Goal: Task Accomplishment & Management: Use online tool/utility

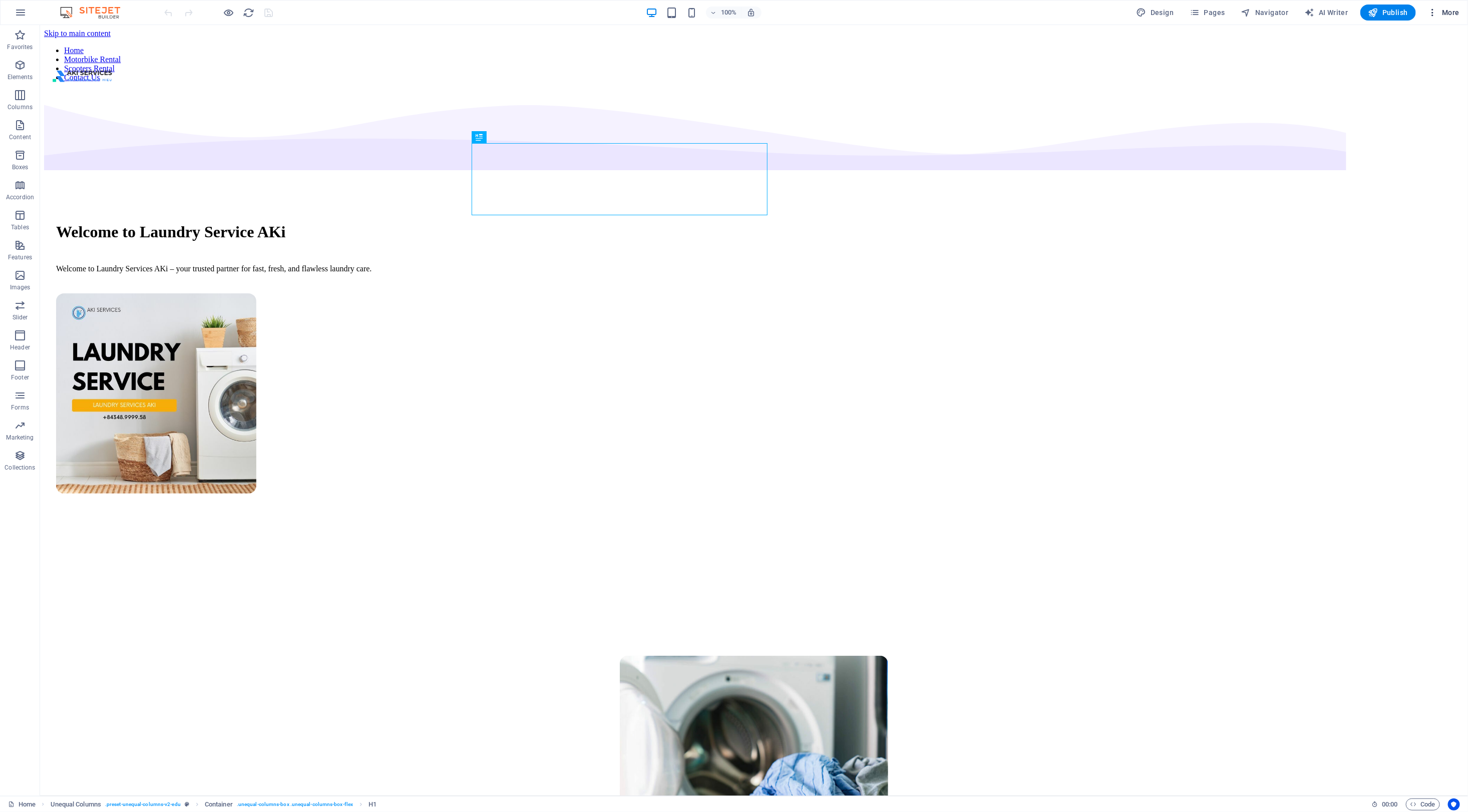
click at [1454, 16] on span "More" at bounding box center [1444, 12] width 31 height 10
click at [1418, 63] on h6 "SEO Settings" at bounding box center [1422, 62] width 60 height 12
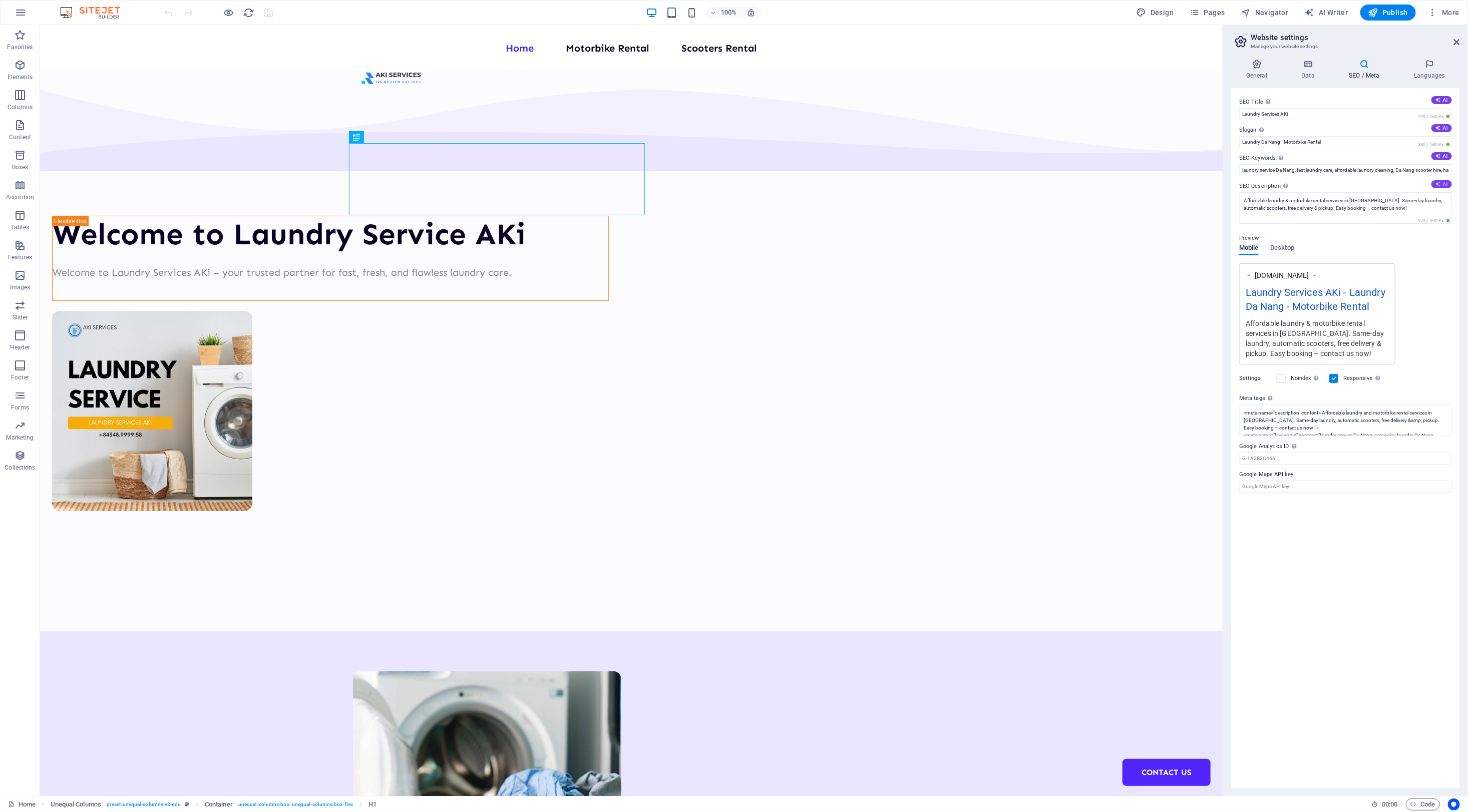
click at [1439, 181] on icon at bounding box center [1438, 184] width 5 height 5
click at [1300, 209] on textarea "Experience fast and reliable laundry services in Da Nang with AKi—fresh, flawle…" at bounding box center [1346, 212] width 213 height 39
paste textarea "Fast laundry service & reliable motorbike rental in Da Nang. Free delivery, gre…"
type textarea "Fast laundry service & reliable motorbike rental in Da Nang. Free delivery, gre…"
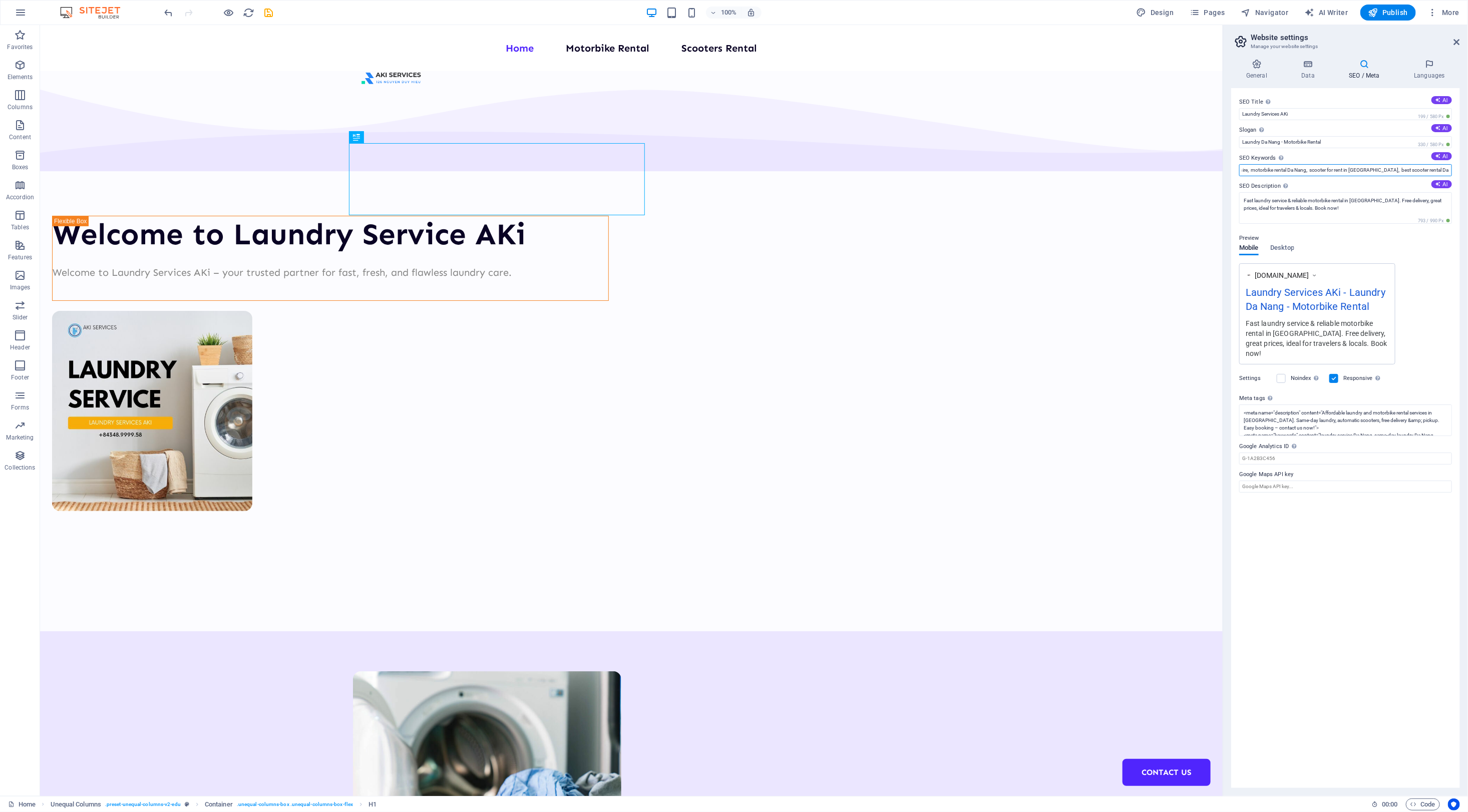
drag, startPoint x: 1372, startPoint y: 169, endPoint x: 1498, endPoint y: 168, distance: 126.0
click at [1467, 168] on html "laundrydanang.net Home Favorites Elements Columns Content Boxes Accordion Table…" at bounding box center [734, 406] width 1468 height 812
click at [1348, 141] on input "Laundry Da Nang - Motorbike Rental" at bounding box center [1346, 142] width 213 height 12
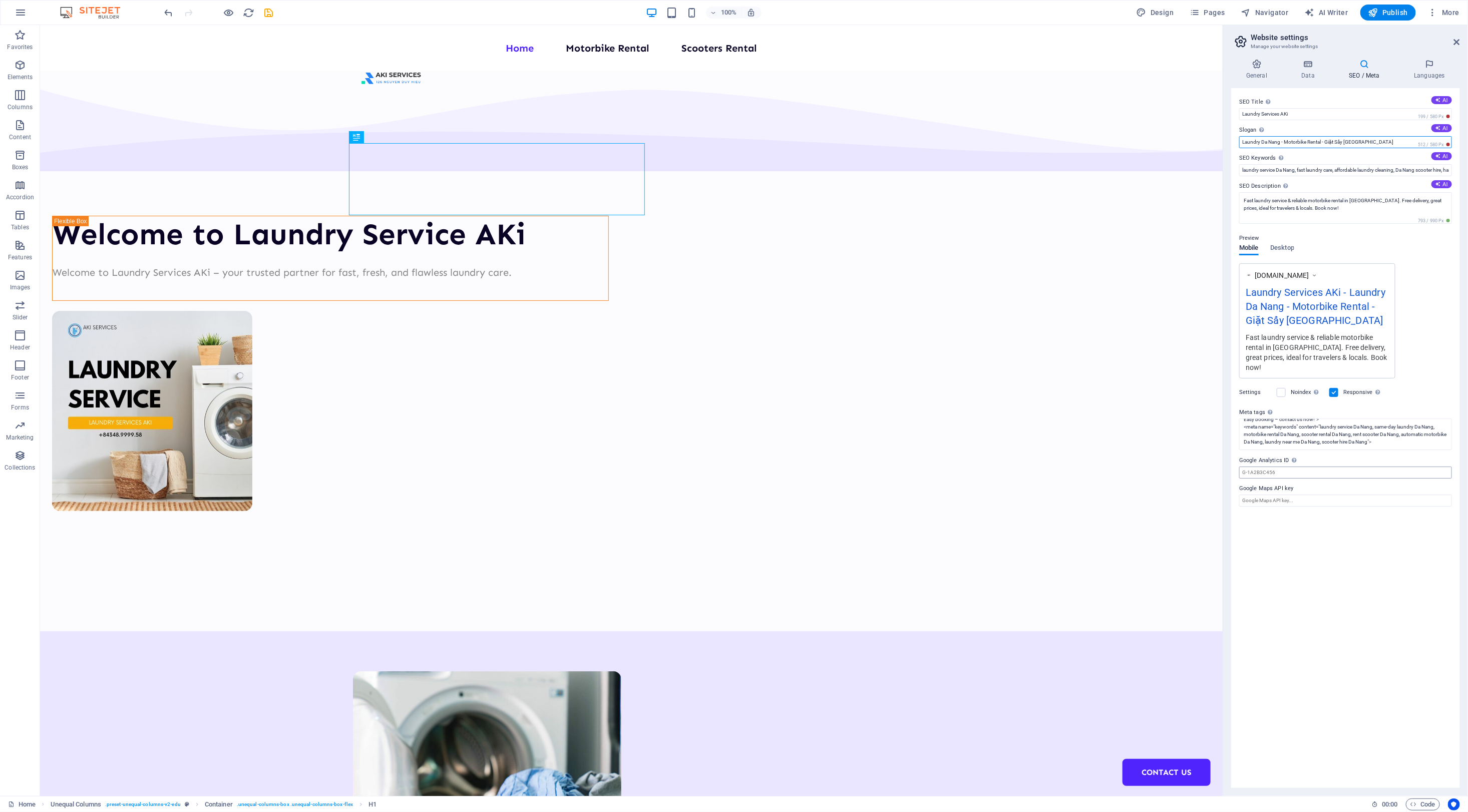
type input "Laundry Da Nang - Motorbike Rental - Giặt Sấy Đà Nẵng"
click at [1286, 466] on input "Google Analytics ID Please only add the Google Analytics ID. We automatically i…" at bounding box center [1346, 472] width 213 height 12
click at [1389, 11] on span "Publish" at bounding box center [1388, 12] width 39 height 10
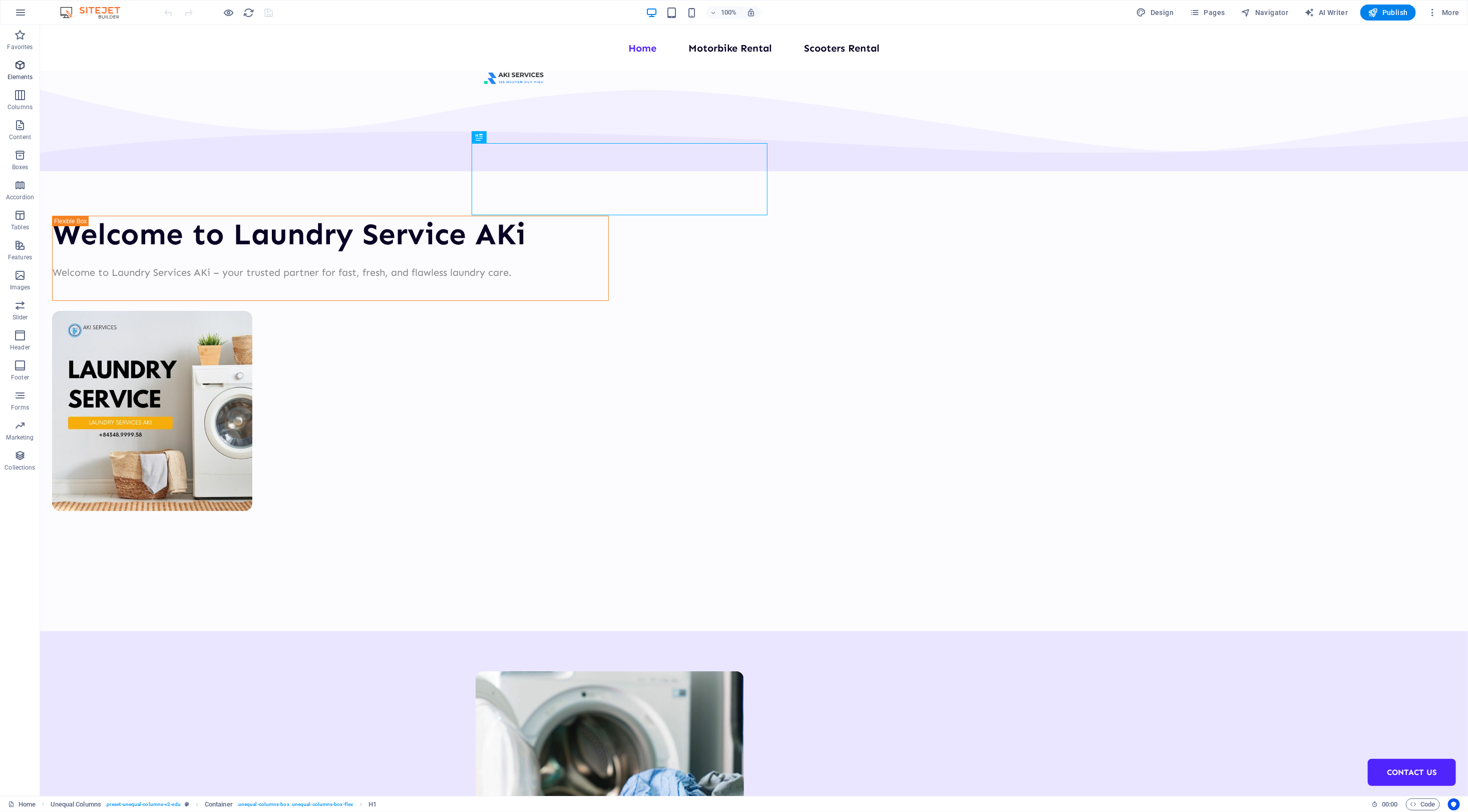
click at [23, 68] on icon "button" at bounding box center [20, 65] width 12 height 12
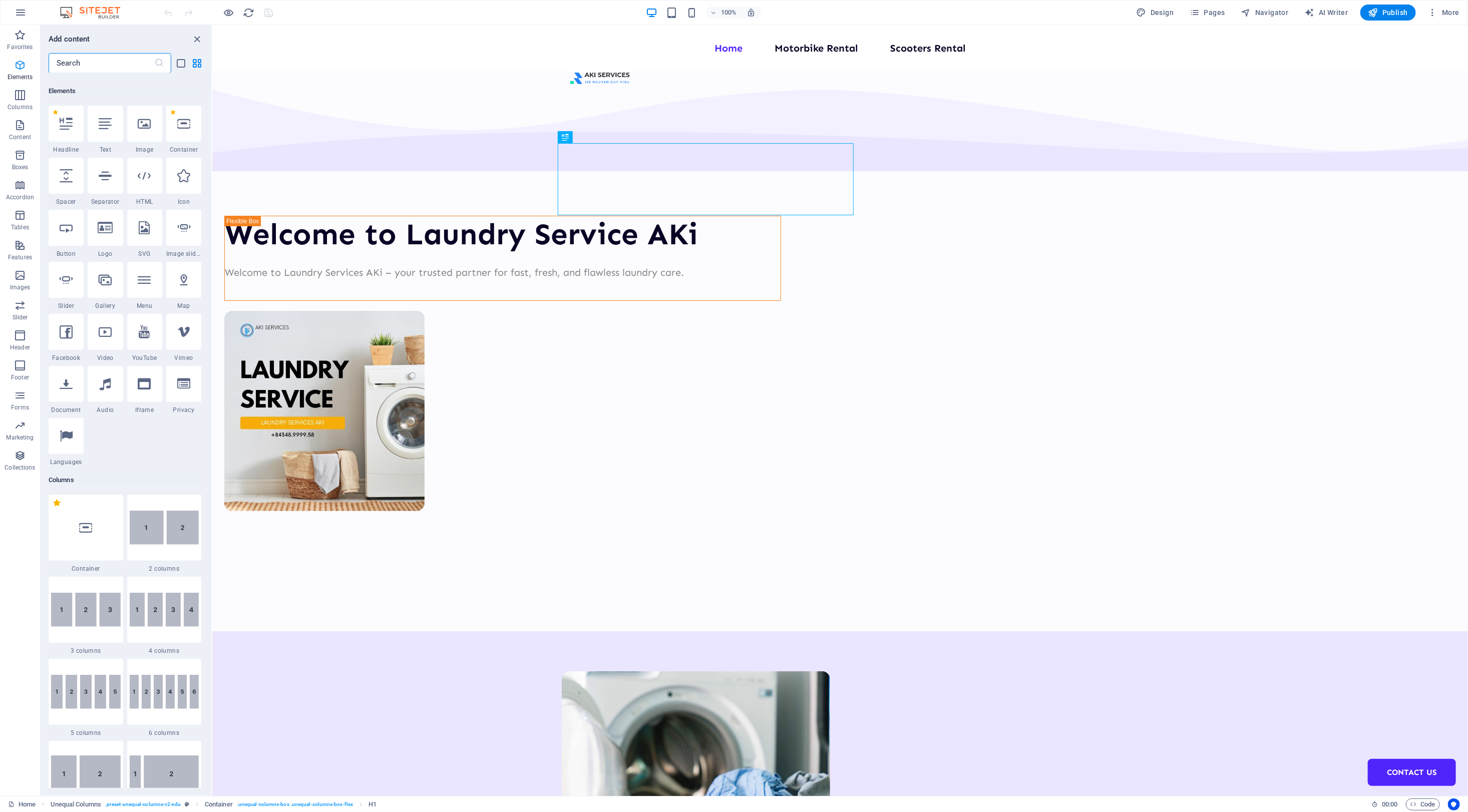
scroll to position [106, 0]
click at [68, 226] on icon at bounding box center [66, 224] width 13 height 13
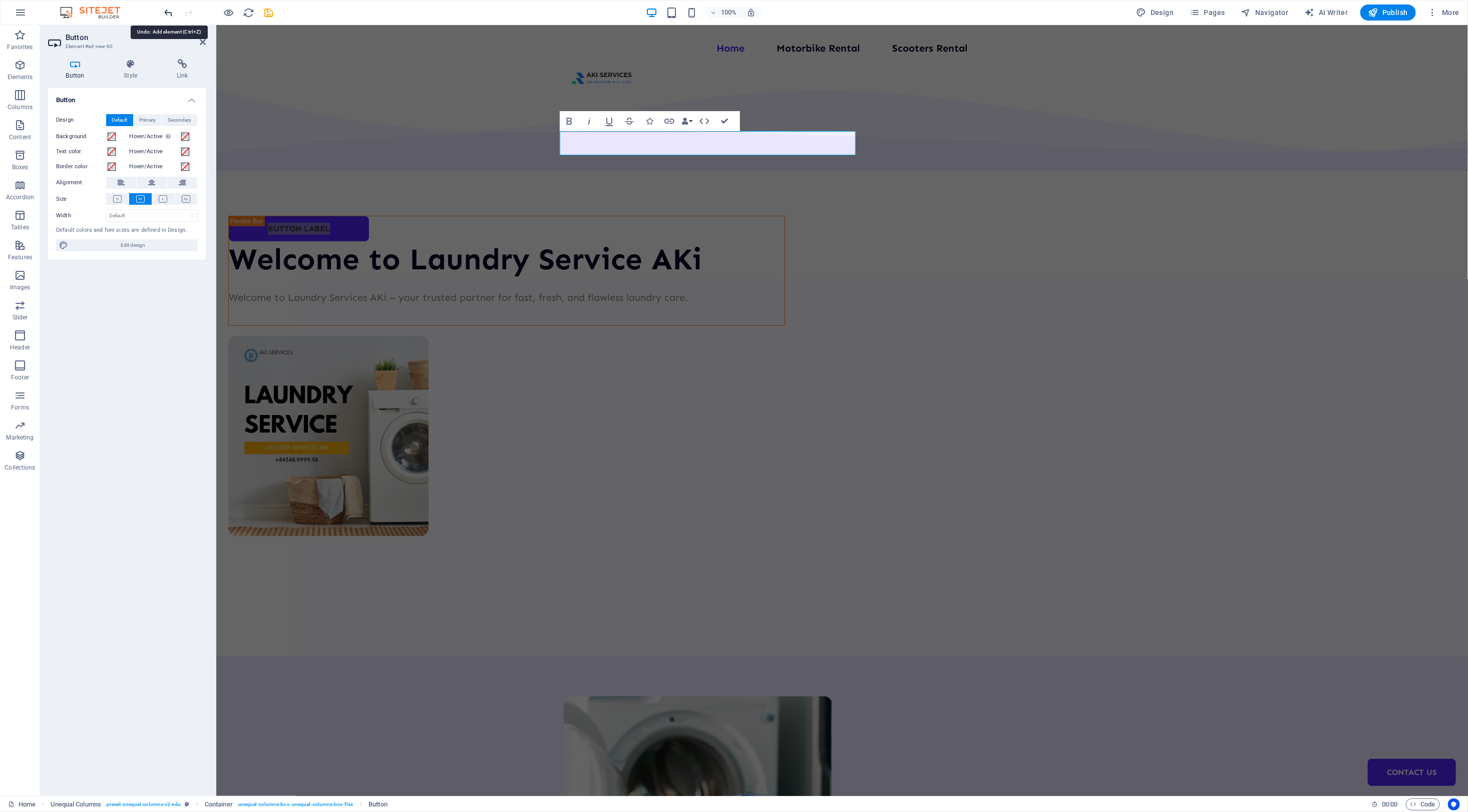
click at [169, 12] on icon "undo" at bounding box center [169, 13] width 12 height 12
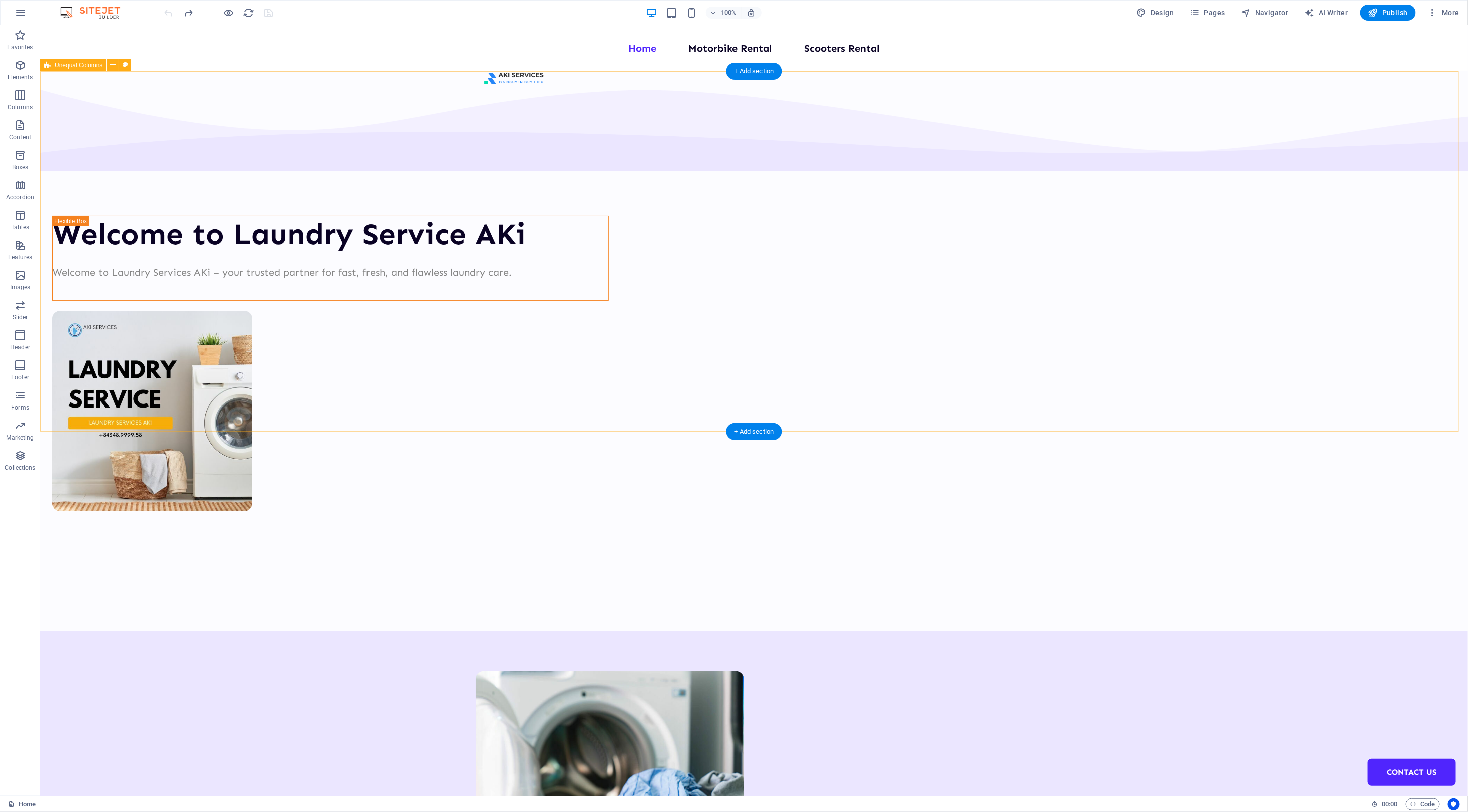
click at [1360, 320] on div "Welcome to Laundry Service AKi Welcome to Laundry Services AKi – your trusted p…" at bounding box center [753, 350] width 1428 height 560
click at [1102, 8] on div "100% Design Pages Navigator AI Writer Publish More" at bounding box center [813, 12] width 1301 height 16
click at [313, 14] on div "100% Design Pages Navigator AI Writer Publish More" at bounding box center [813, 12] width 1301 height 16
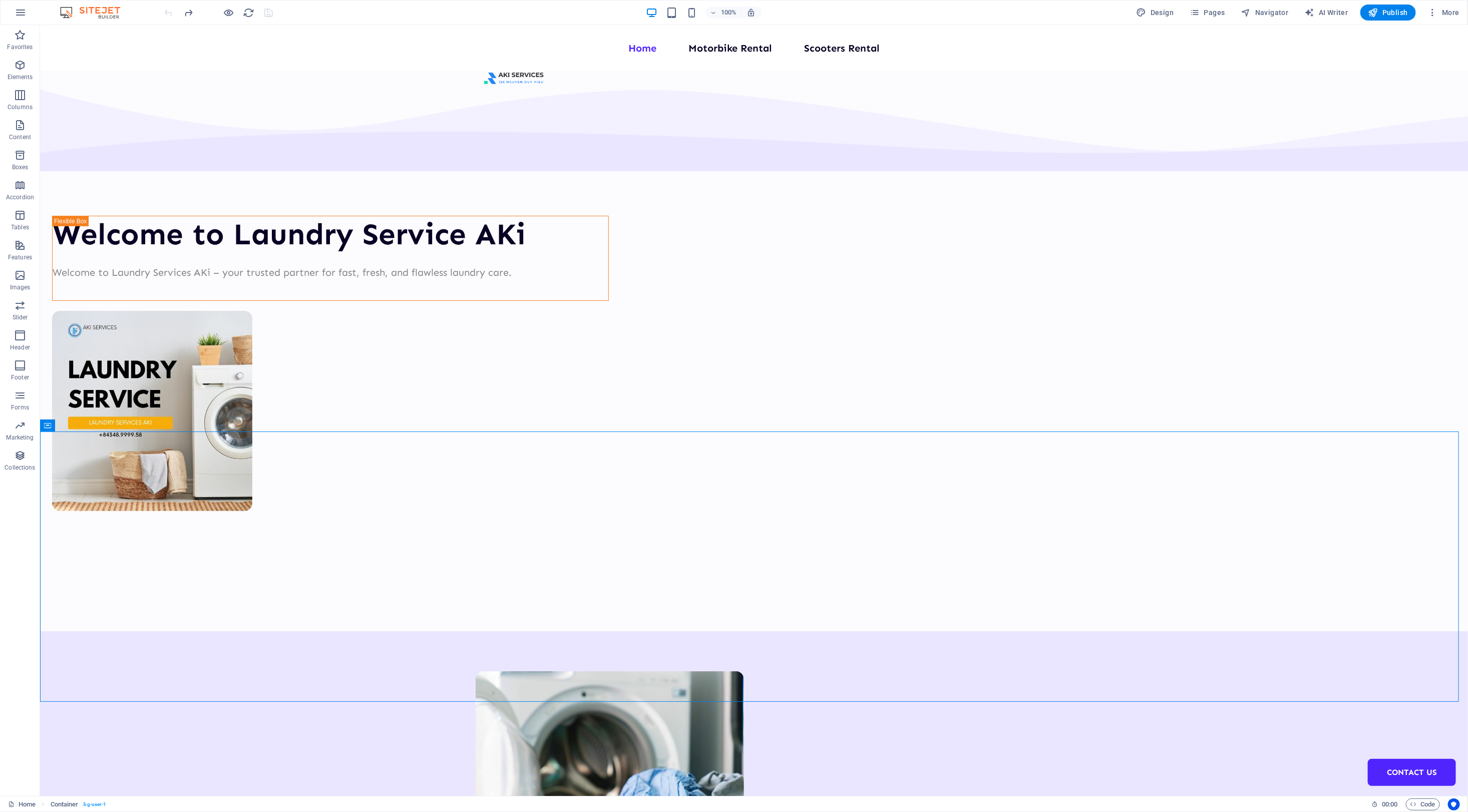
click at [313, 14] on div "100% Design Pages Navigator AI Writer Publish More" at bounding box center [813, 12] width 1301 height 16
click at [25, 256] on p "Features" at bounding box center [20, 257] width 24 height 8
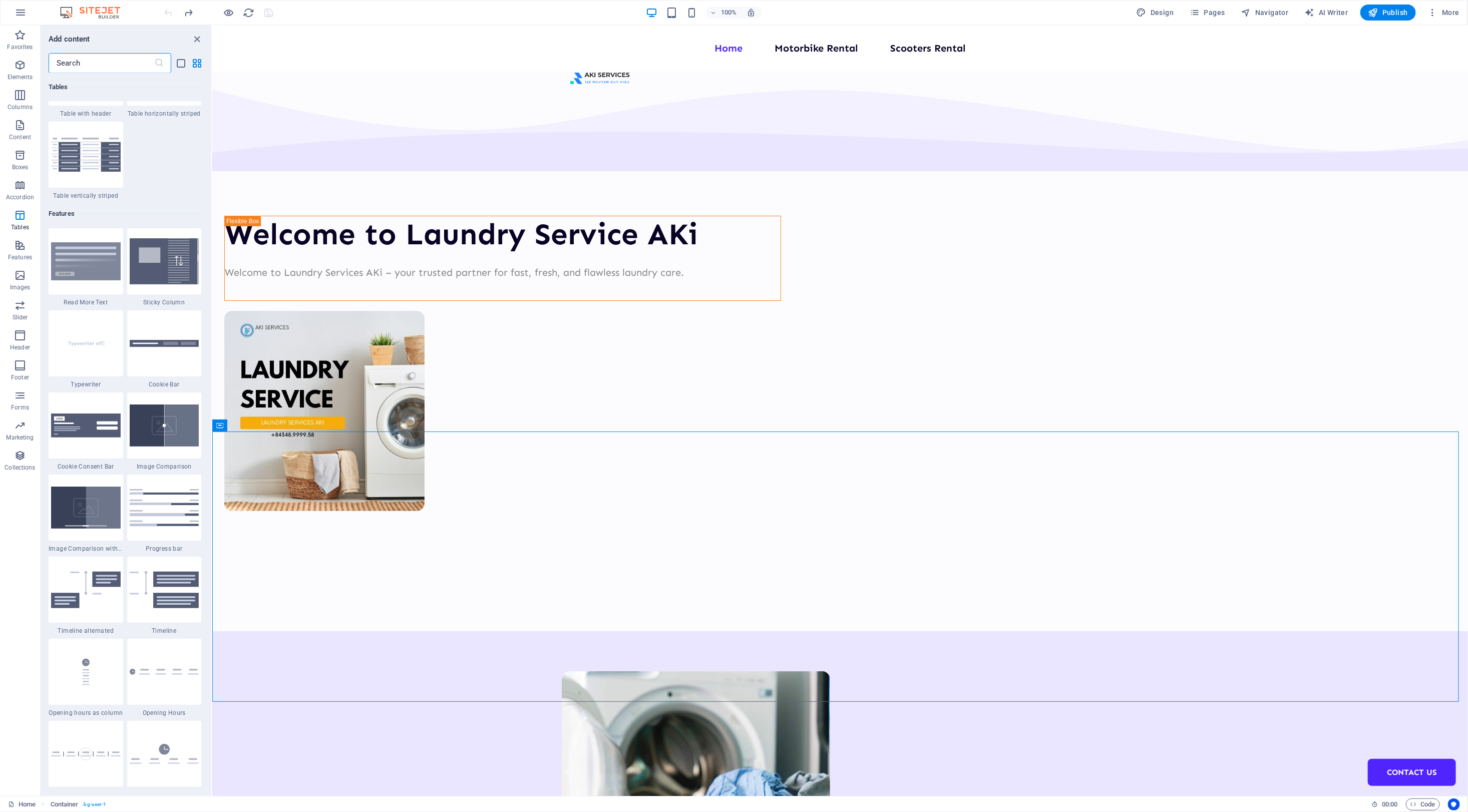
scroll to position [3712, 0]
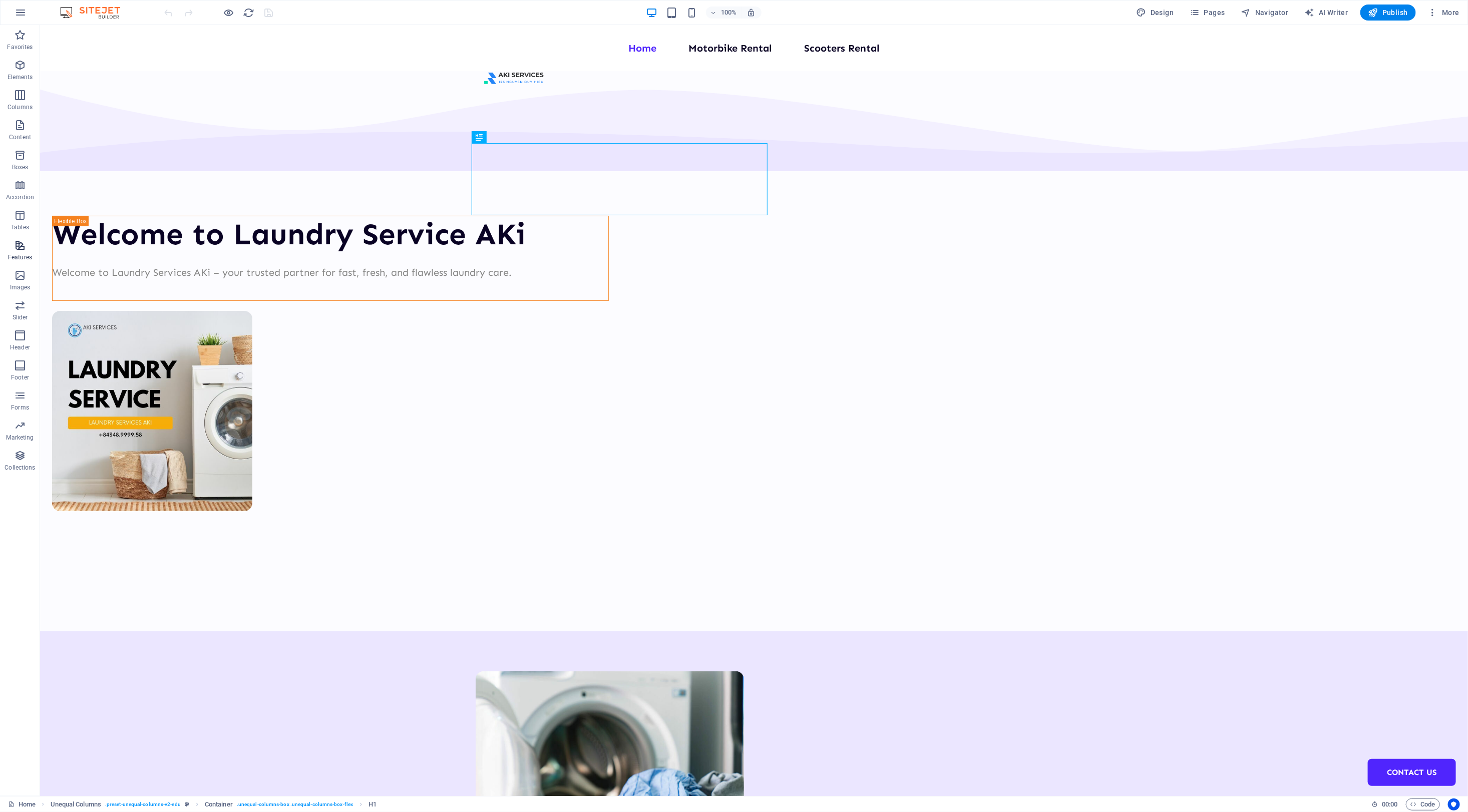
click at [18, 248] on icon "button" at bounding box center [20, 245] width 12 height 12
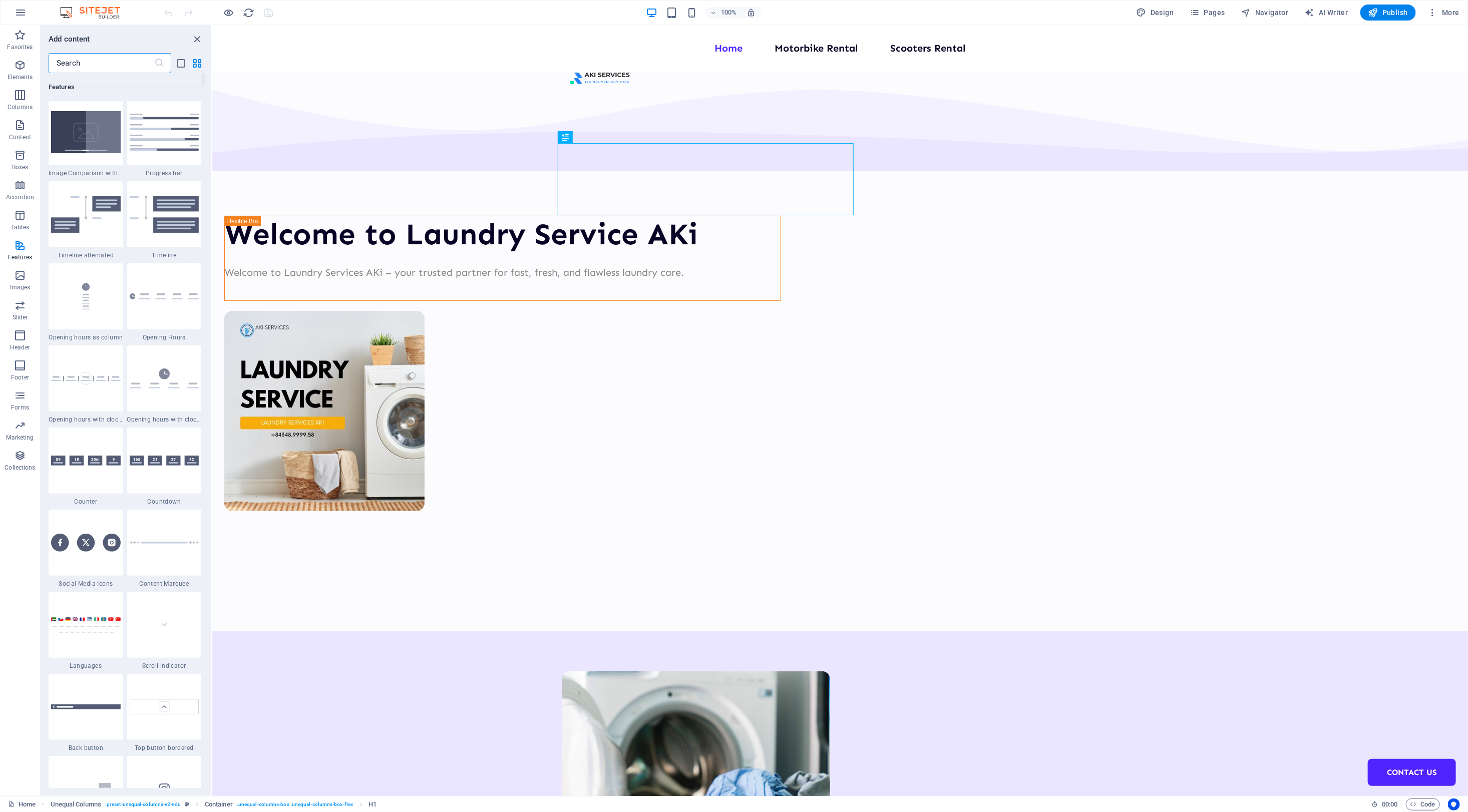
scroll to position [4463, 0]
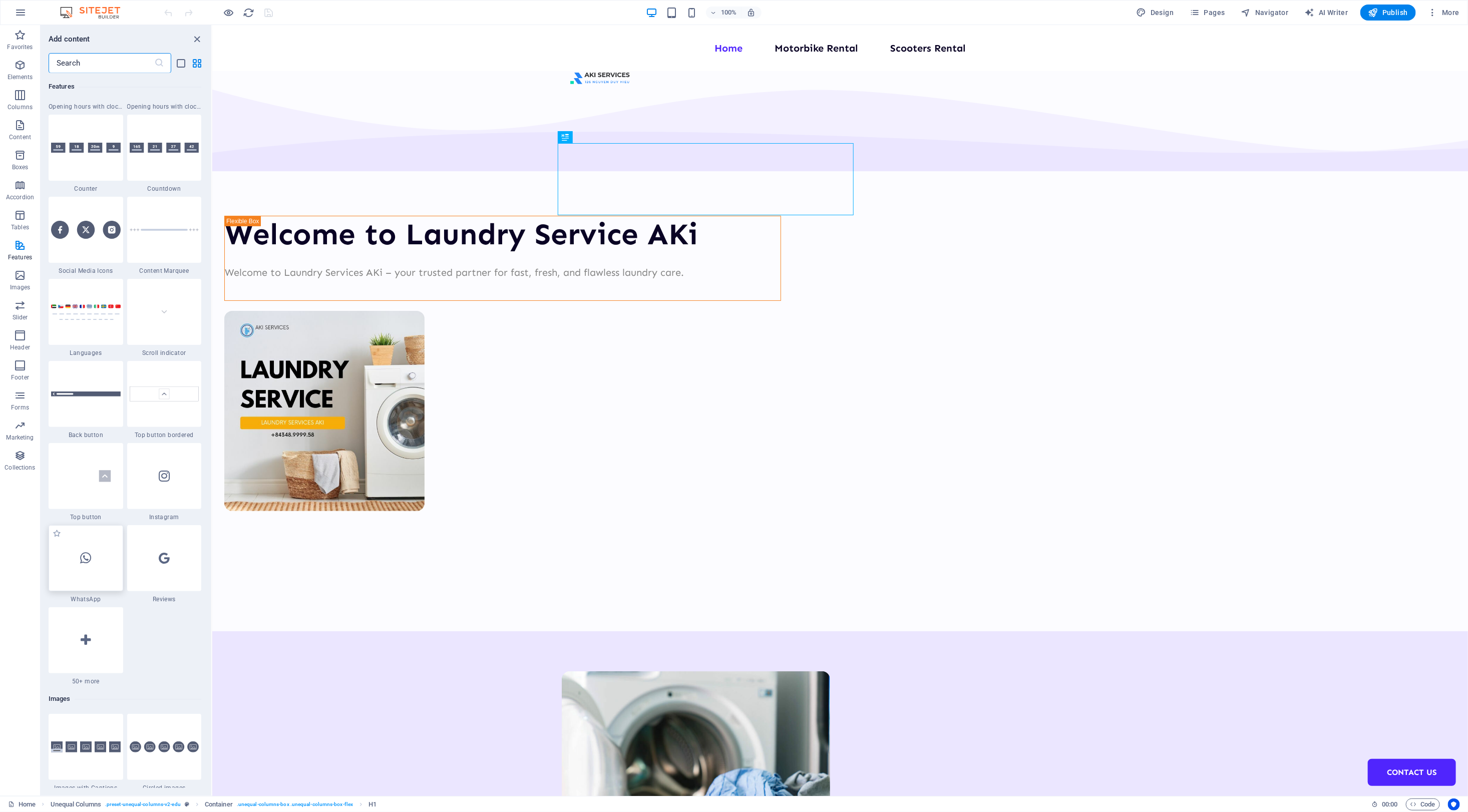
click at [98, 562] on div at bounding box center [86, 558] width 75 height 66
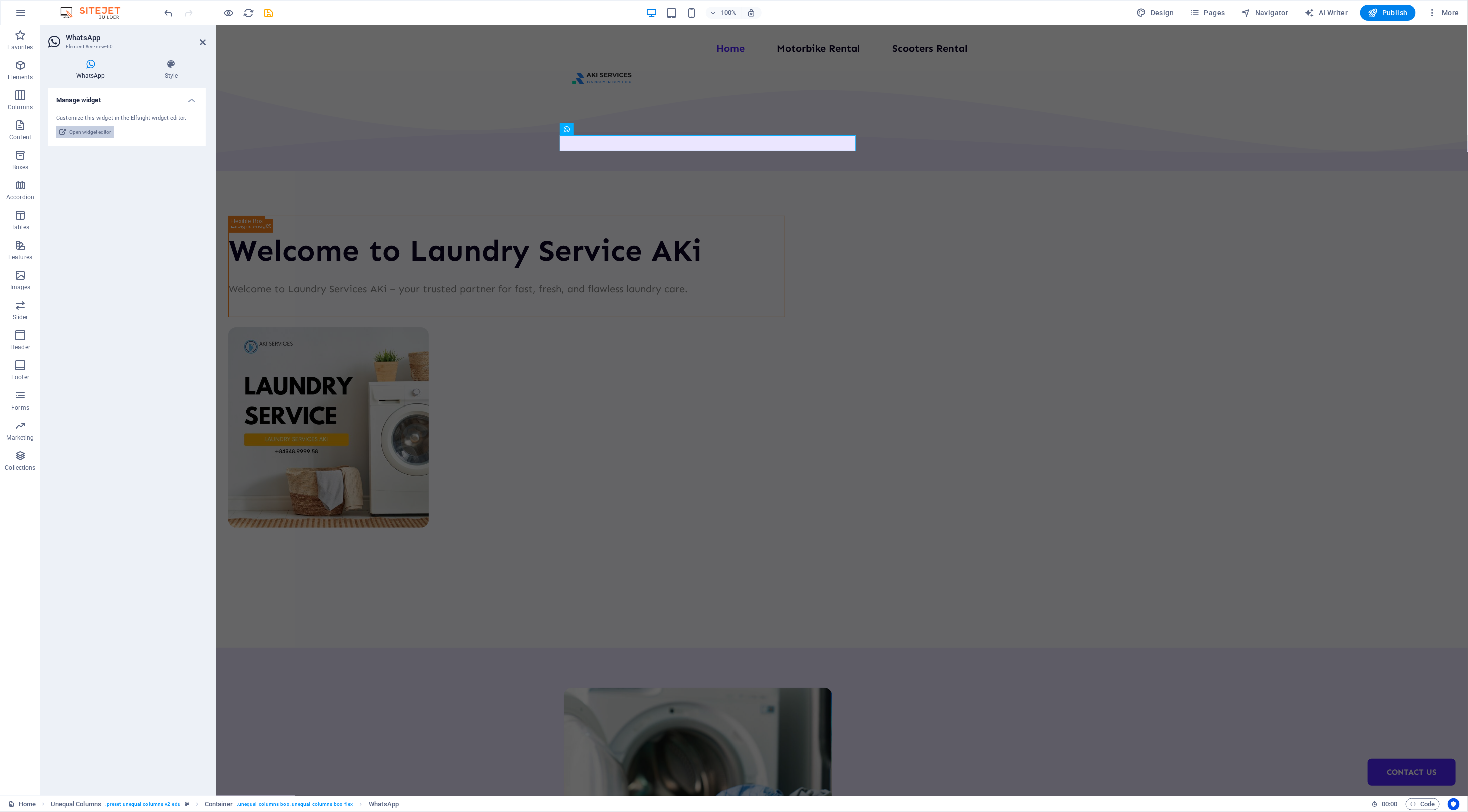
click at [99, 128] on span "Open widget editor" at bounding box center [89, 132] width 41 height 12
click at [1308, 86] on div "Welcome to Laundry Service AKi Welcome to Laundry Services AKi – your trusted p…" at bounding box center [841, 359] width 1252 height 577
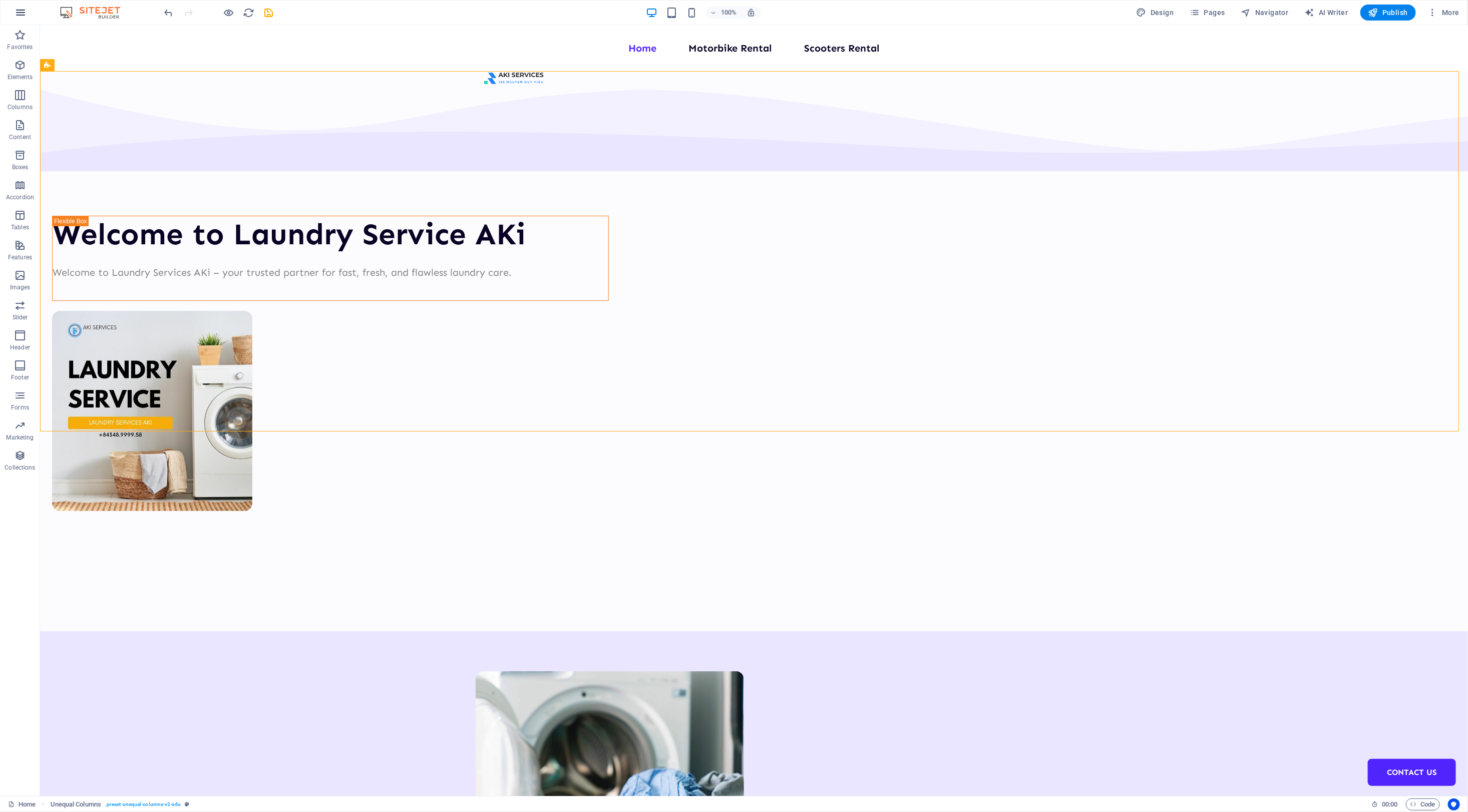
click at [18, 13] on icon "button" at bounding box center [20, 12] width 12 height 12
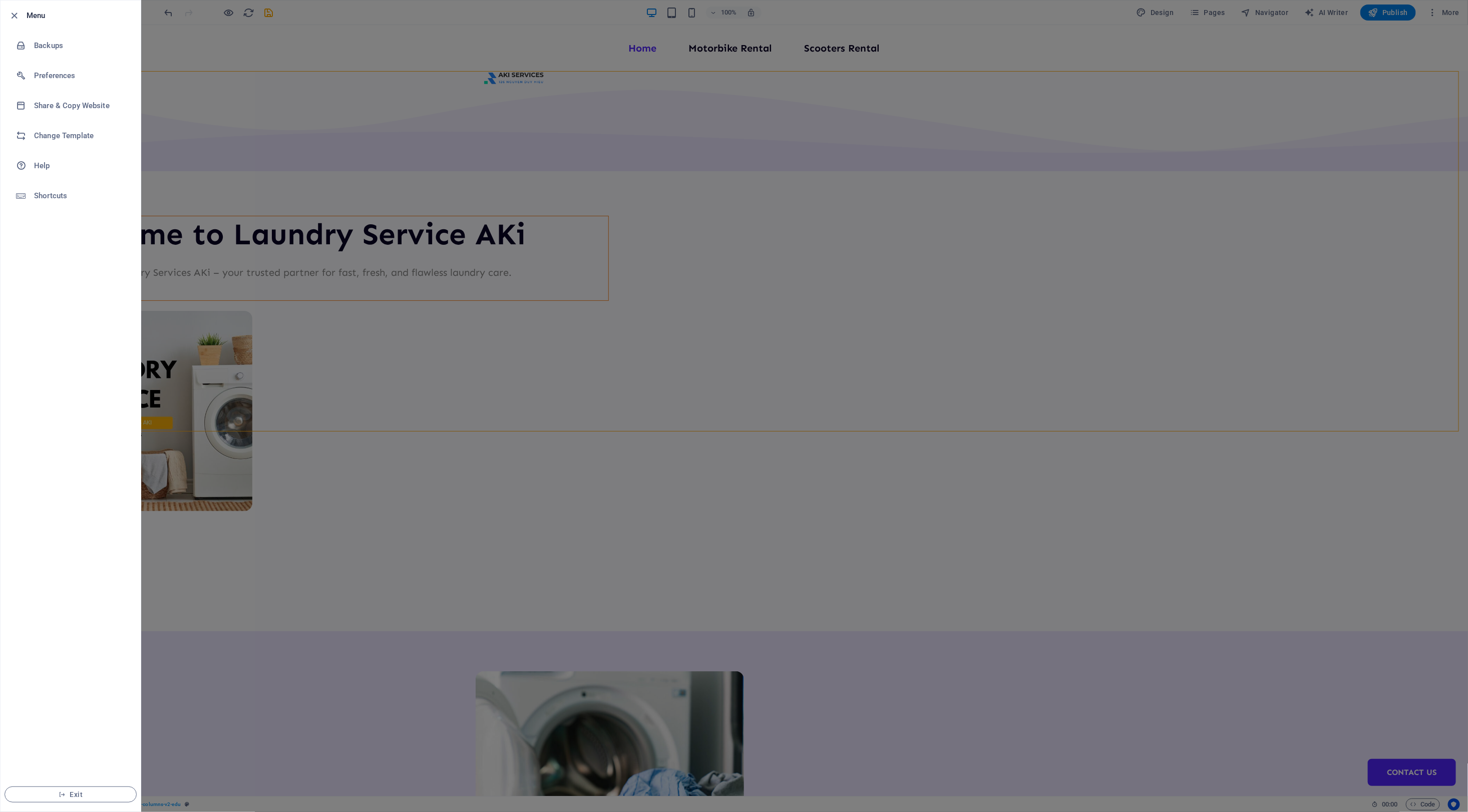
click at [233, 51] on div at bounding box center [734, 406] width 1468 height 812
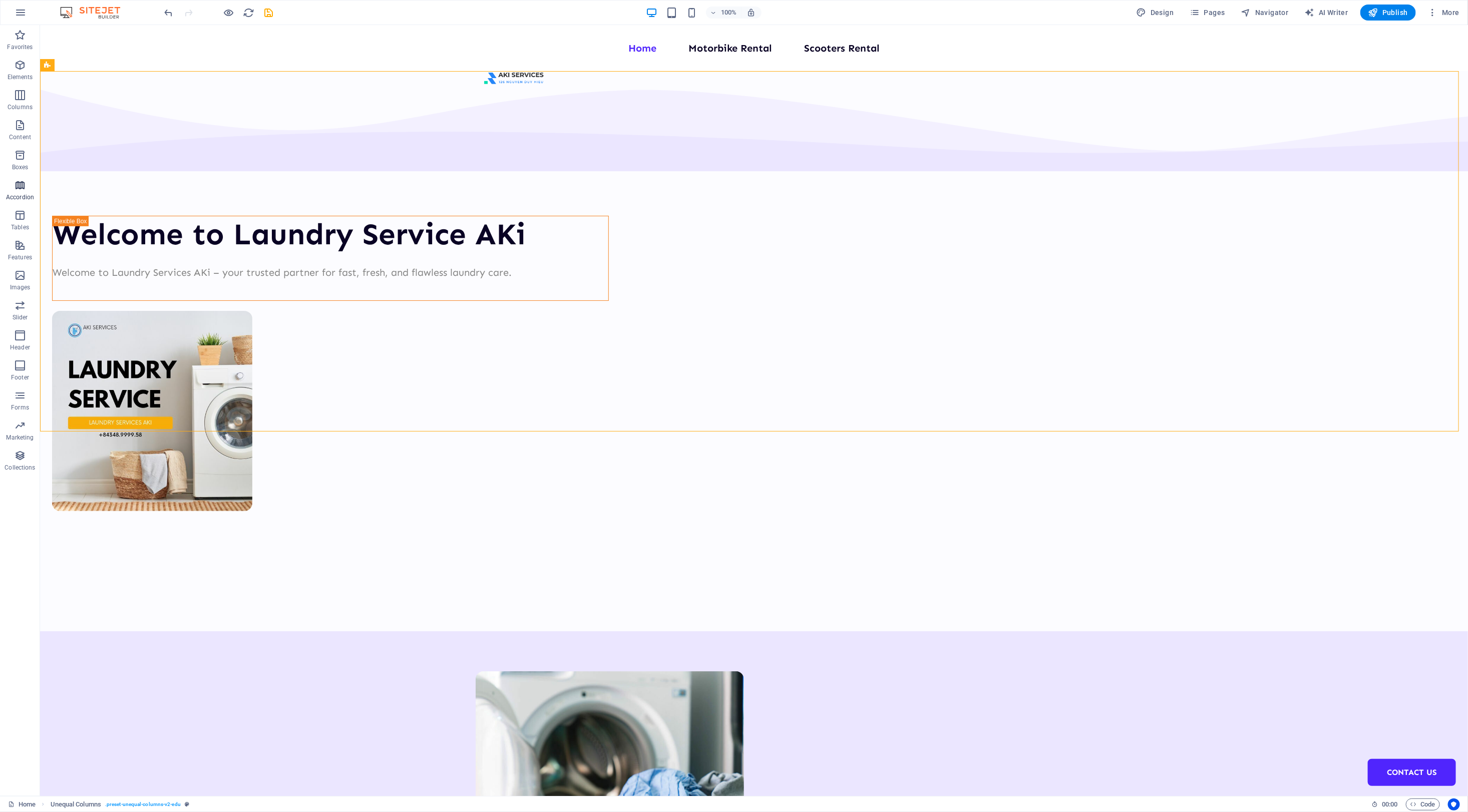
click at [18, 185] on icon "button" at bounding box center [20, 185] width 12 height 12
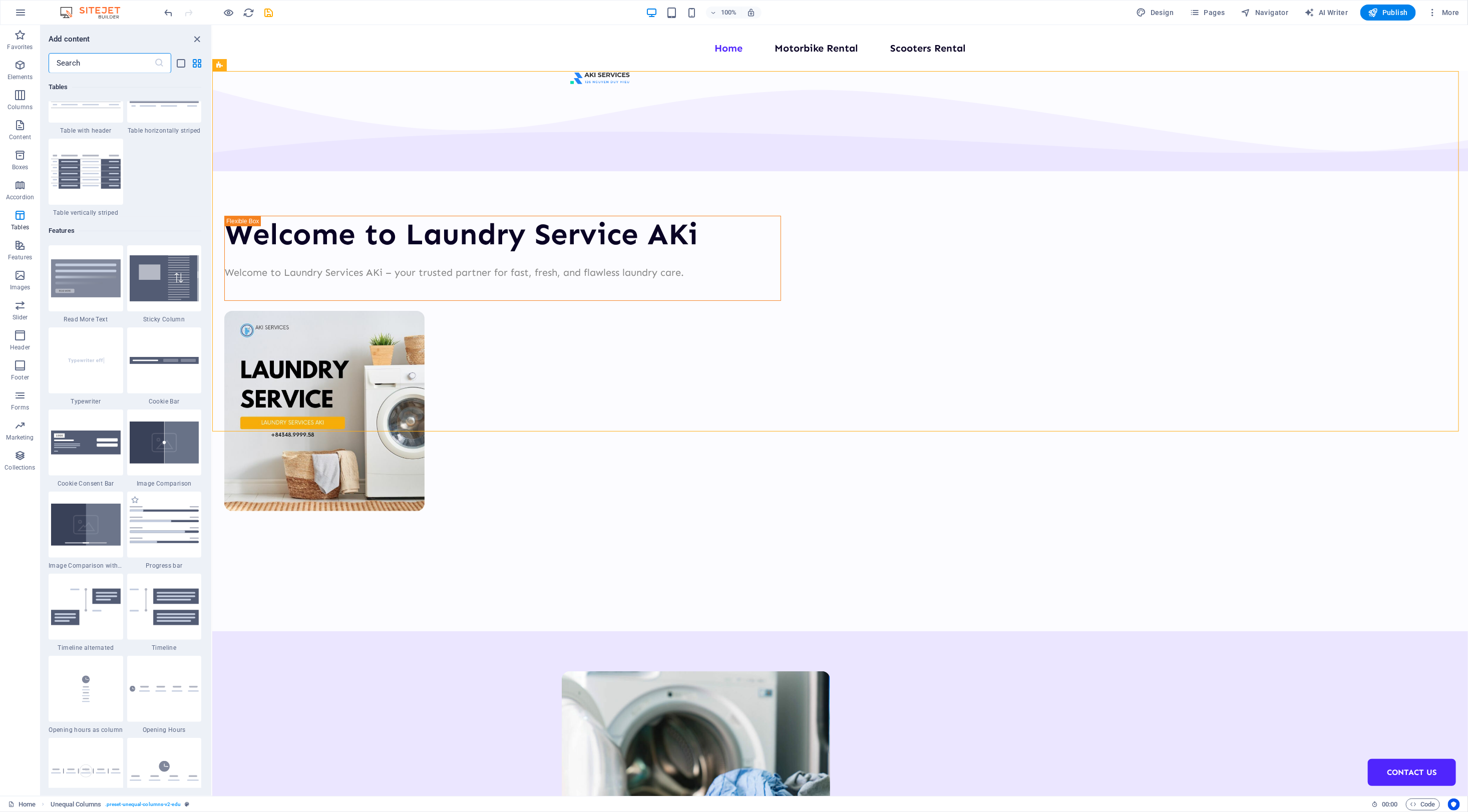
scroll to position [3820, 0]
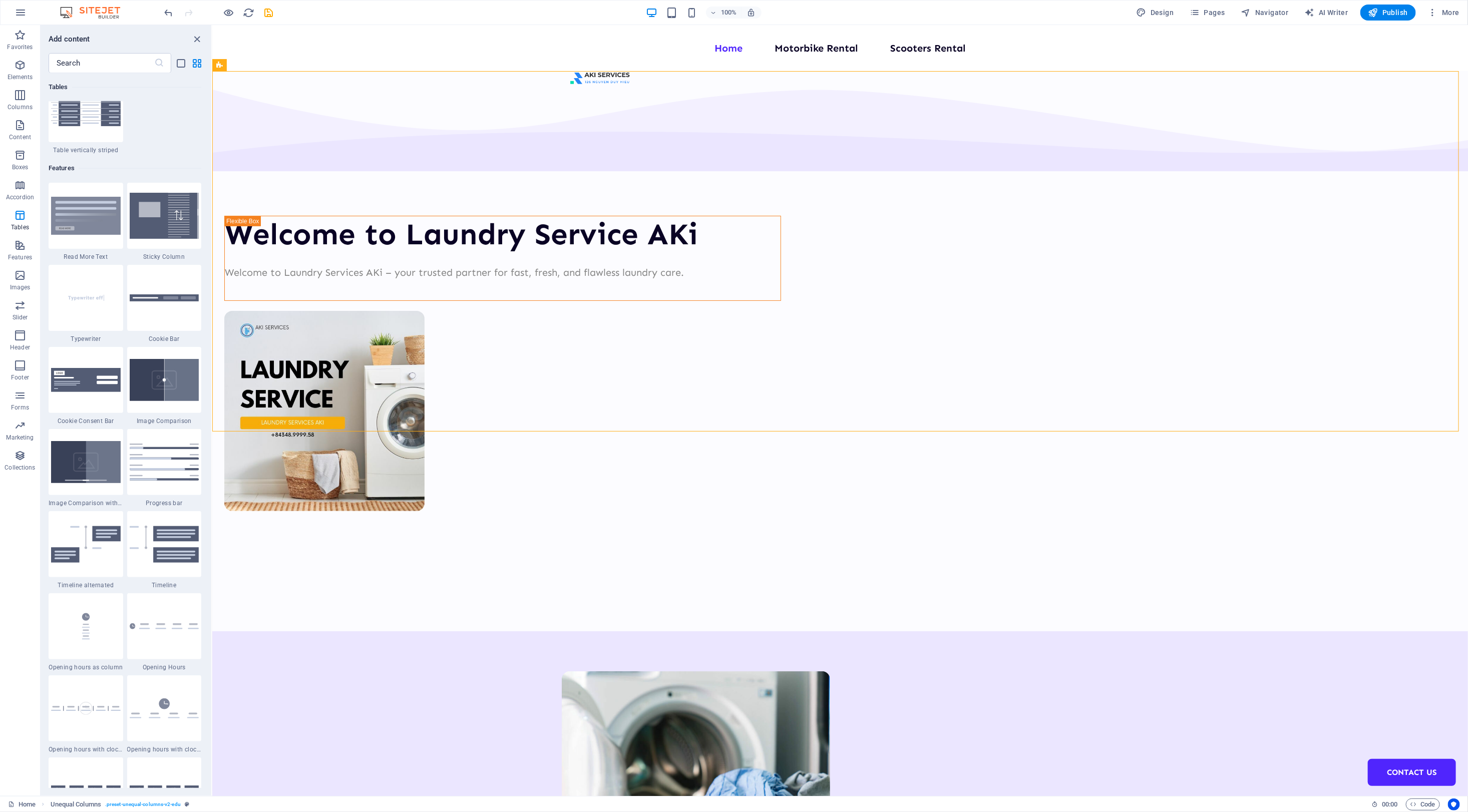
drag, startPoint x: 208, startPoint y: 371, endPoint x: 209, endPoint y: 396, distance: 25.0
click at [209, 396] on div "Favorites 1 Star Headline 1 Star Container Elements 1 Star Headline 1 Star Text…" at bounding box center [126, 430] width 171 height 714
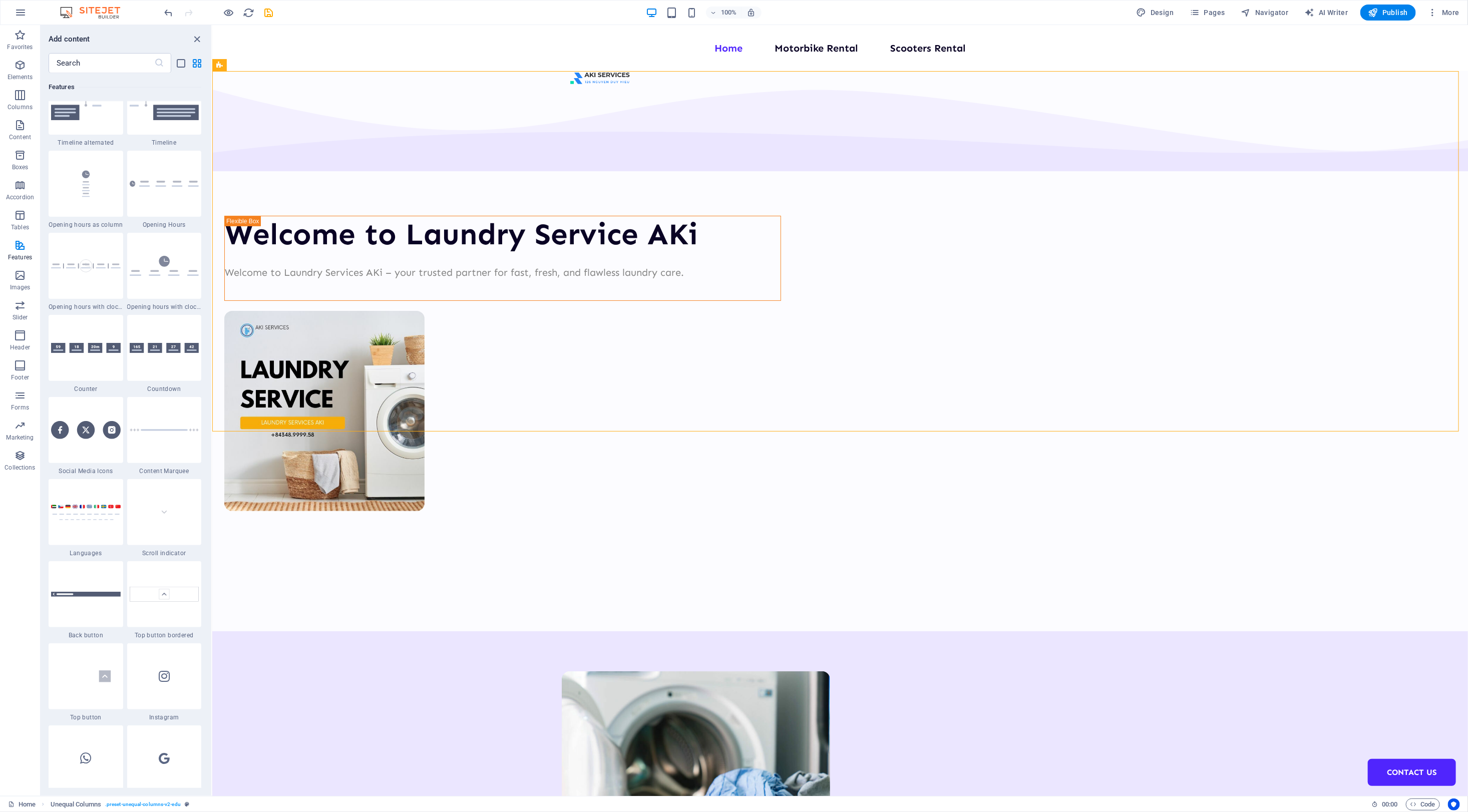
scroll to position [4218, 0]
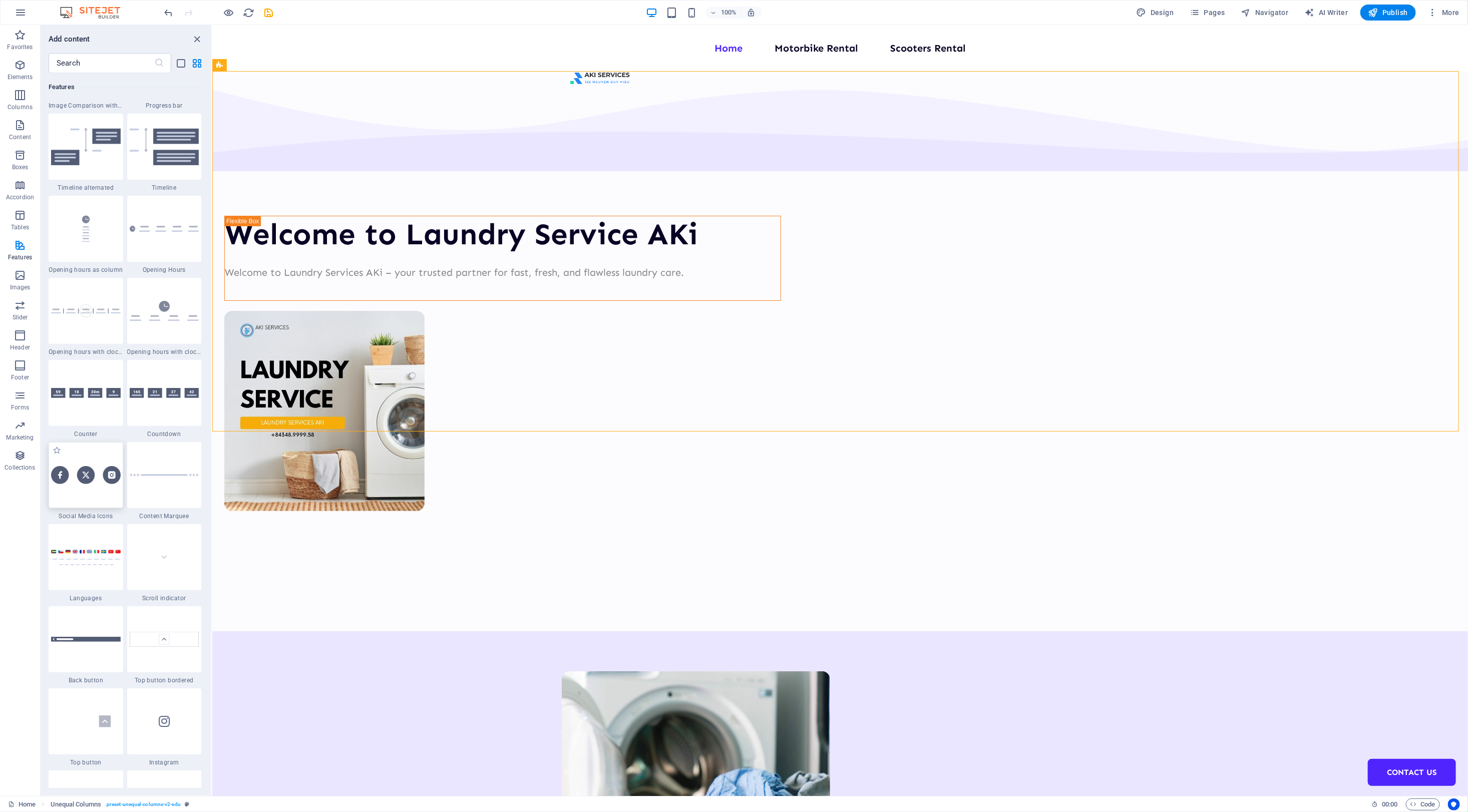
click at [88, 475] on img at bounding box center [86, 475] width 69 height 18
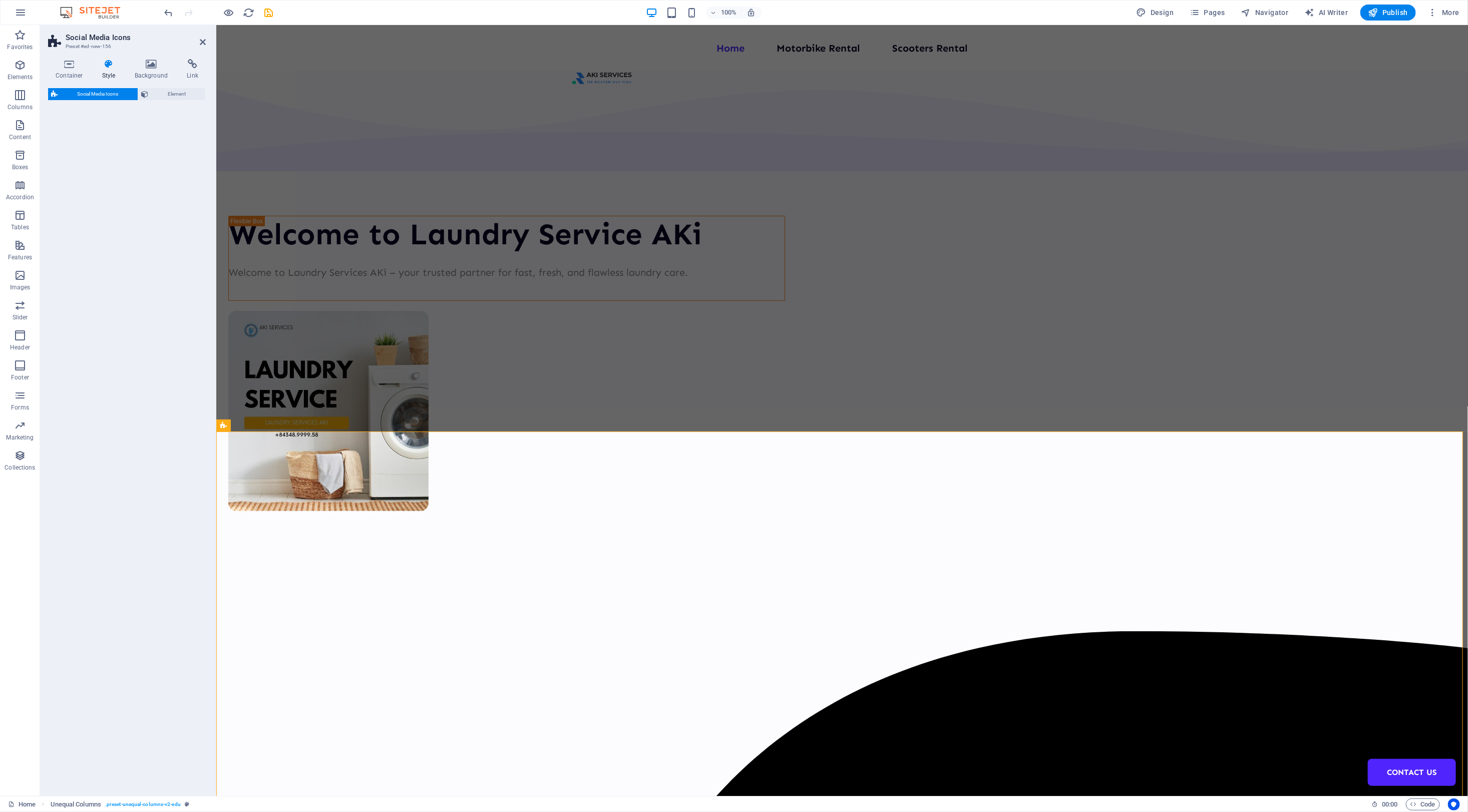
select select "rem"
select select "preset-social-icons-v3-default"
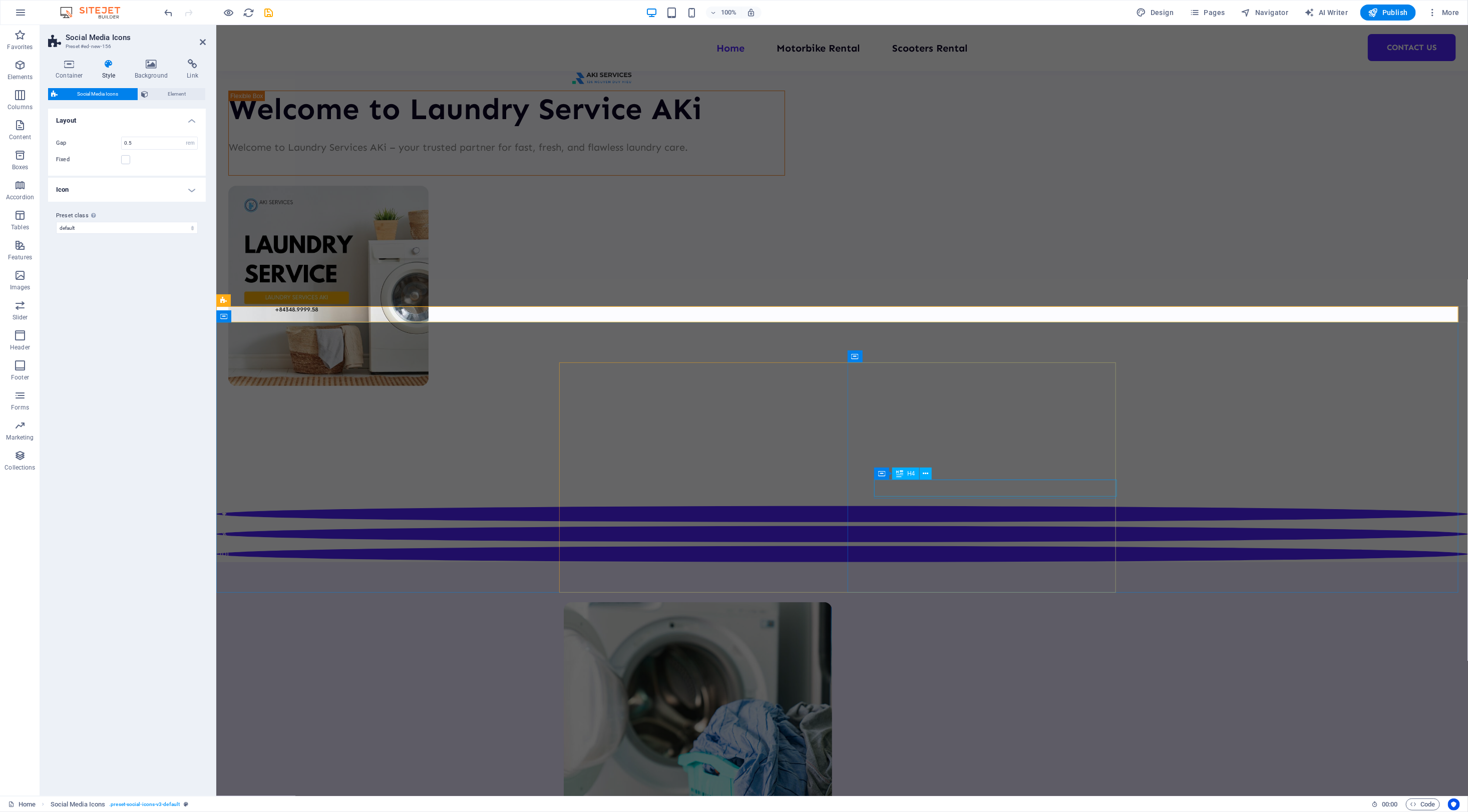
scroll to position [63, 0]
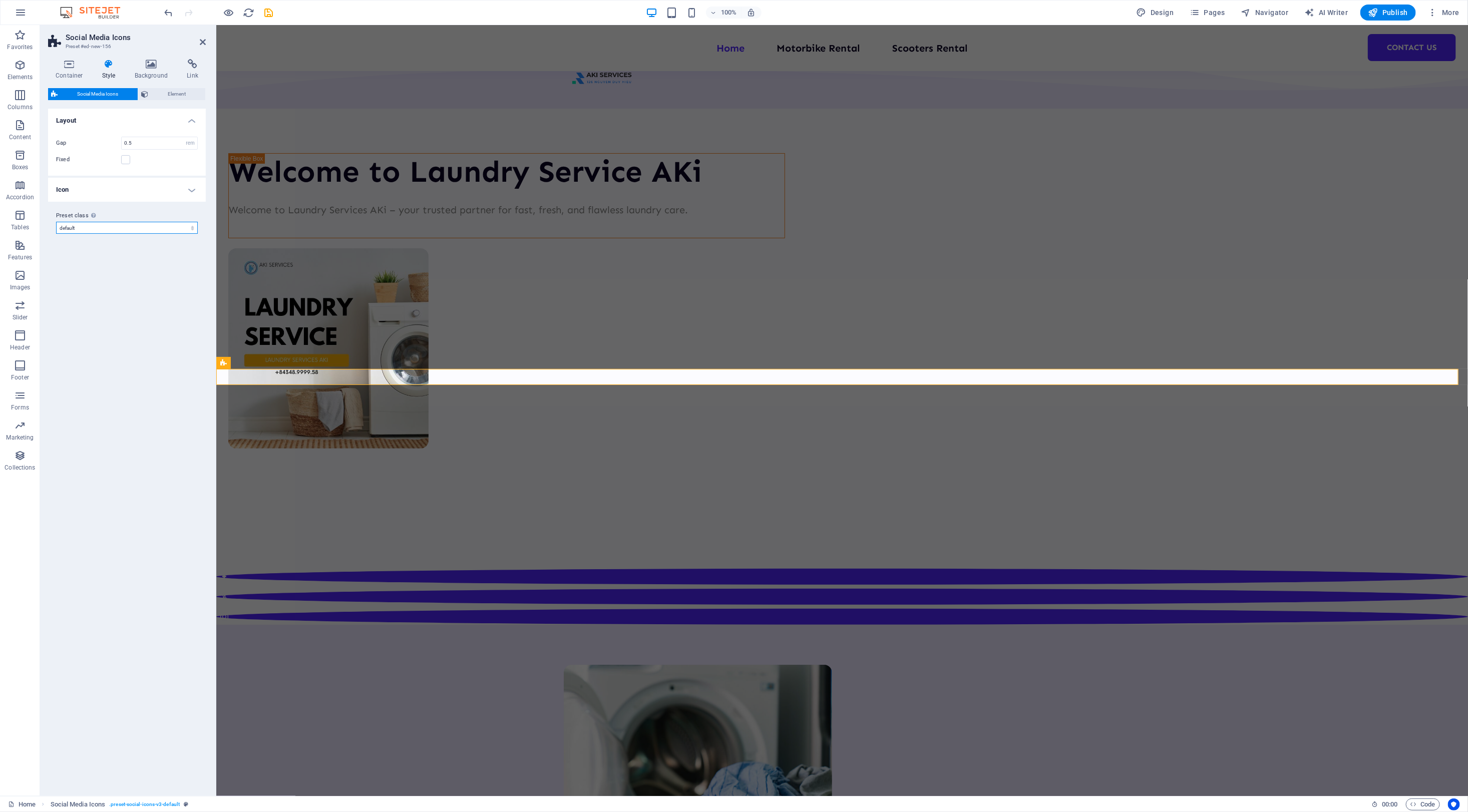
click at [105, 228] on select "edu default Add preset class" at bounding box center [127, 228] width 141 height 12
click at [75, 74] on h4 "Container" at bounding box center [71, 69] width 47 height 21
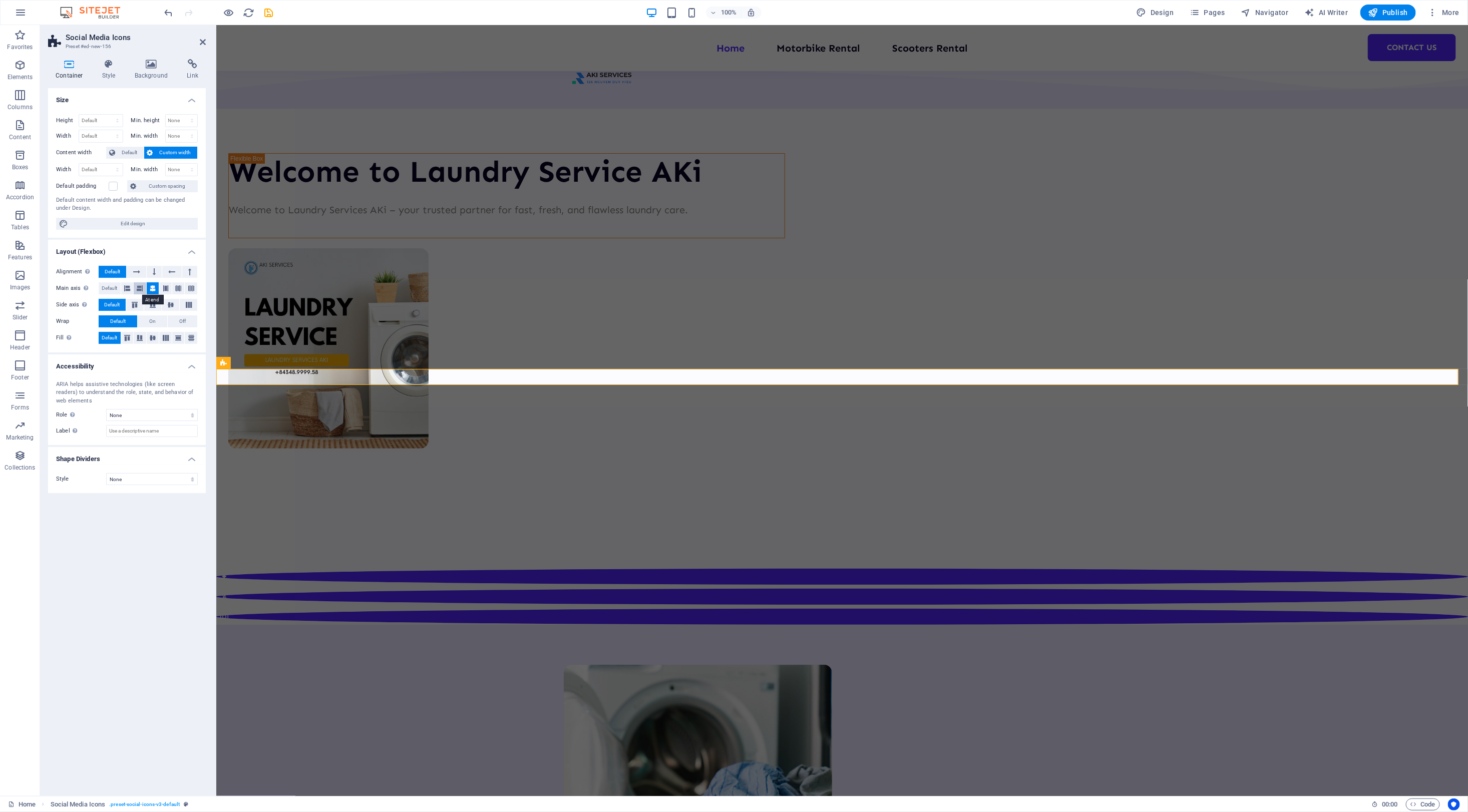
click at [139, 288] on icon at bounding box center [140, 288] width 6 height 12
click at [168, 306] on icon at bounding box center [170, 304] width 12 height 6
click at [185, 305] on icon at bounding box center [189, 304] width 12 height 6
click at [133, 304] on icon at bounding box center [134, 304] width 12 height 6
click at [150, 303] on icon at bounding box center [153, 304] width 12 height 6
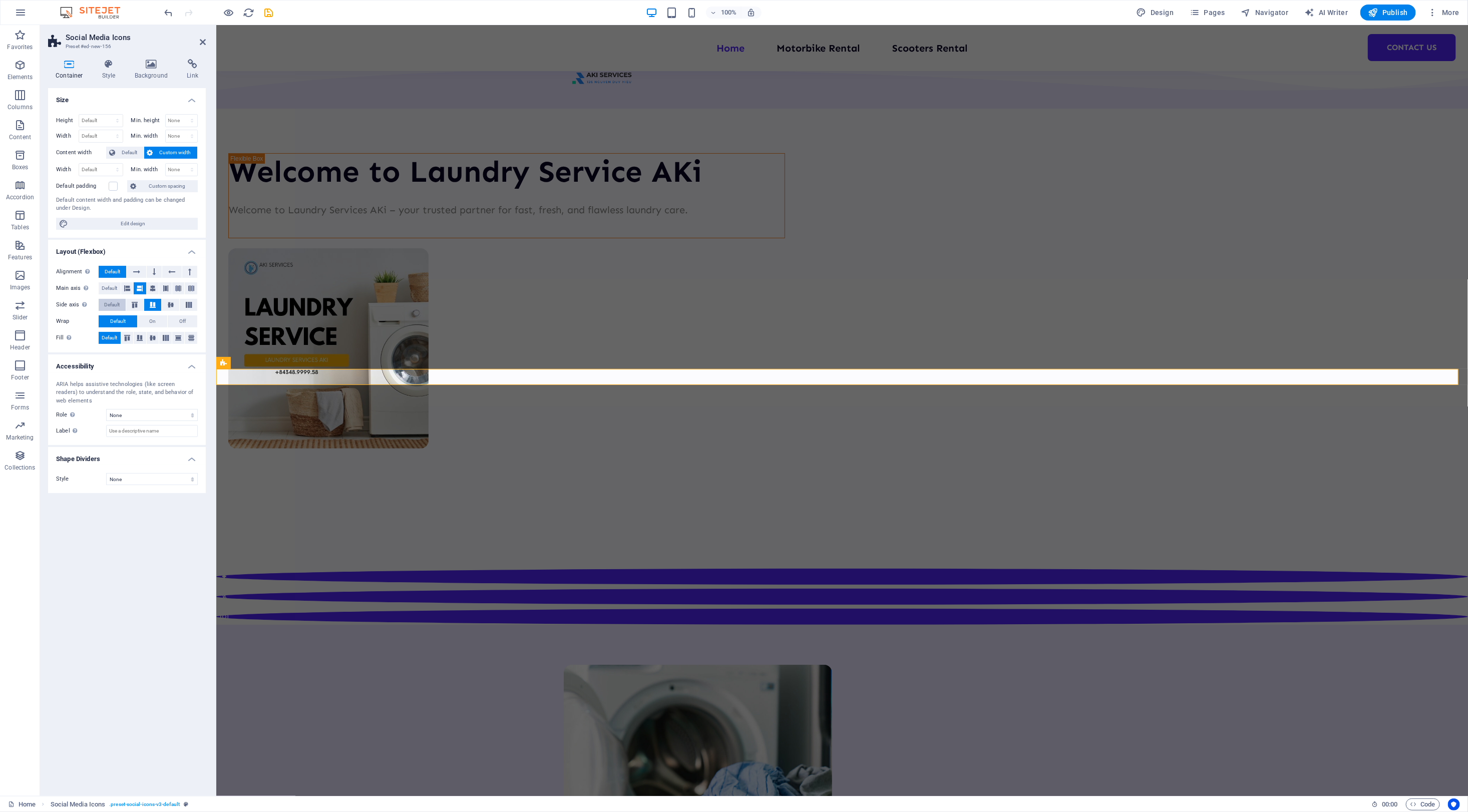
click at [122, 304] on button "Default" at bounding box center [112, 304] width 27 height 12
click at [126, 286] on icon at bounding box center [127, 288] width 6 height 12
click at [168, 287] on icon at bounding box center [165, 288] width 6 height 12
click at [183, 287] on button at bounding box center [178, 288] width 12 height 12
click at [188, 288] on icon at bounding box center [191, 288] width 6 height 12
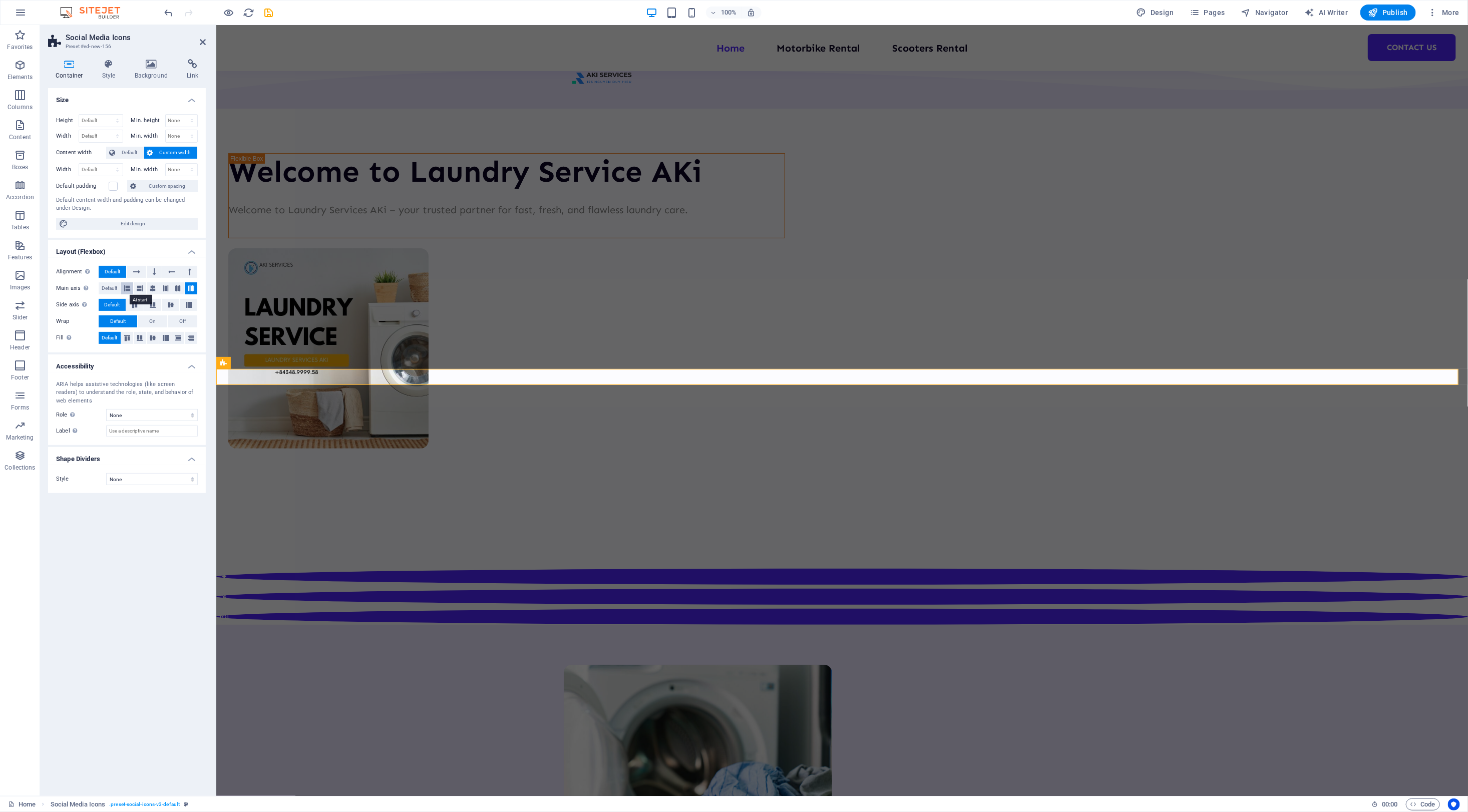
click at [126, 289] on icon at bounding box center [127, 288] width 6 height 12
click at [138, 270] on icon at bounding box center [136, 272] width 7 height 12
click at [156, 270] on icon at bounding box center [154, 272] width 3 height 12
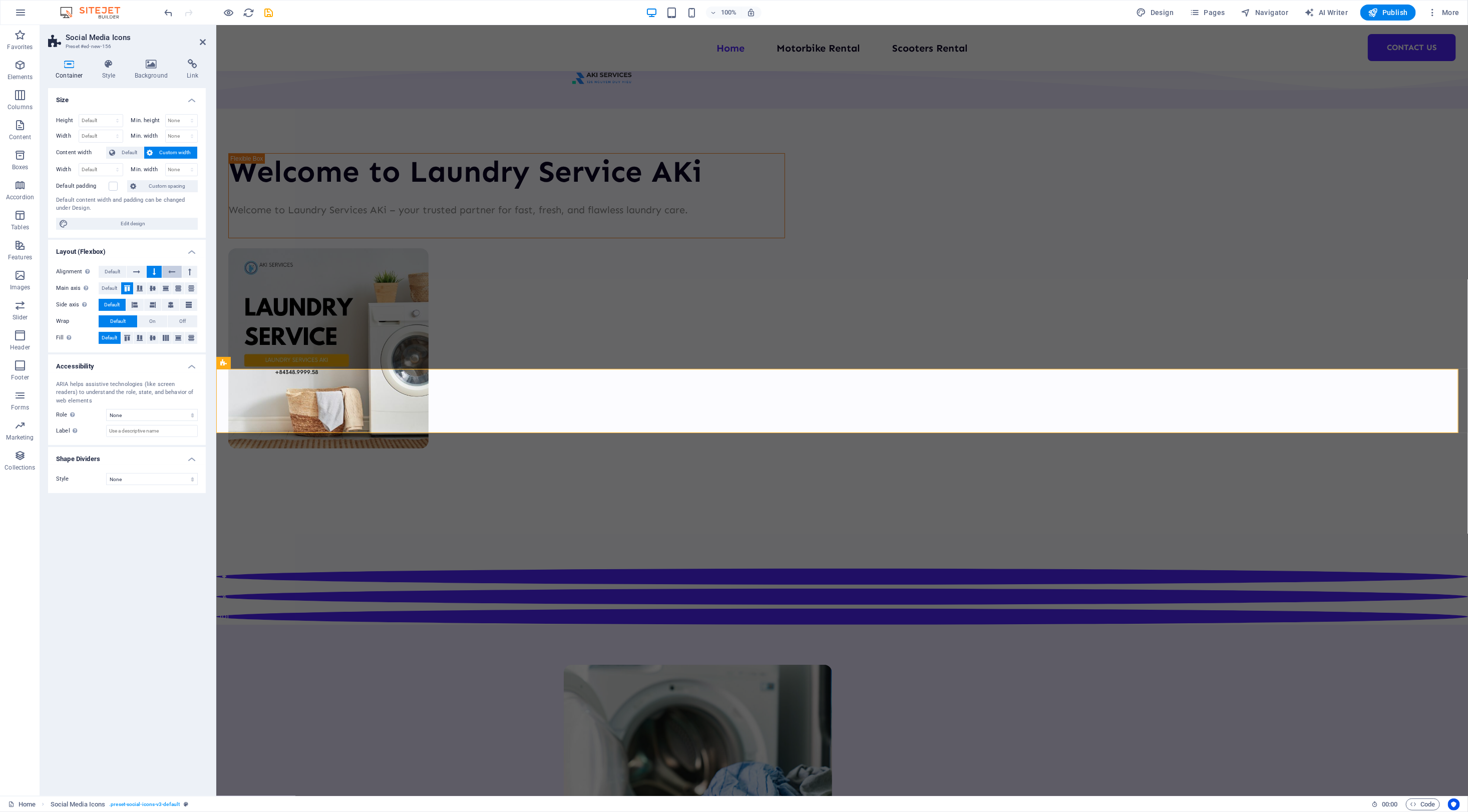
click at [164, 274] on button at bounding box center [172, 272] width 19 height 12
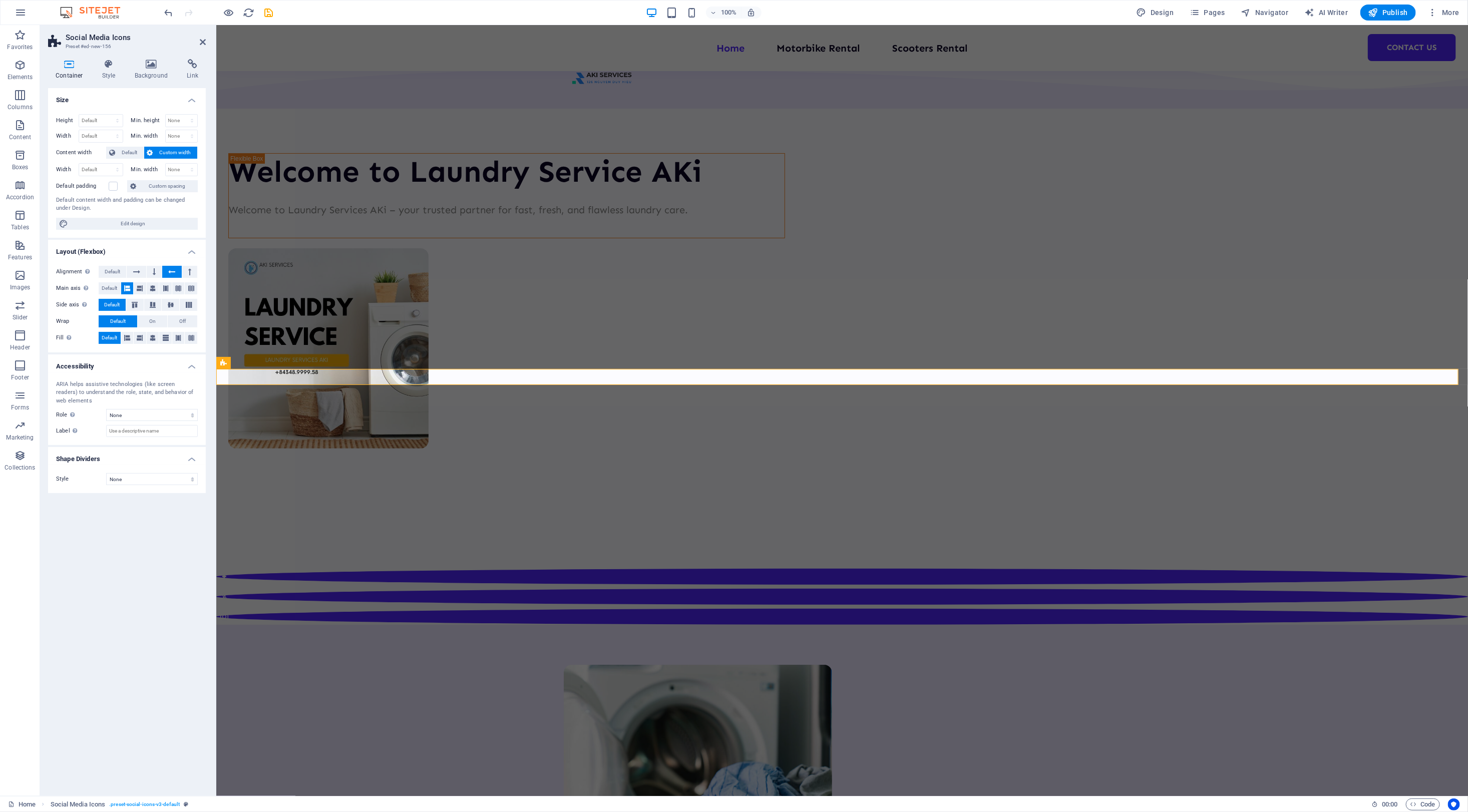
click at [164, 274] on button at bounding box center [172, 272] width 19 height 12
click at [188, 273] on icon at bounding box center [189, 272] width 3 height 12
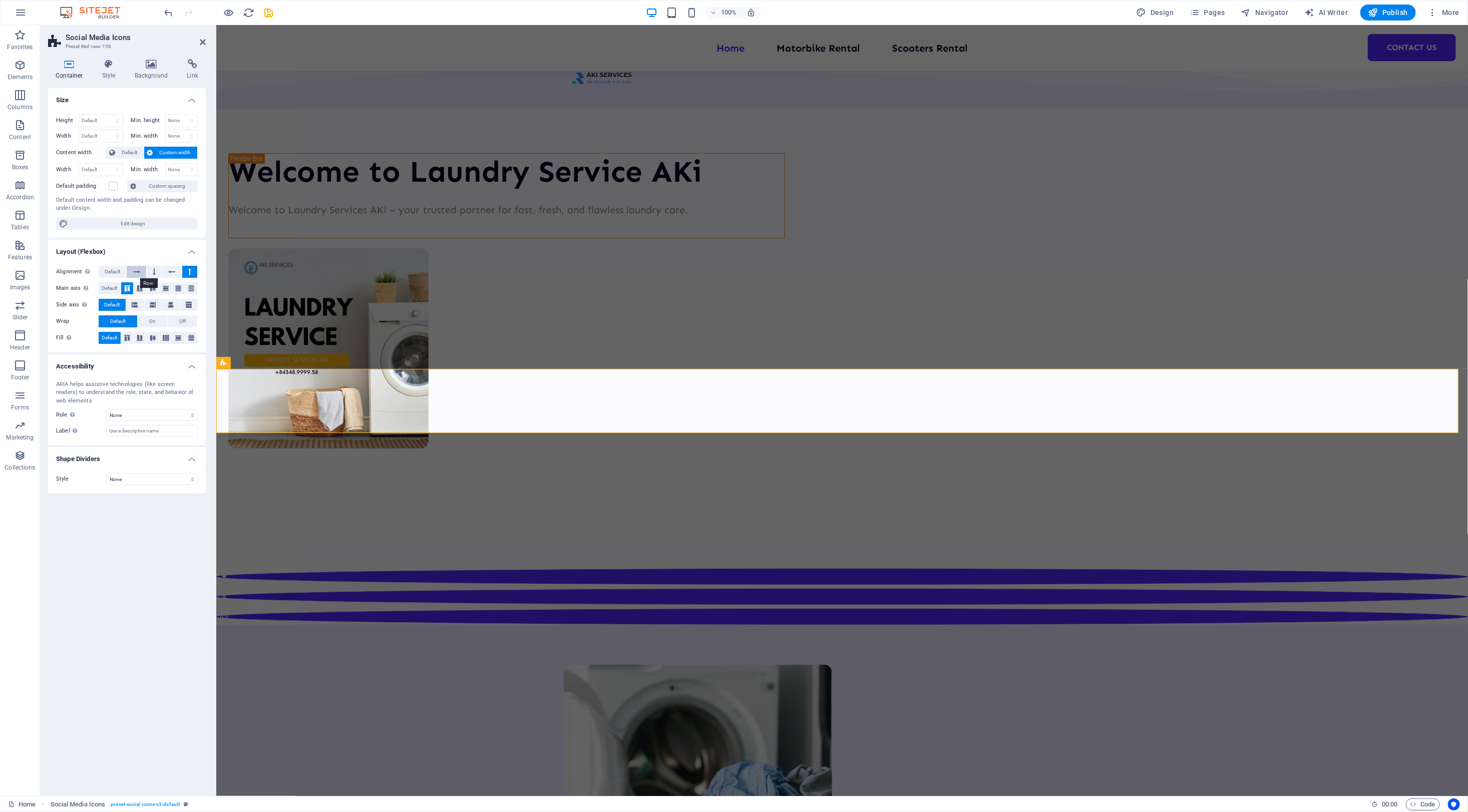
click at [137, 273] on icon at bounding box center [136, 272] width 7 height 12
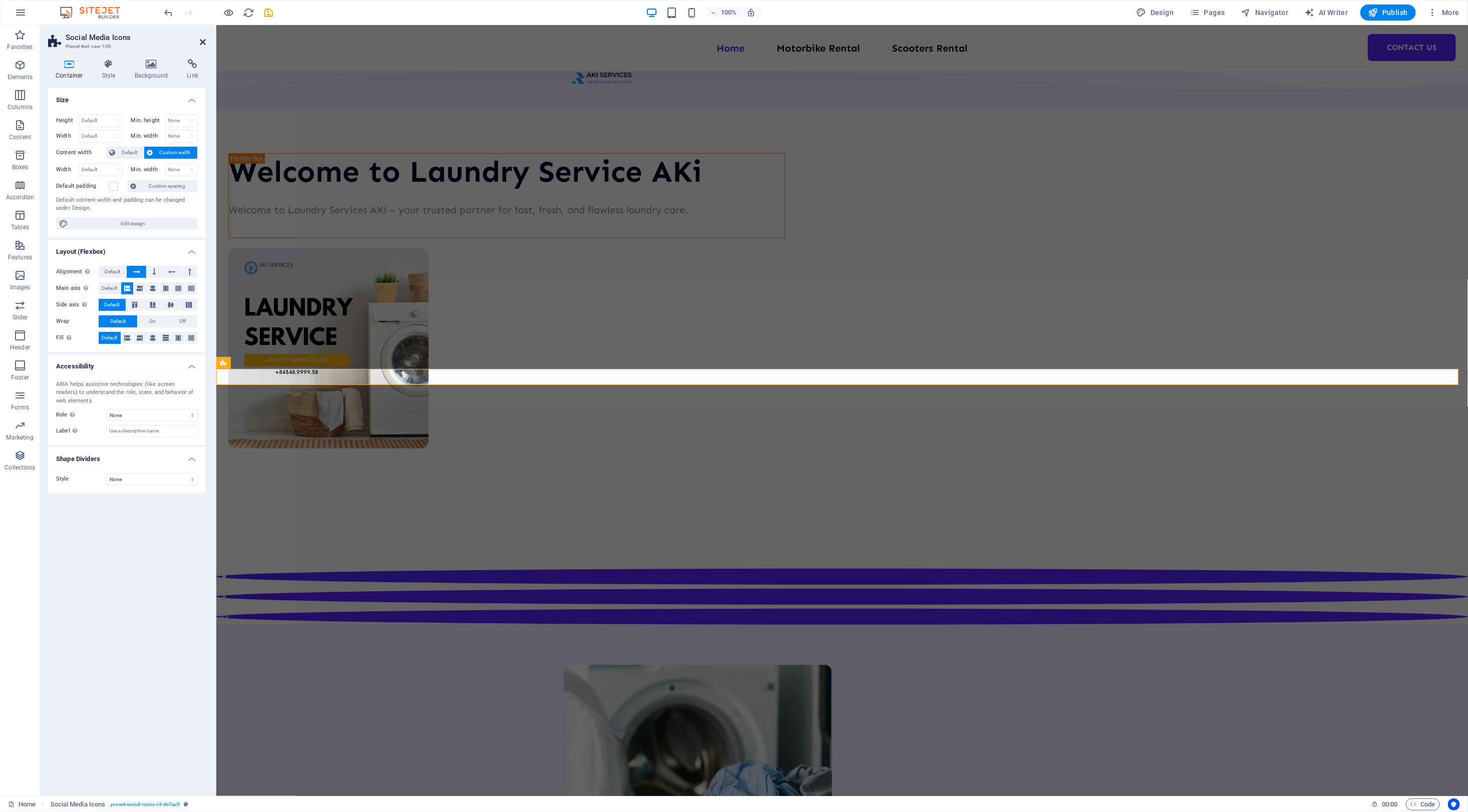
click at [203, 41] on icon at bounding box center [202, 42] width 6 height 8
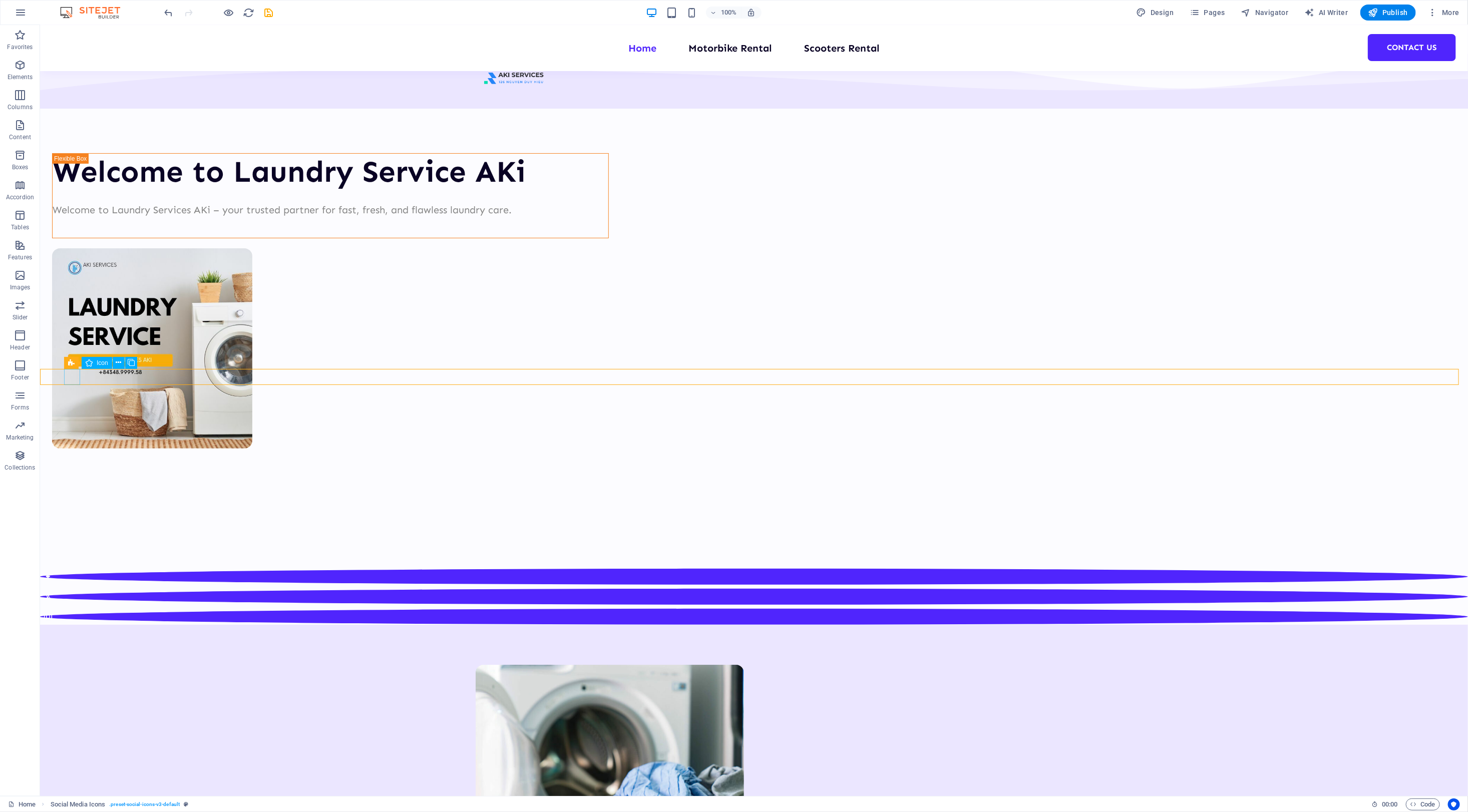
click at [71, 588] on figure at bounding box center [753, 596] width 1428 height 16
select select "xMidYMid"
select select "px"
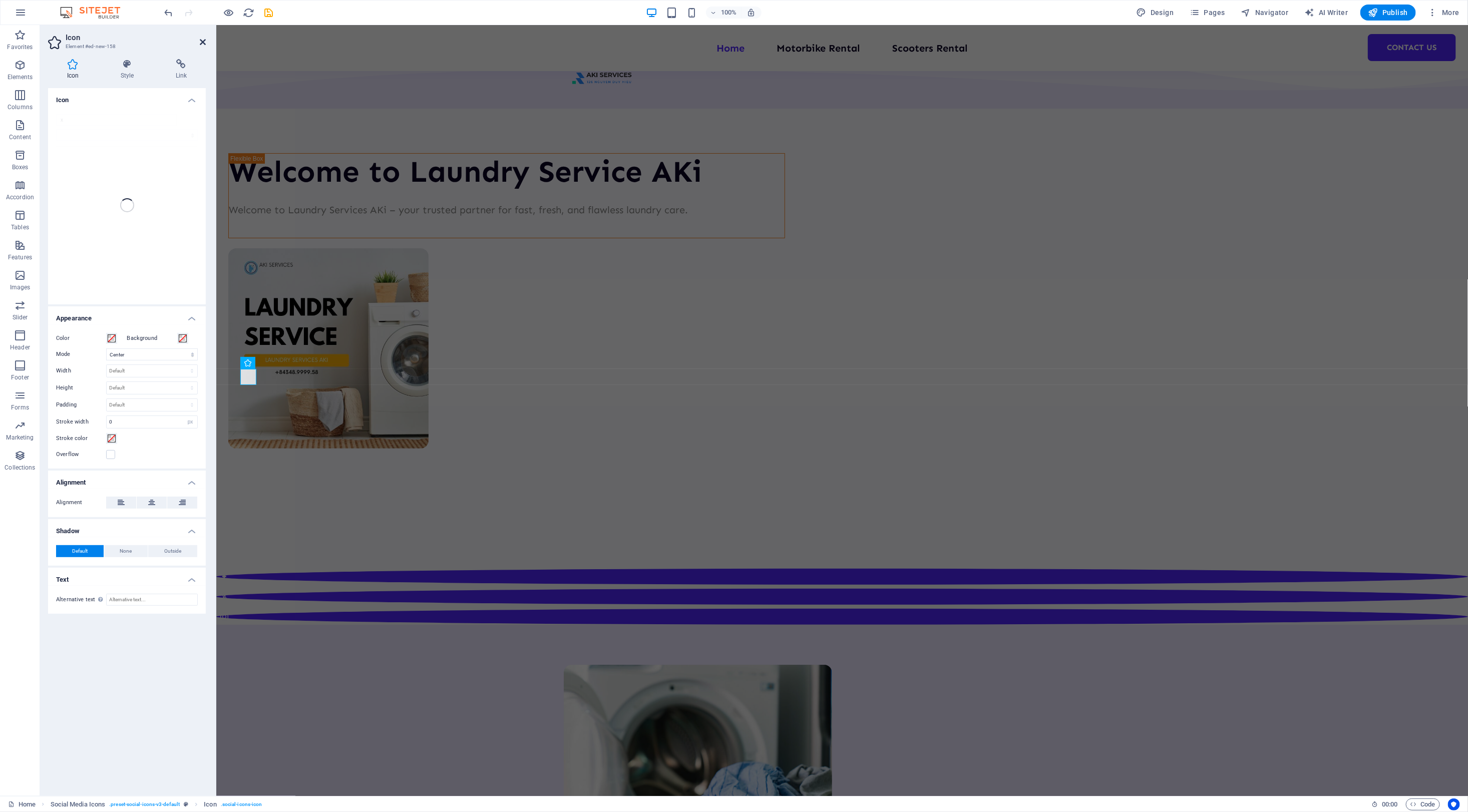
click at [203, 39] on icon at bounding box center [202, 42] width 6 height 8
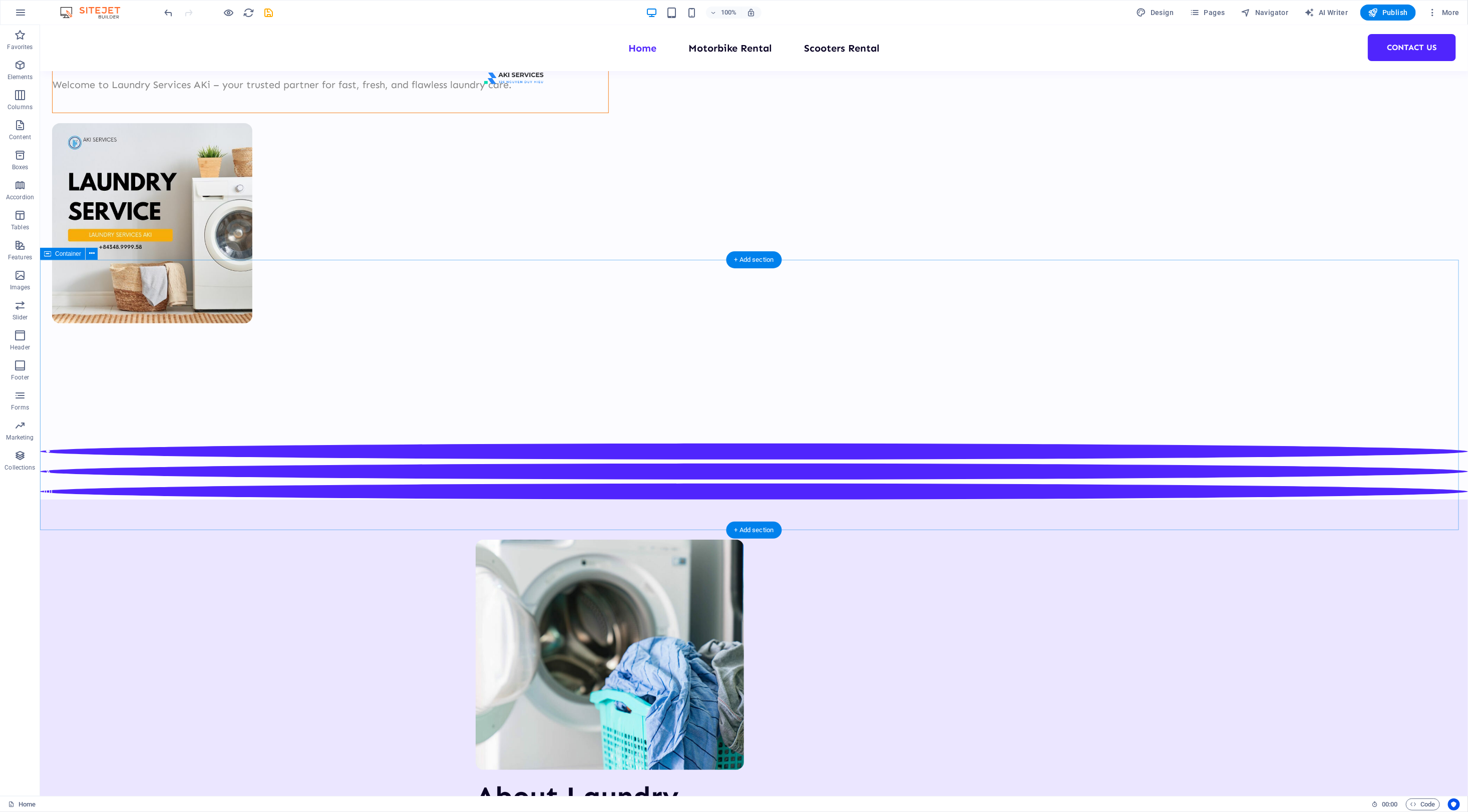
scroll to position [0, 0]
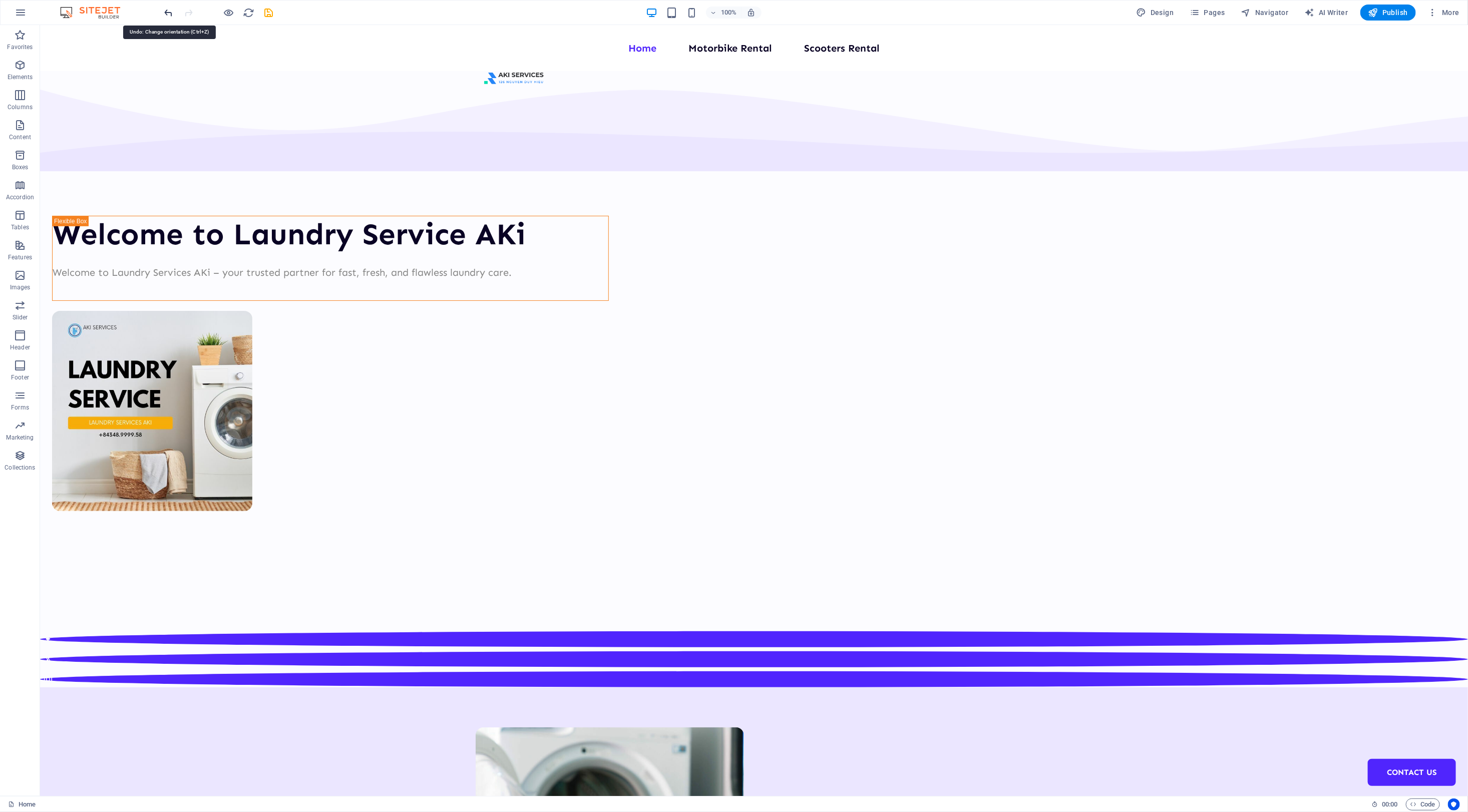
click at [168, 14] on icon "undo" at bounding box center [169, 13] width 12 height 12
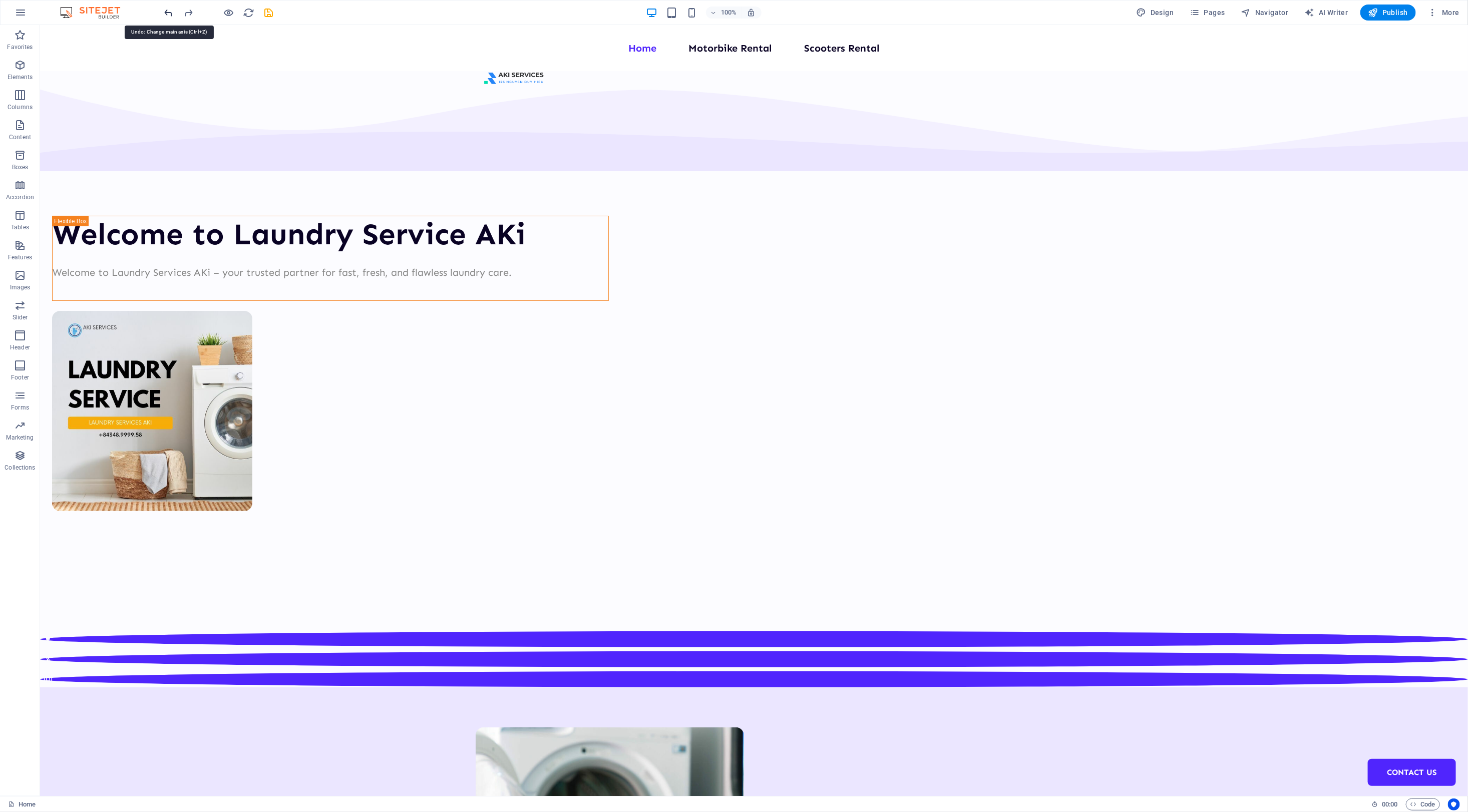
click at [168, 14] on icon "undo" at bounding box center [169, 13] width 12 height 12
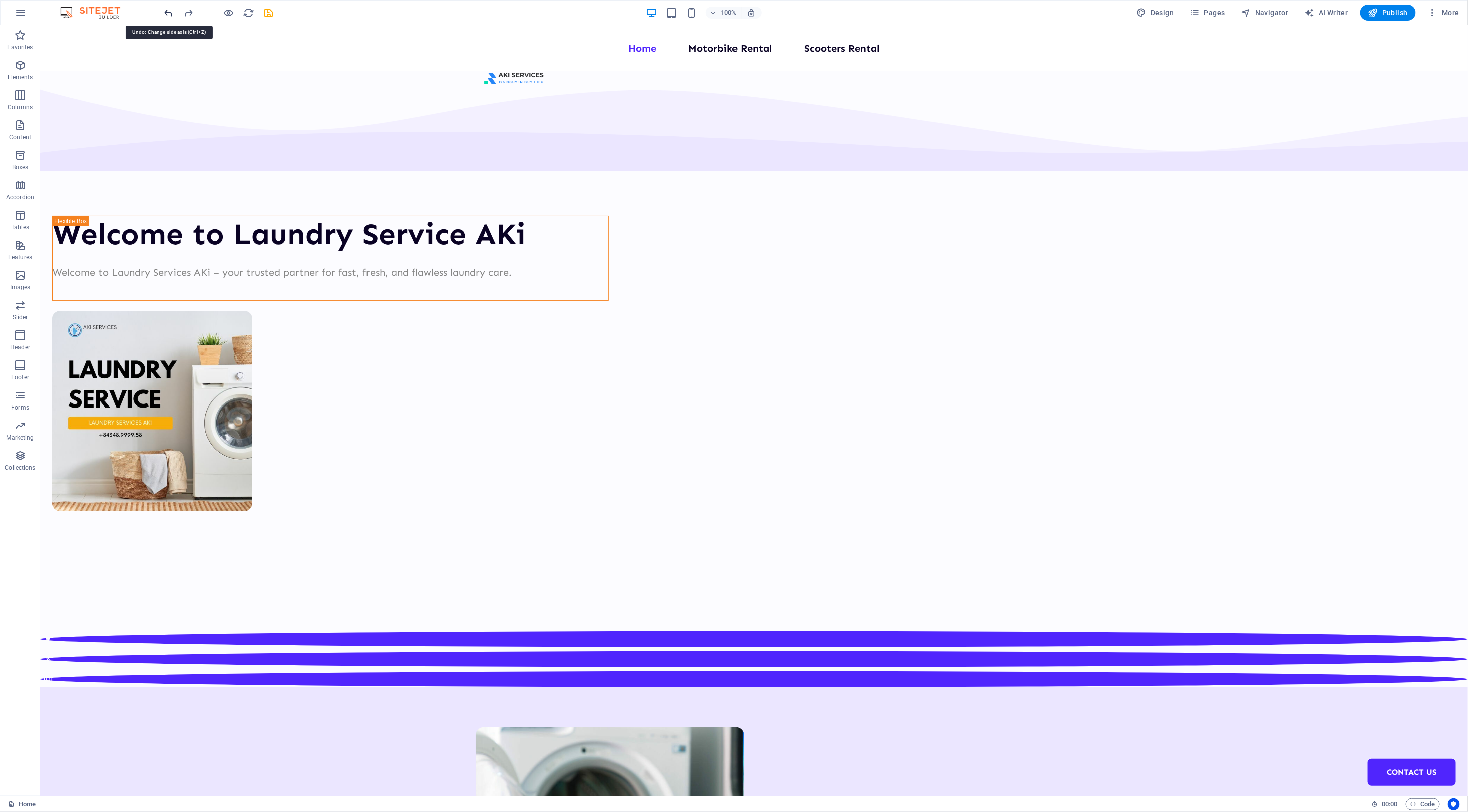
click at [168, 14] on icon "undo" at bounding box center [169, 13] width 12 height 12
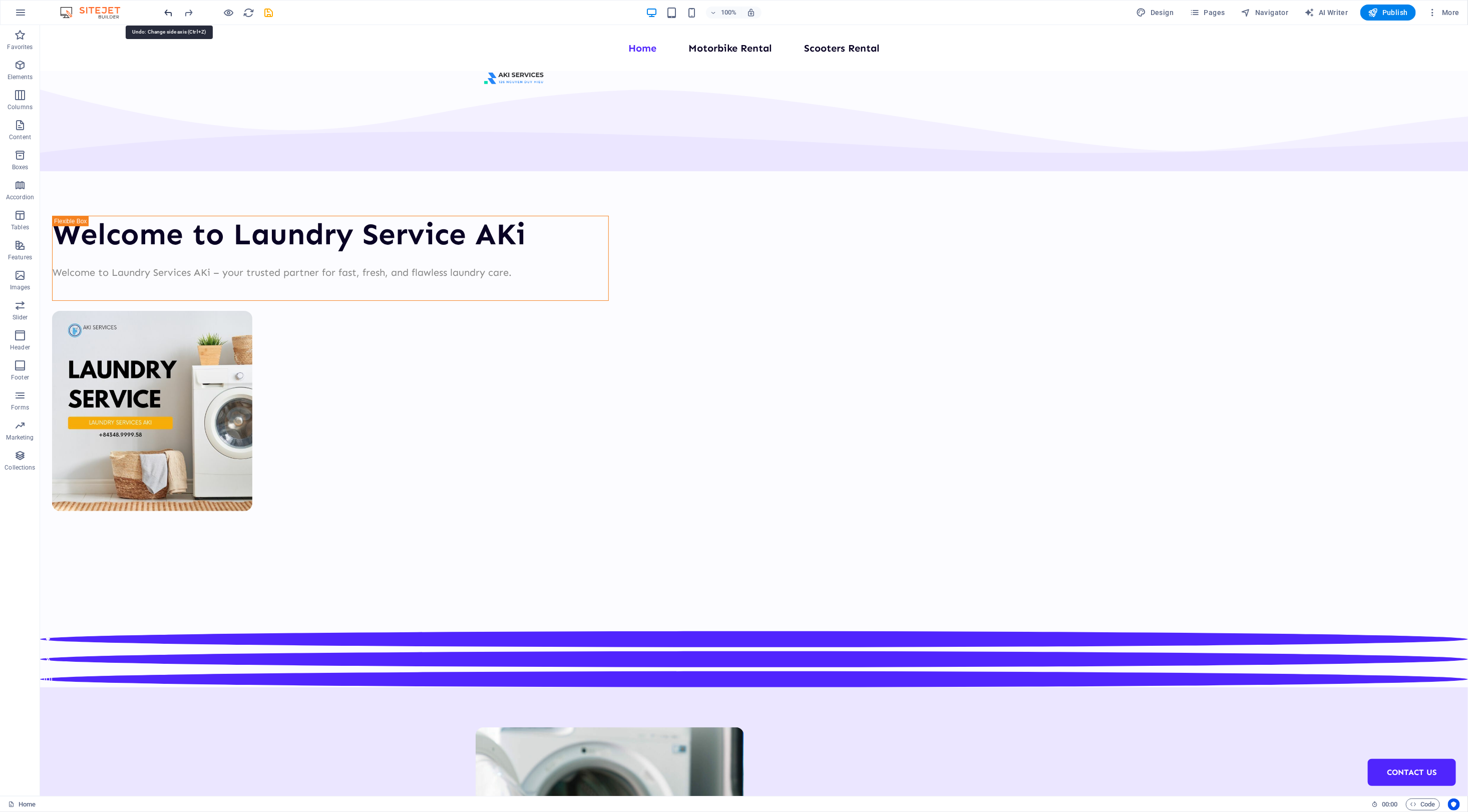
click at [168, 14] on icon "undo" at bounding box center [169, 13] width 12 height 12
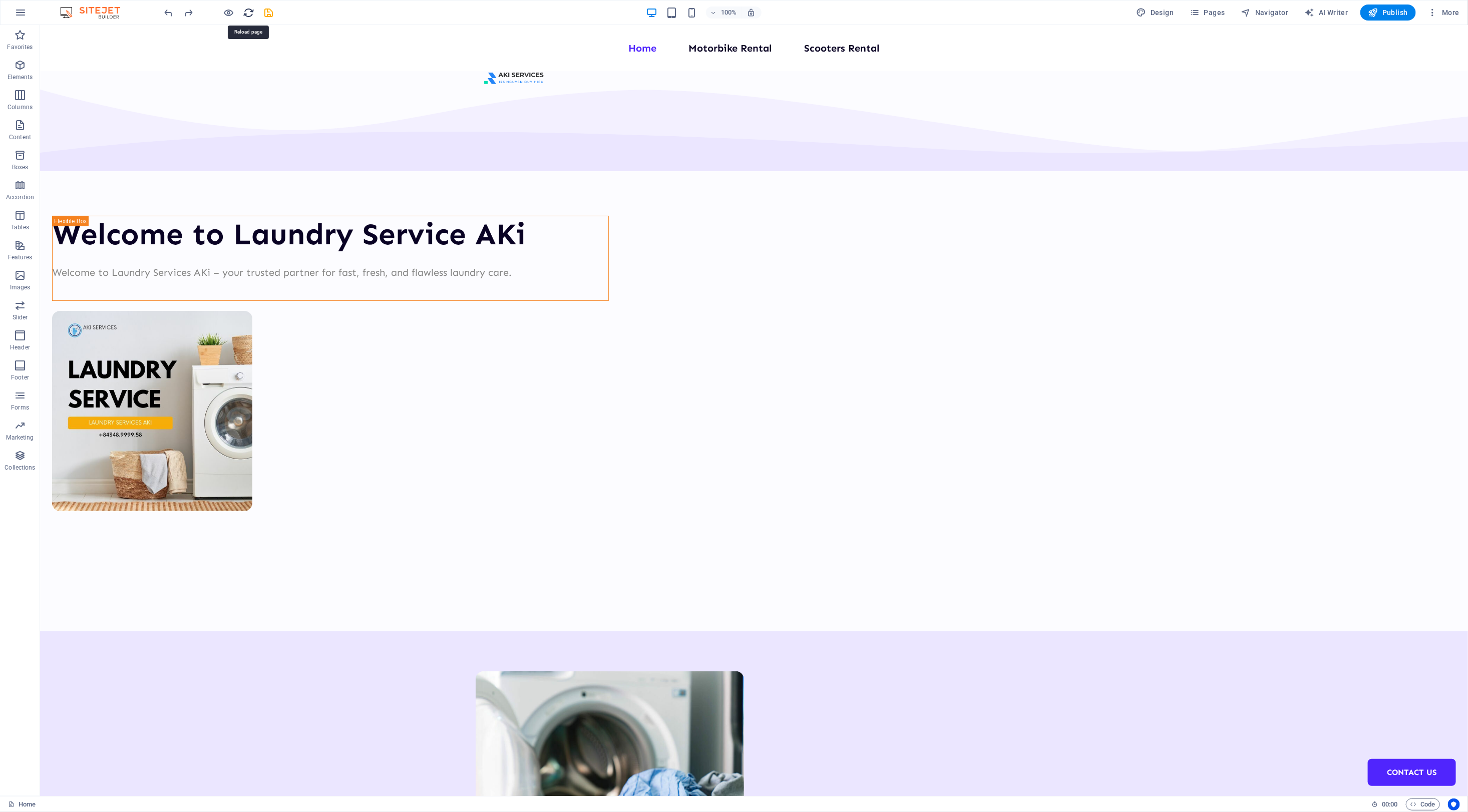
click at [250, 14] on icon "reload" at bounding box center [249, 13] width 12 height 12
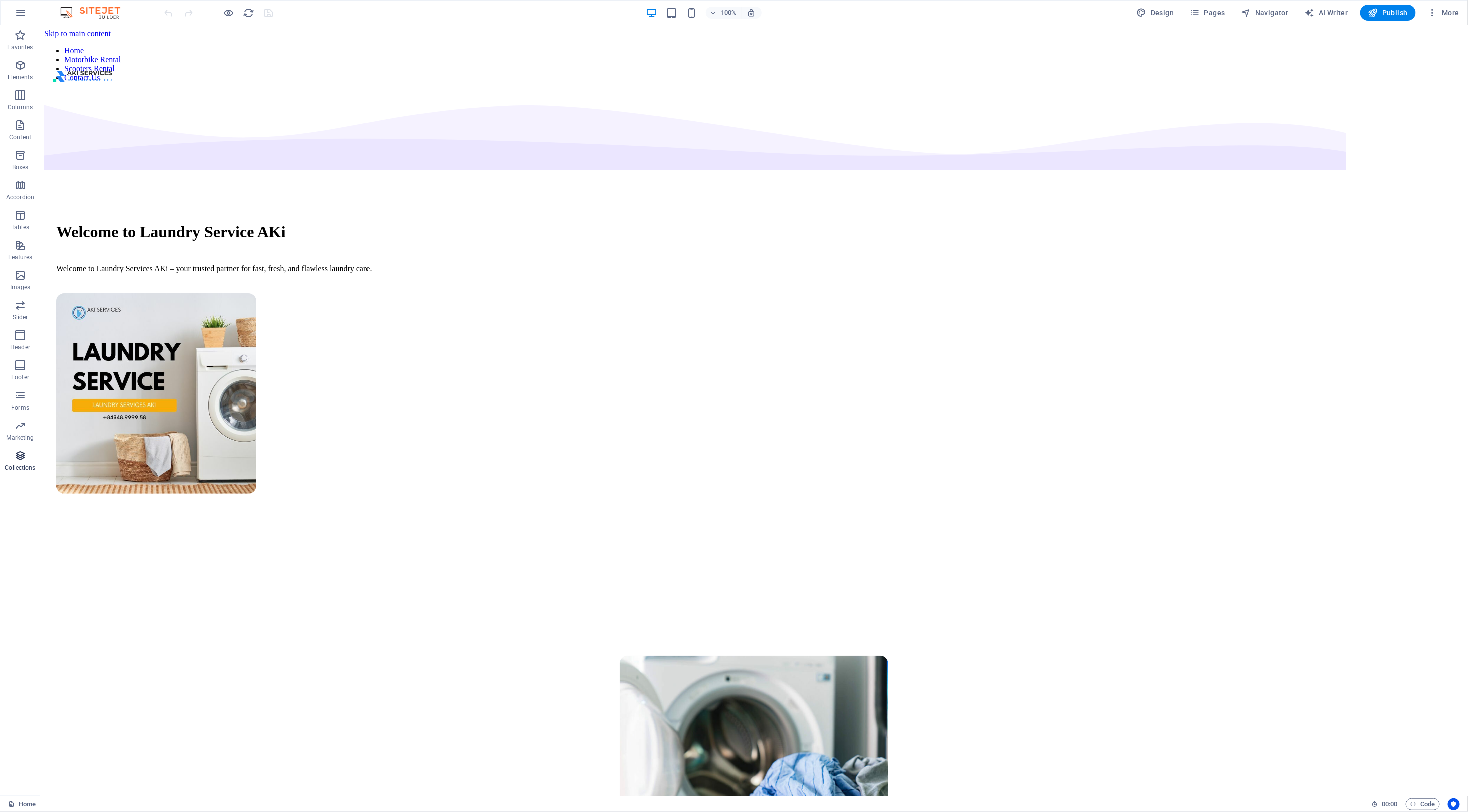
click at [13, 463] on span "Collections" at bounding box center [20, 461] width 40 height 24
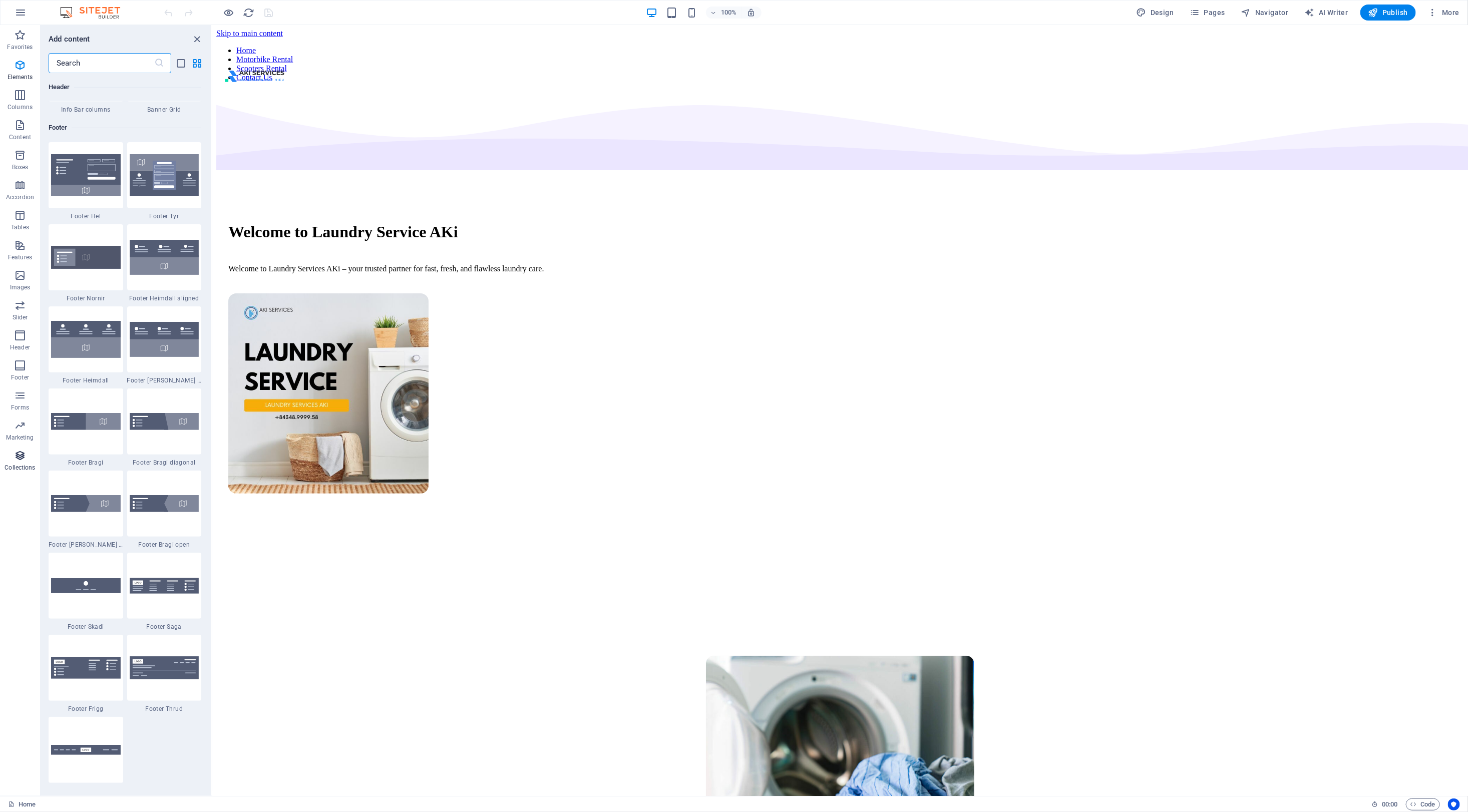
scroll to position [9161, 0]
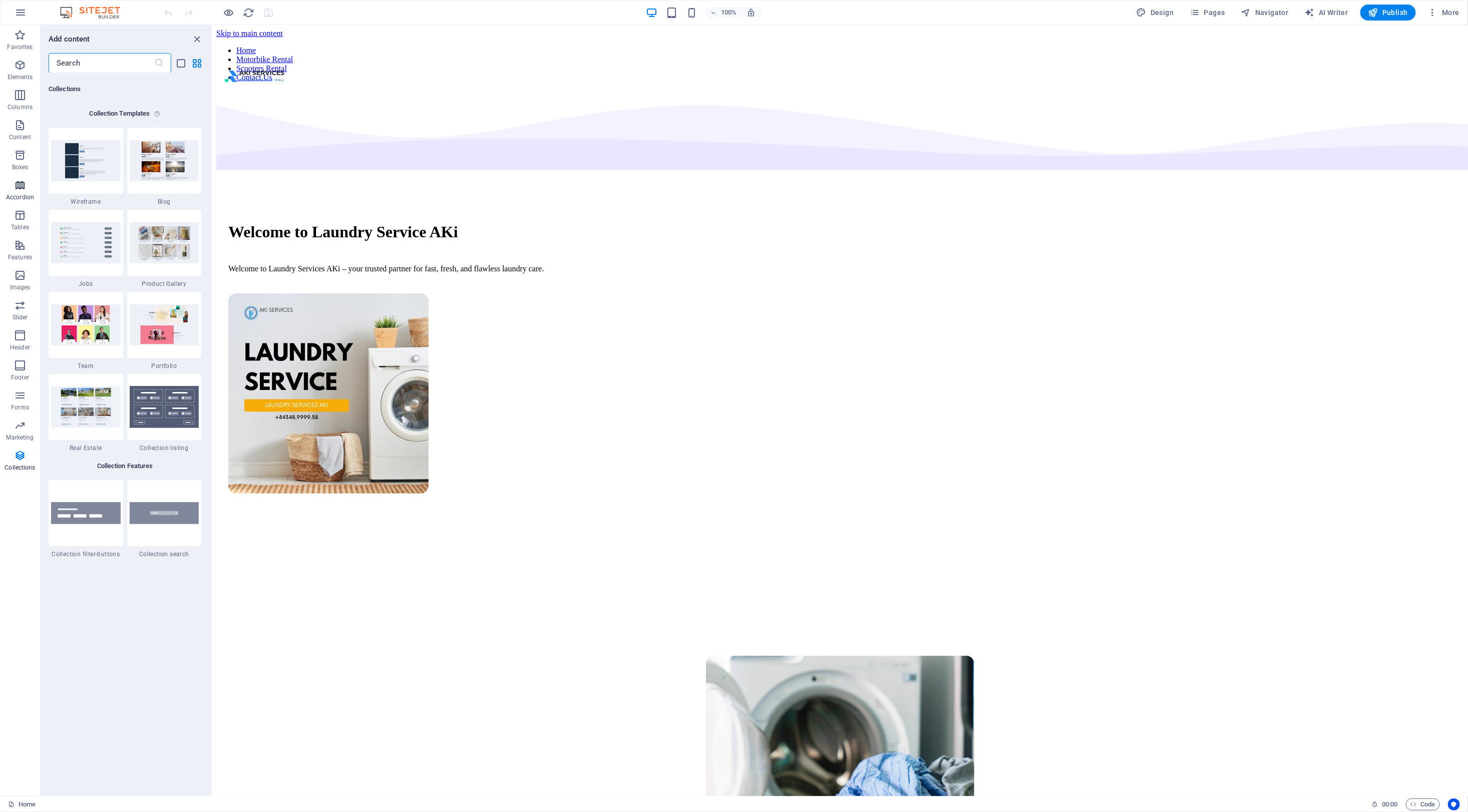
click at [18, 186] on icon "button" at bounding box center [20, 185] width 12 height 12
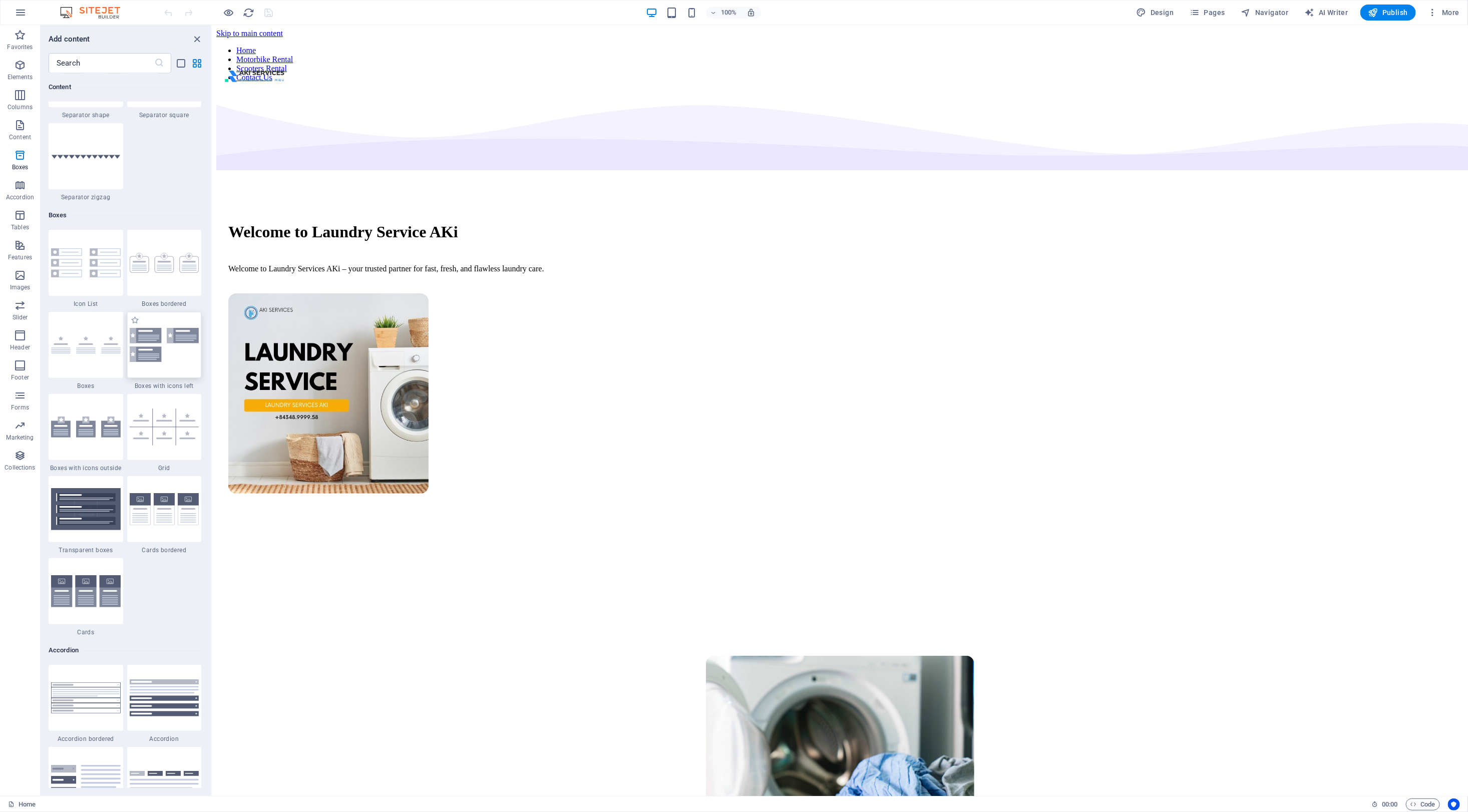
scroll to position [2507, 0]
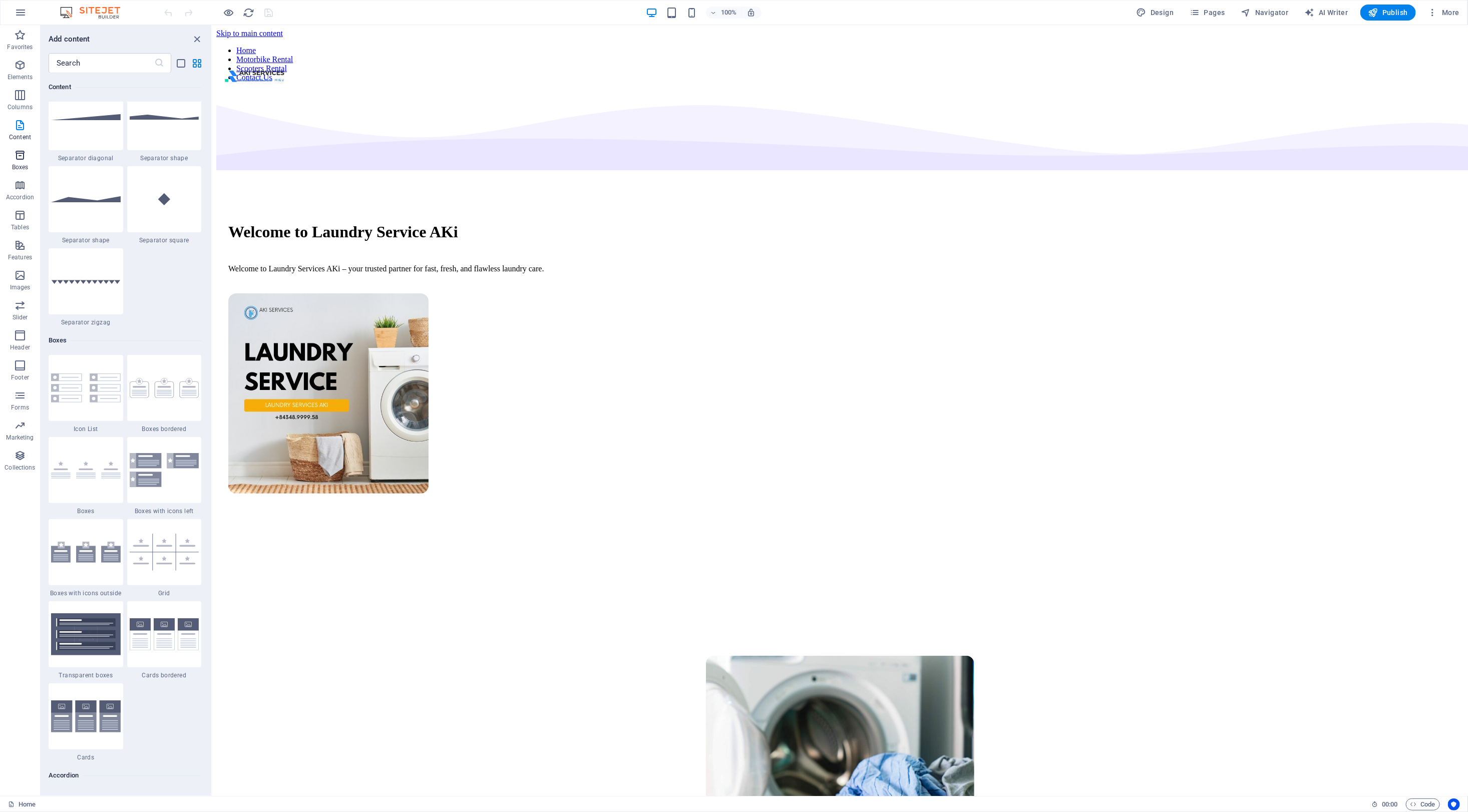
click at [20, 162] on span "Boxes" at bounding box center [20, 161] width 40 height 24
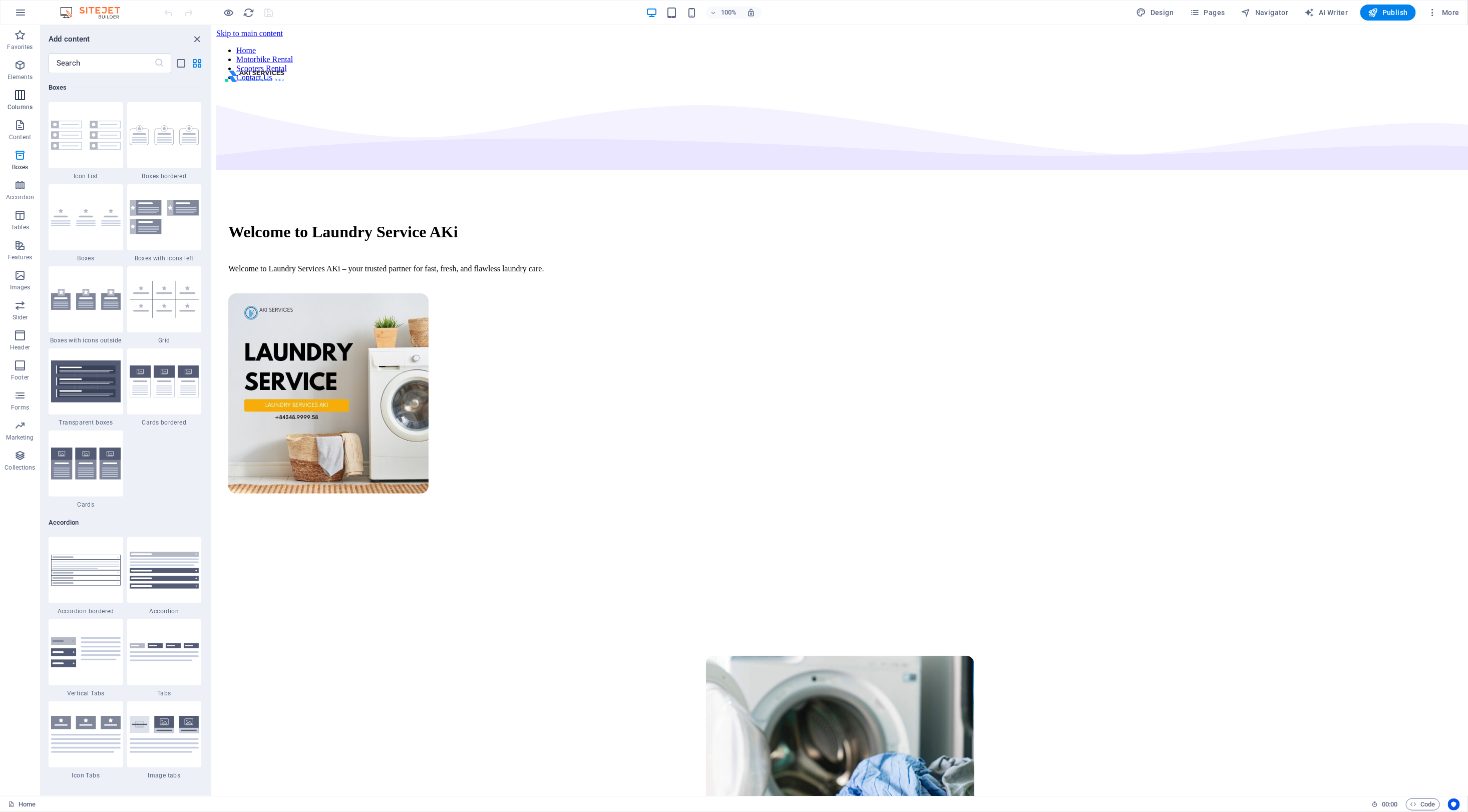
click at [16, 98] on icon "button" at bounding box center [20, 95] width 12 height 12
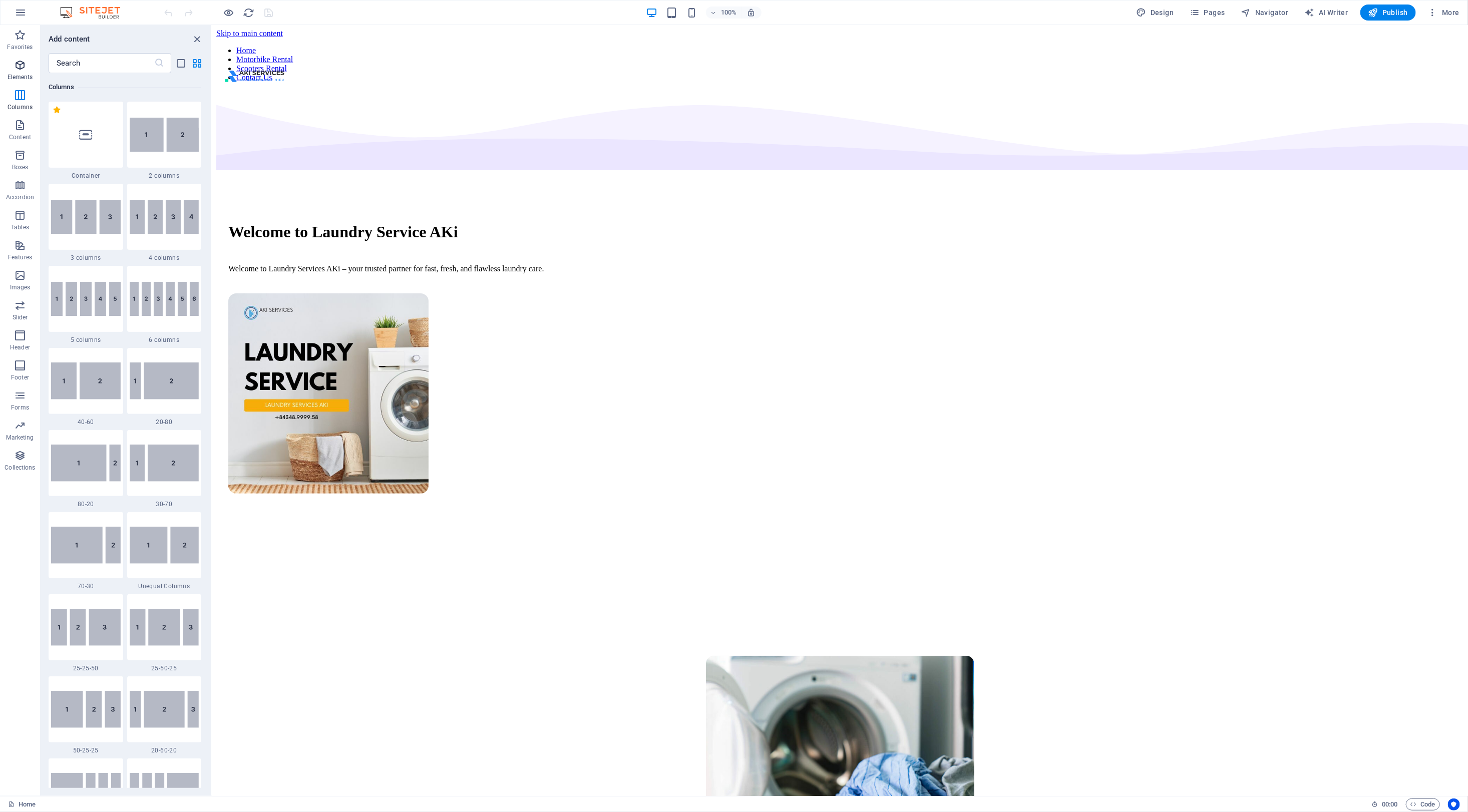
click at [16, 71] on span "Elements" at bounding box center [20, 71] width 40 height 24
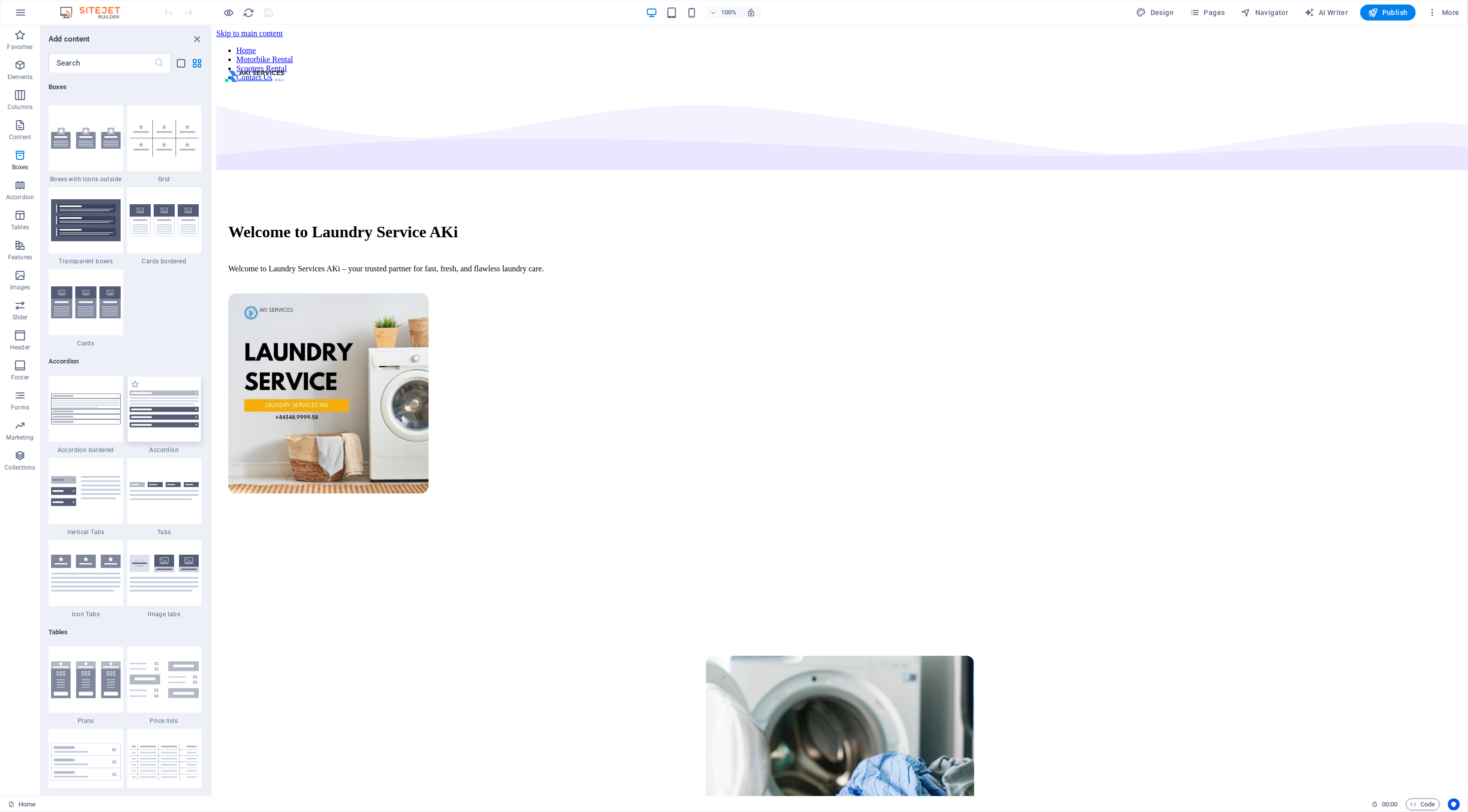
scroll to position [2984, 0]
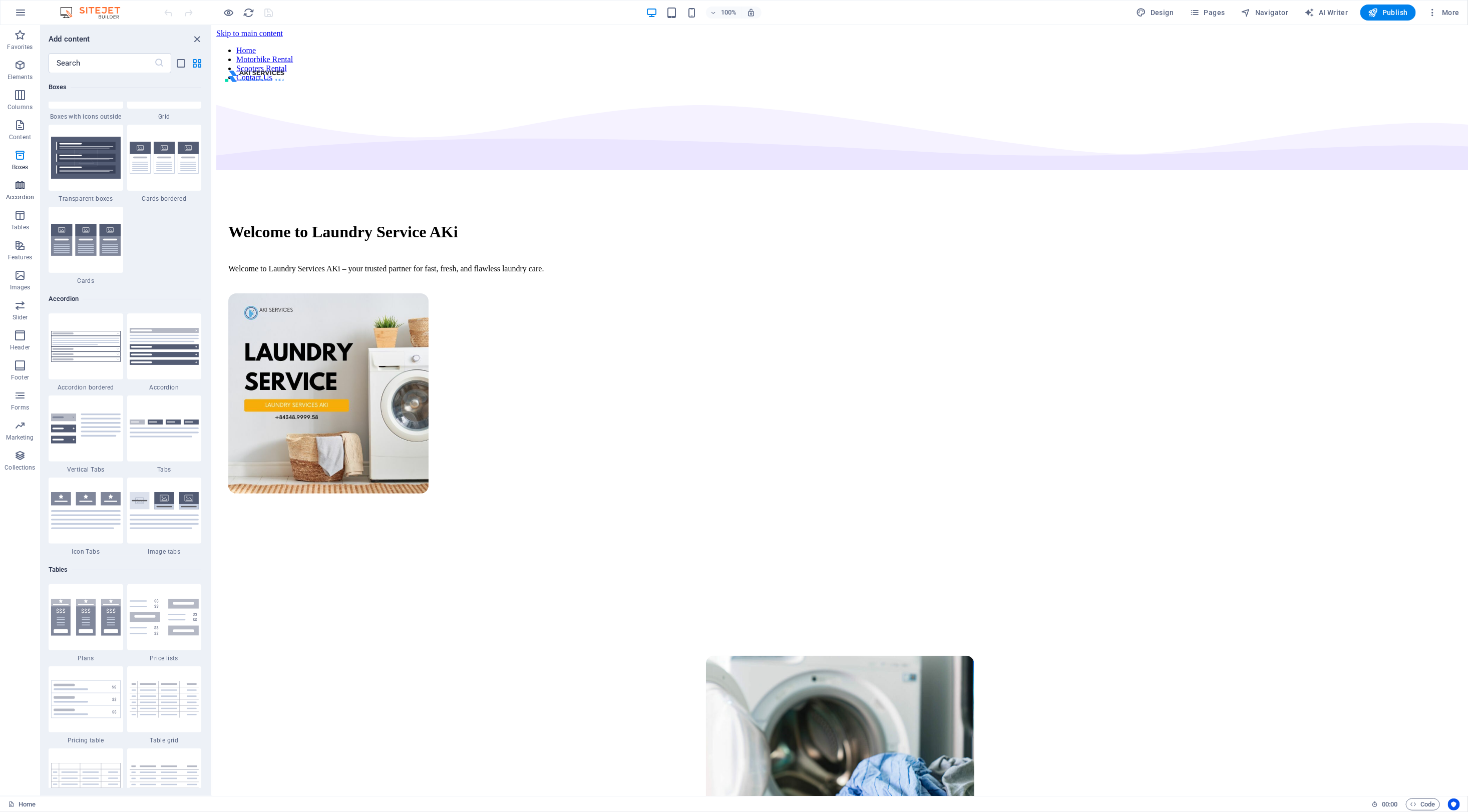
click at [20, 190] on icon "button" at bounding box center [20, 185] width 12 height 12
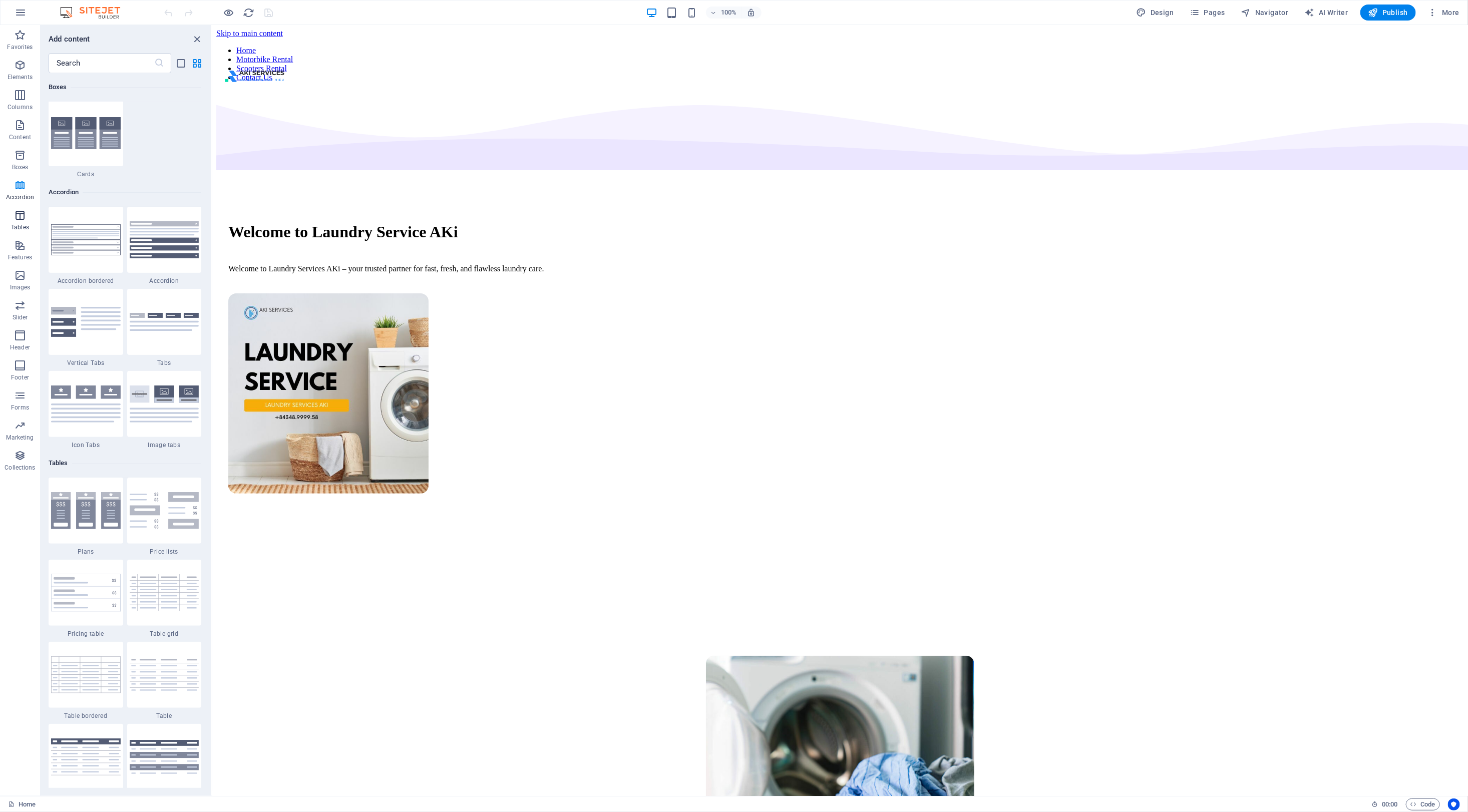
scroll to position [3196, 0]
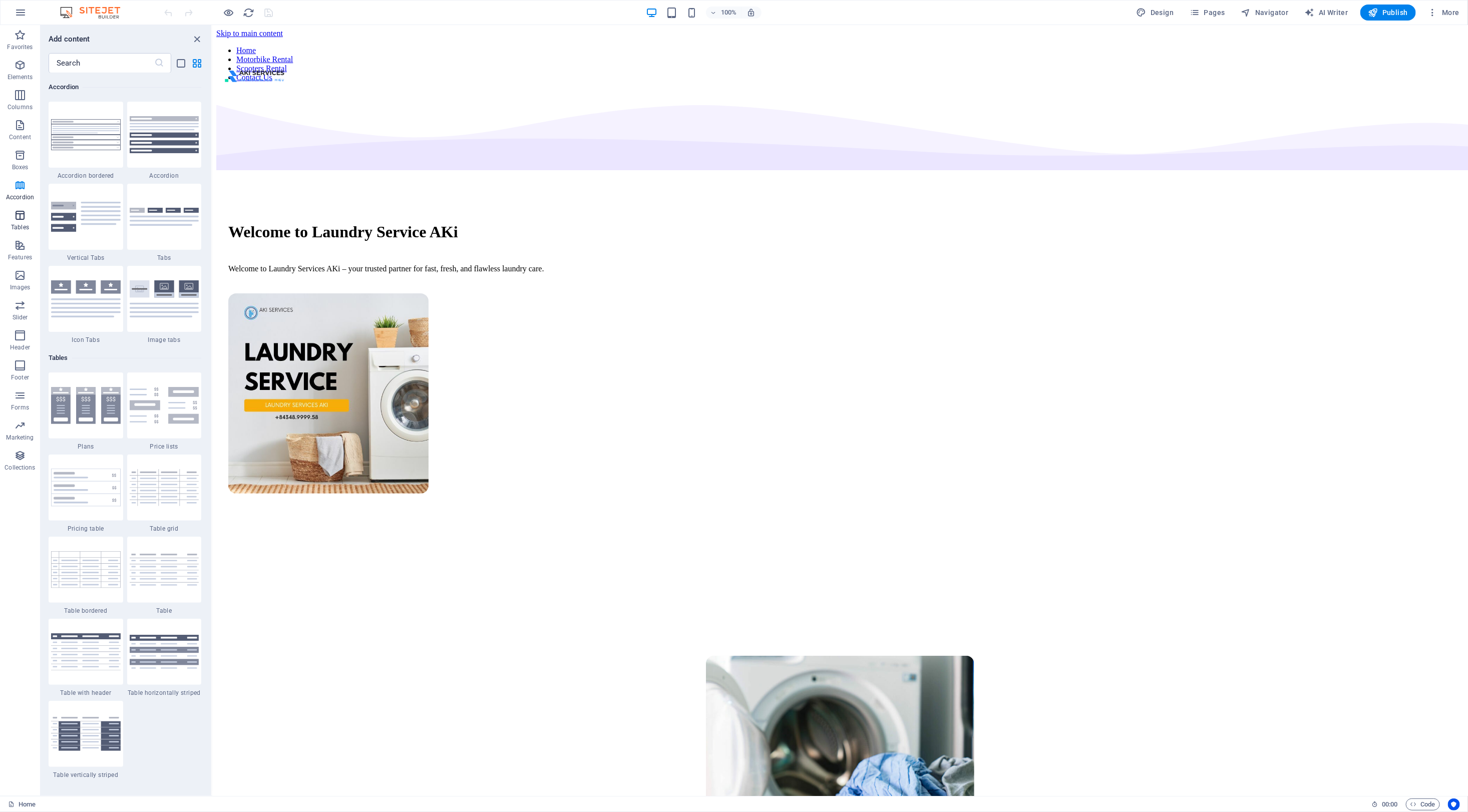
click at [19, 214] on icon "button" at bounding box center [20, 215] width 12 height 12
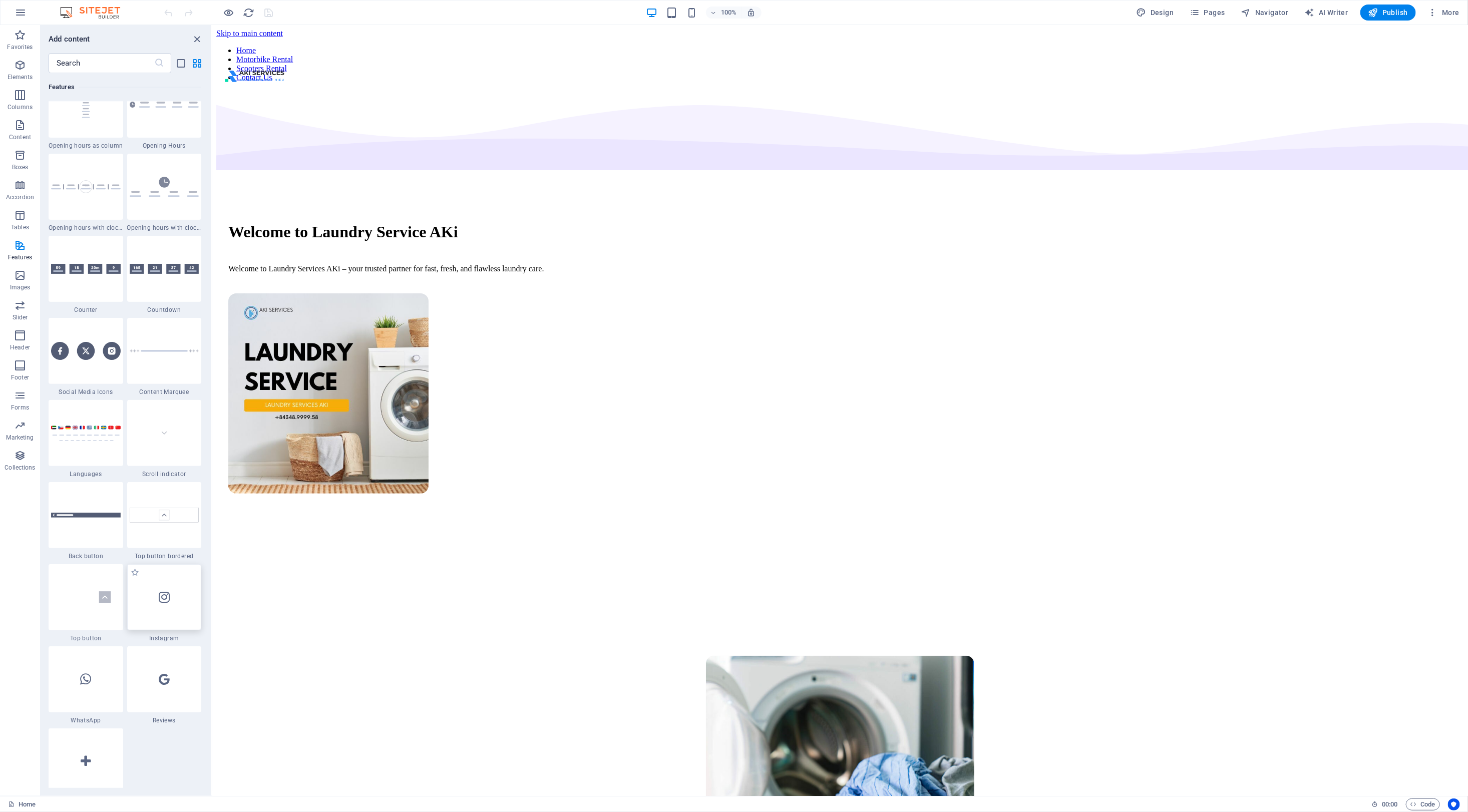
scroll to position [4467, 0]
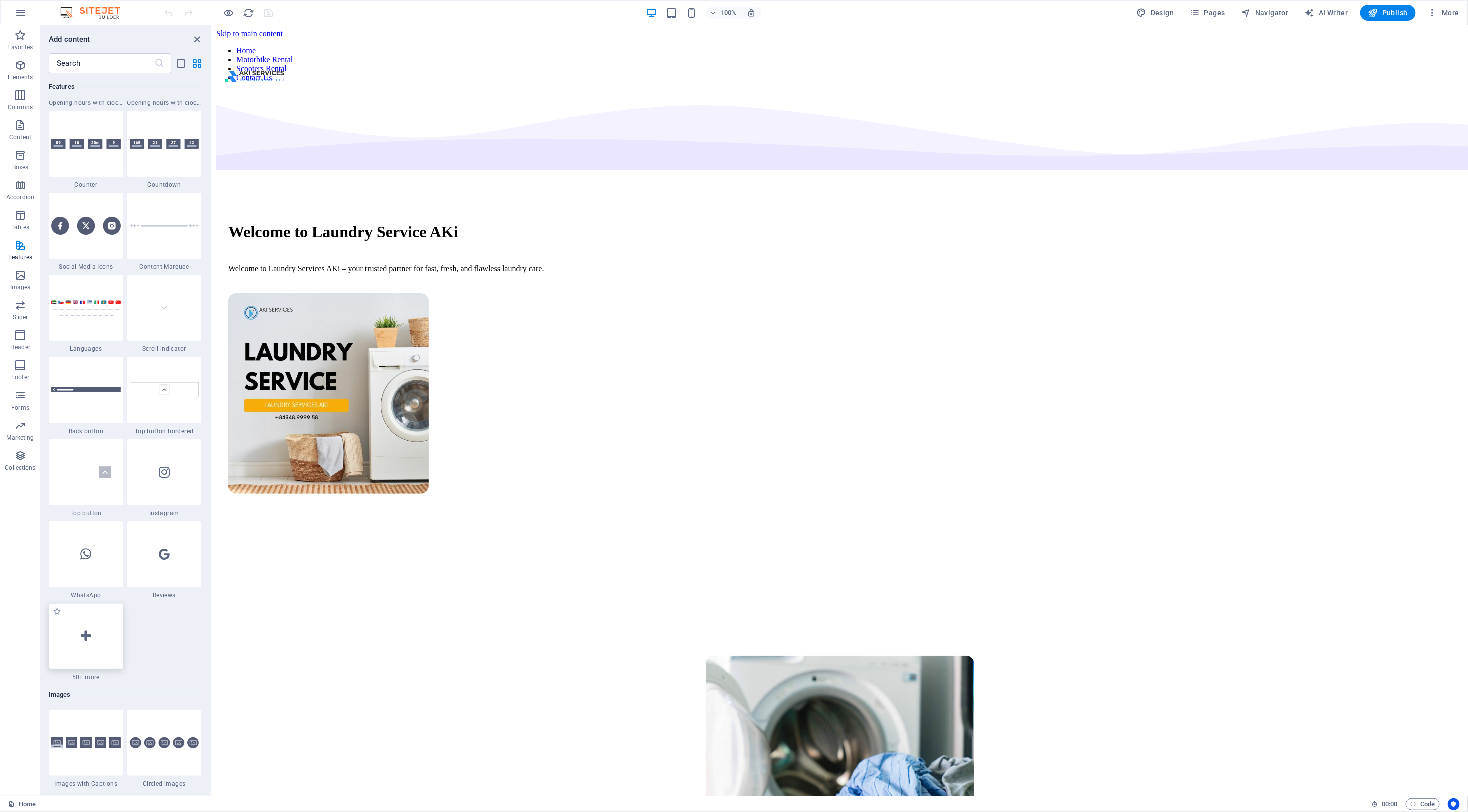
click at [76, 634] on div at bounding box center [86, 636] width 75 height 66
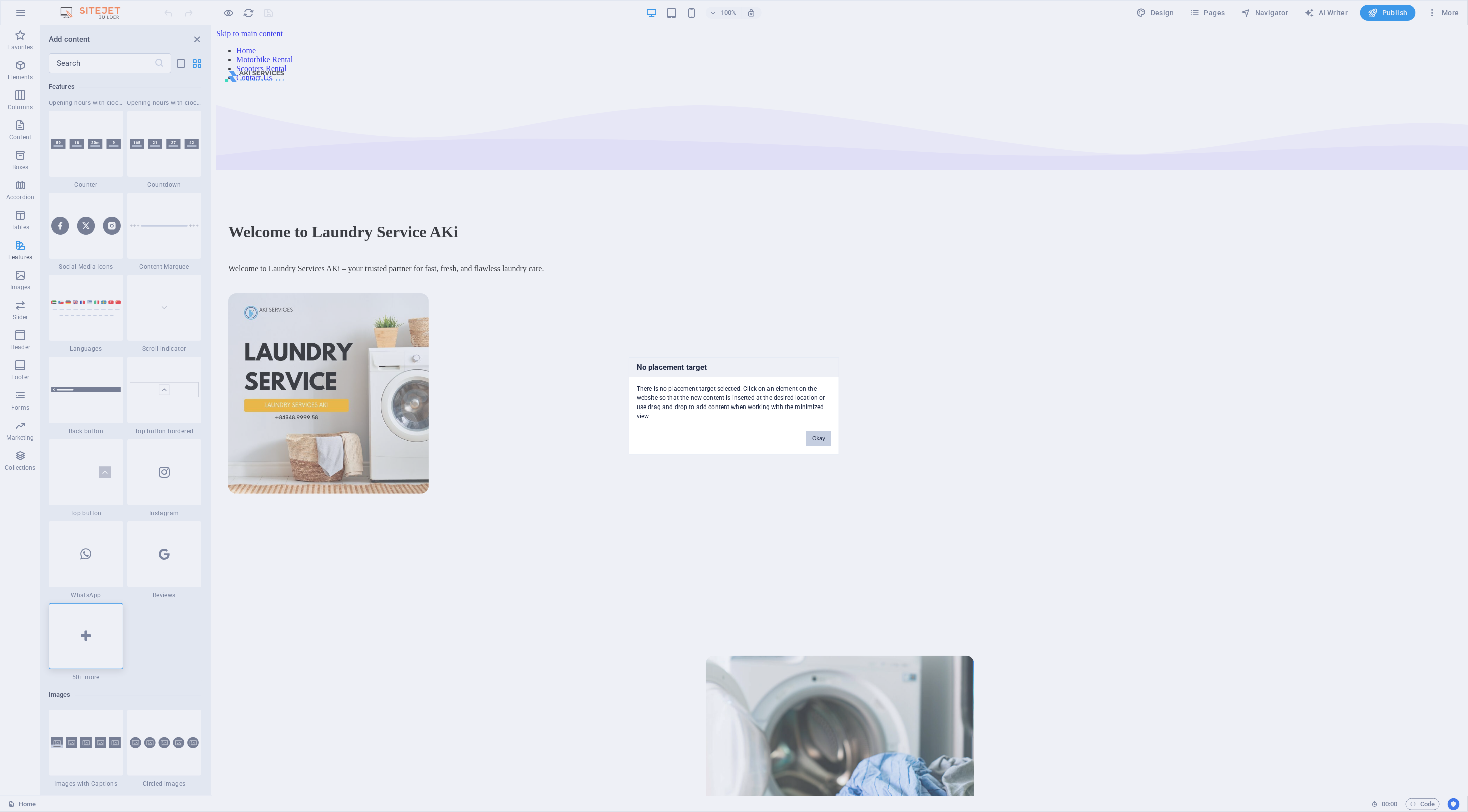
click at [817, 441] on button "Okay" at bounding box center [819, 438] width 25 height 15
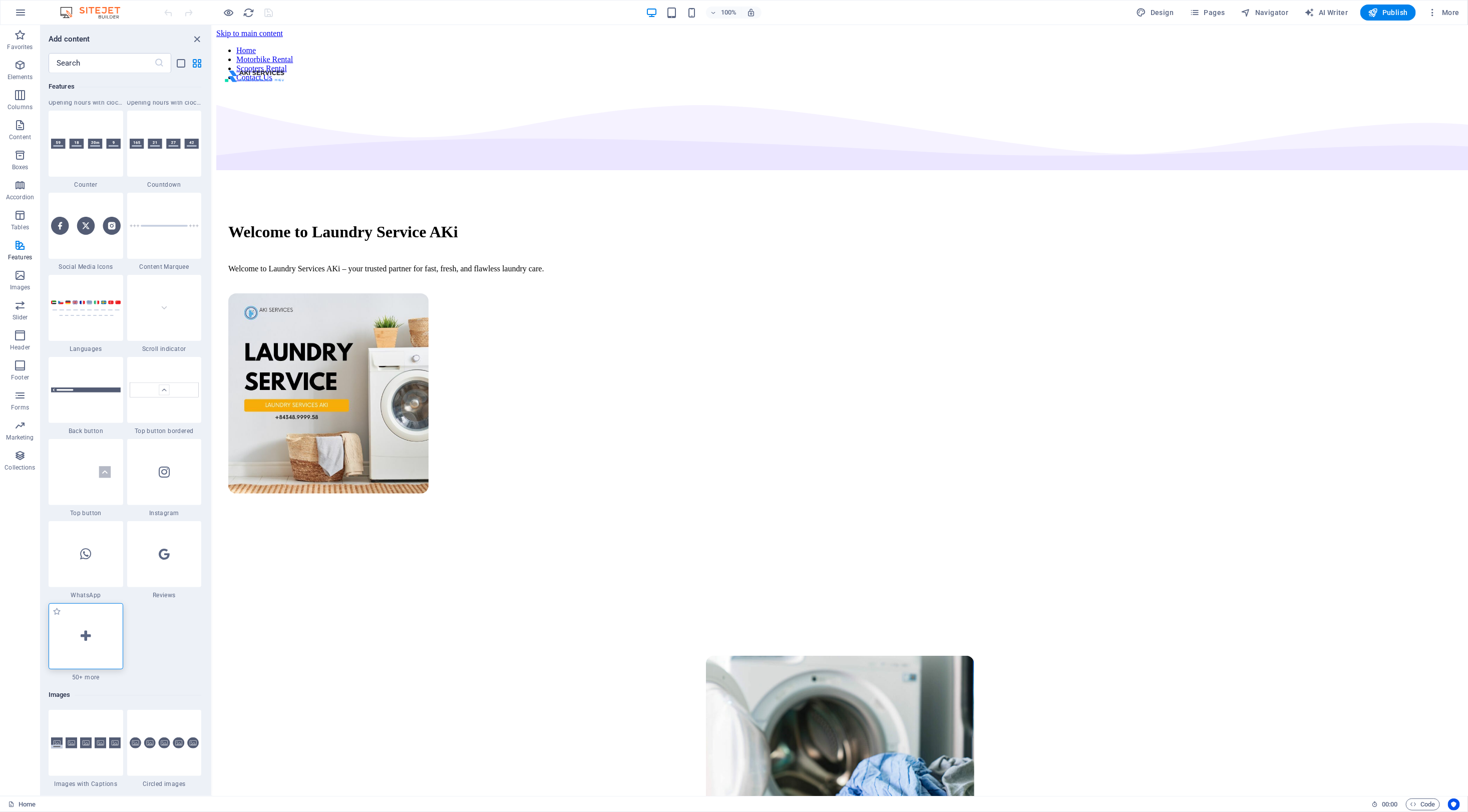
click at [92, 634] on div at bounding box center [86, 636] width 75 height 66
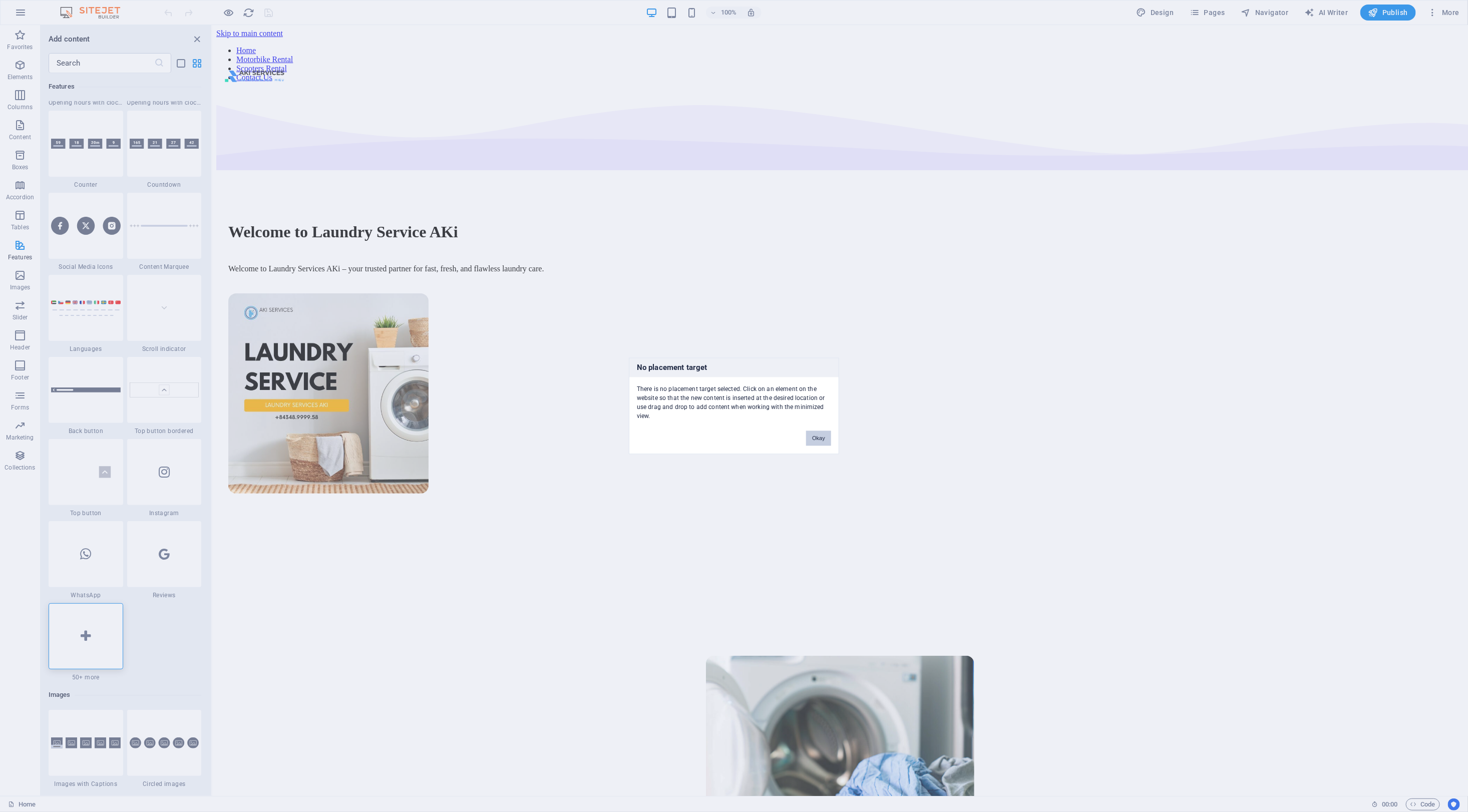
drag, startPoint x: 818, startPoint y: 441, endPoint x: 605, endPoint y: 417, distance: 214.3
click at [818, 441] on button "Okay" at bounding box center [819, 438] width 25 height 15
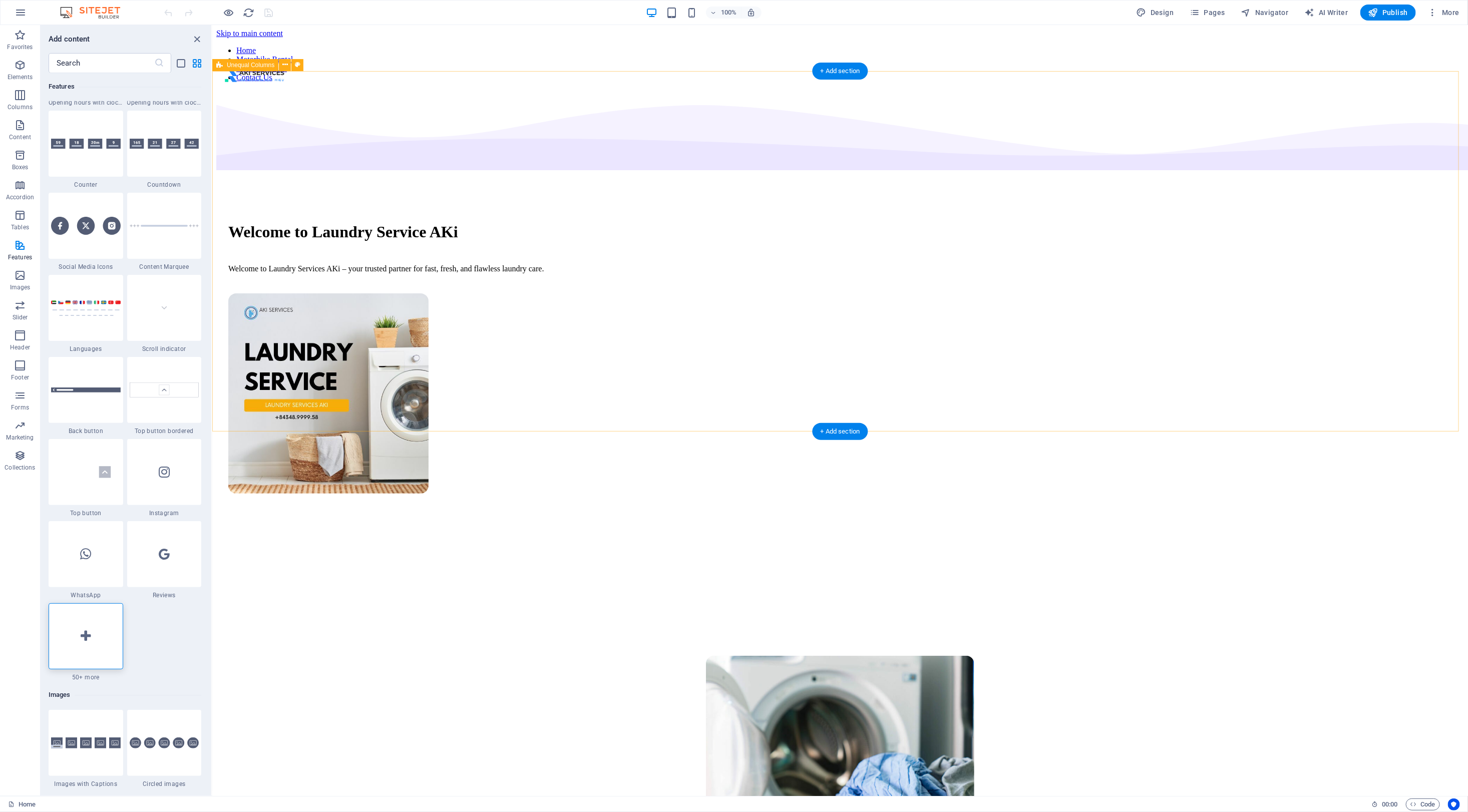
click at [1431, 270] on div "Welcome to Laundry Service AKi Welcome to Laundry Services AKi – your trusted p…" at bounding box center [839, 352] width 1248 height 526
click at [1425, 63] on div "Home Motorbike Rental Scooters Rental Contact Us" at bounding box center [839, 59] width 1248 height 44
click at [1429, 287] on div "Welcome to Laundry Service AKi Welcome to Laundry Services AKi – your trusted p…" at bounding box center [839, 352] width 1248 height 526
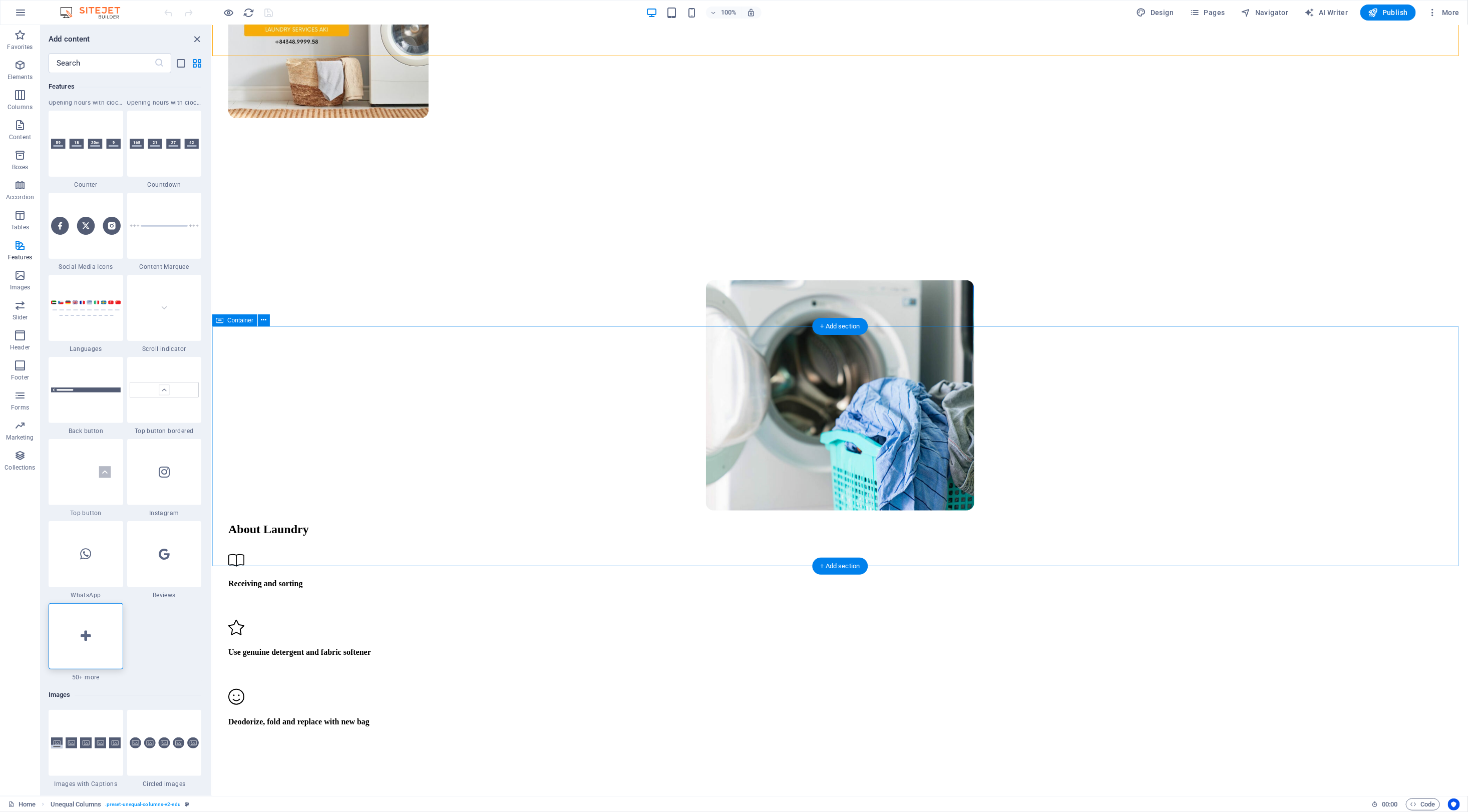
scroll to position [563, 0]
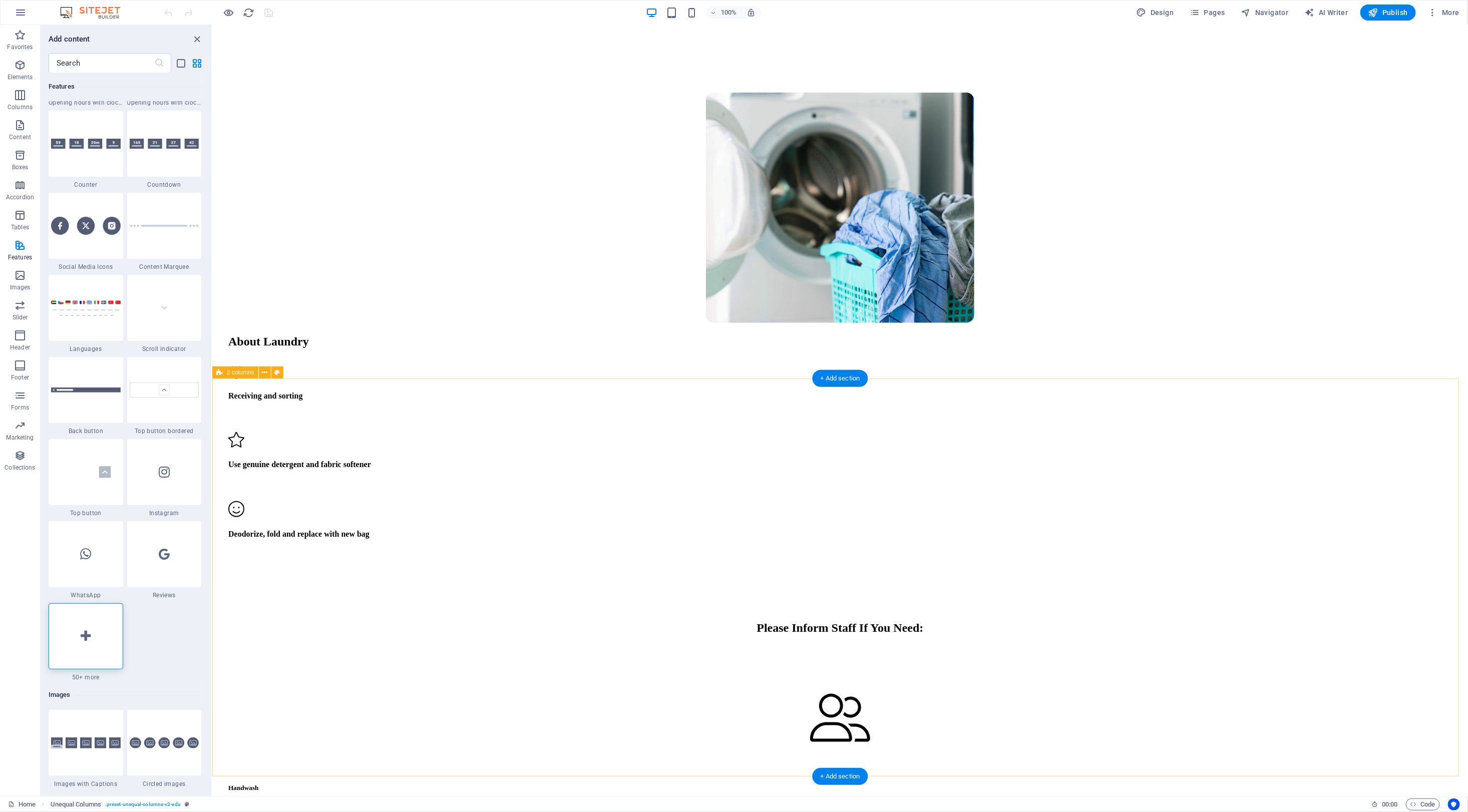
click at [94, 629] on div at bounding box center [86, 636] width 75 height 66
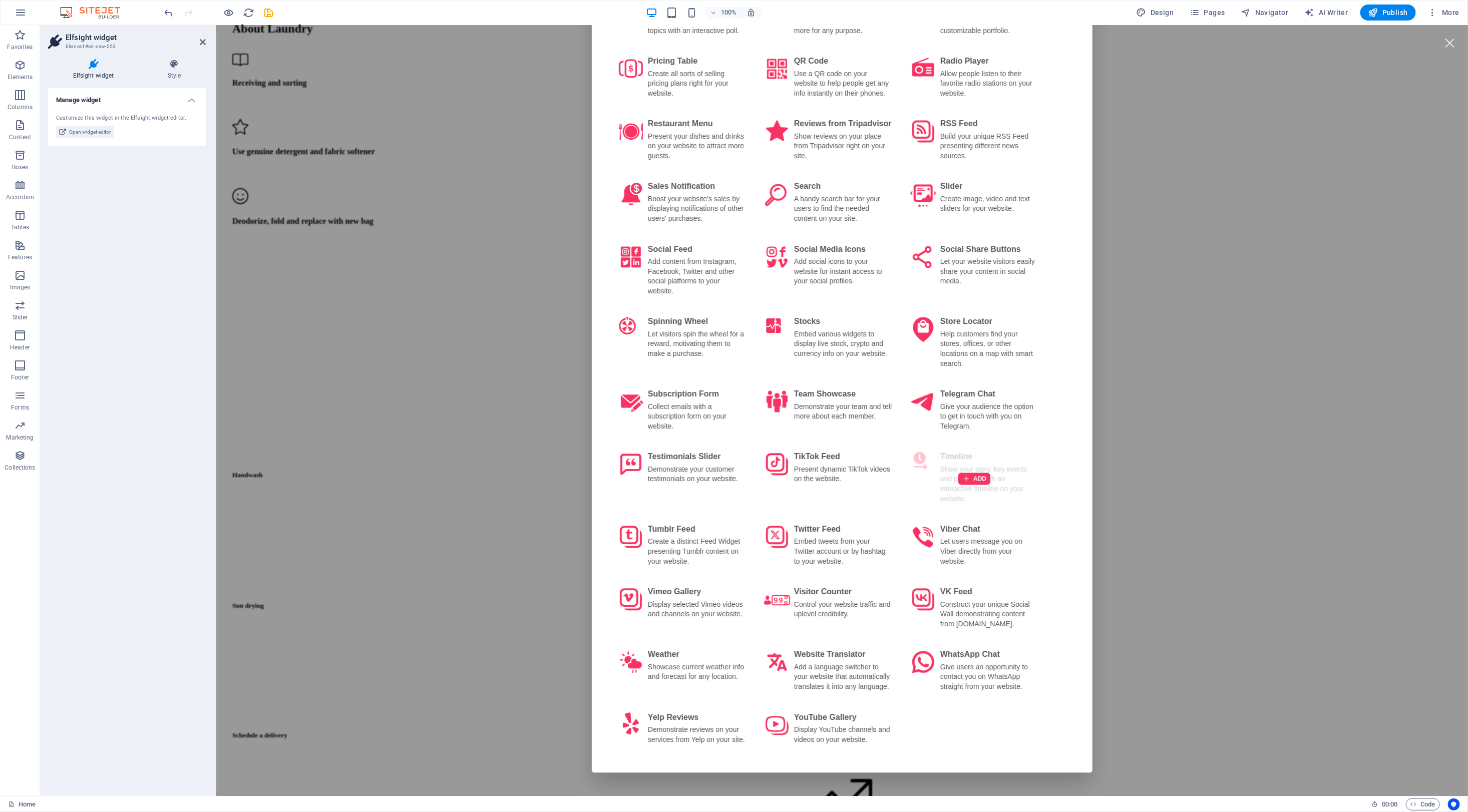
scroll to position [938, 0]
click at [396, 500] on div "Add Widget All Social Reviews E-Commerce Chats Forms Video Audio Tools Files Ac…" at bounding box center [841, 409] width 1252 height 771
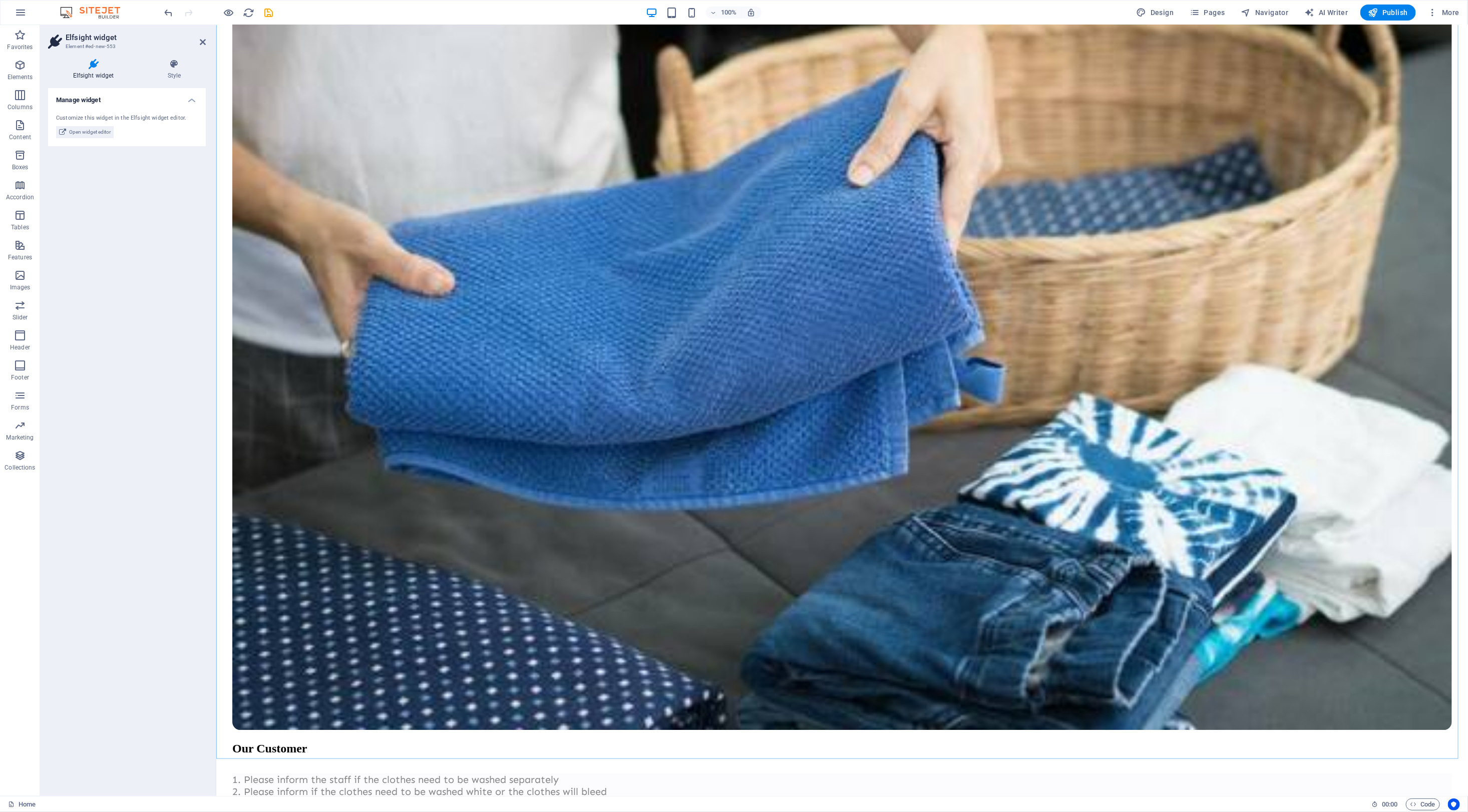
scroll to position [2440, 0]
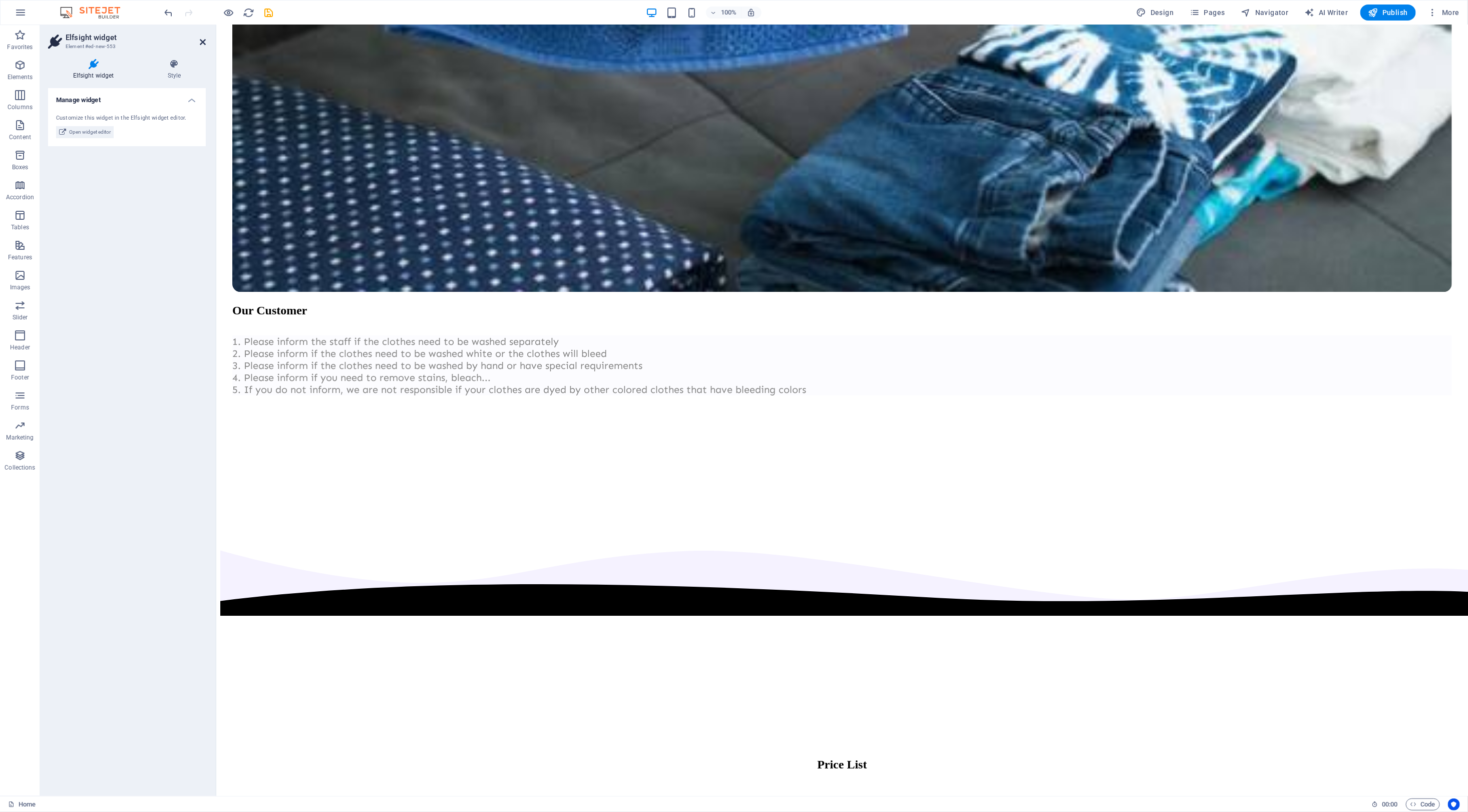
drag, startPoint x: 204, startPoint y: 39, endPoint x: 166, endPoint y: 14, distance: 45.5
click at [204, 39] on icon at bounding box center [202, 42] width 6 height 8
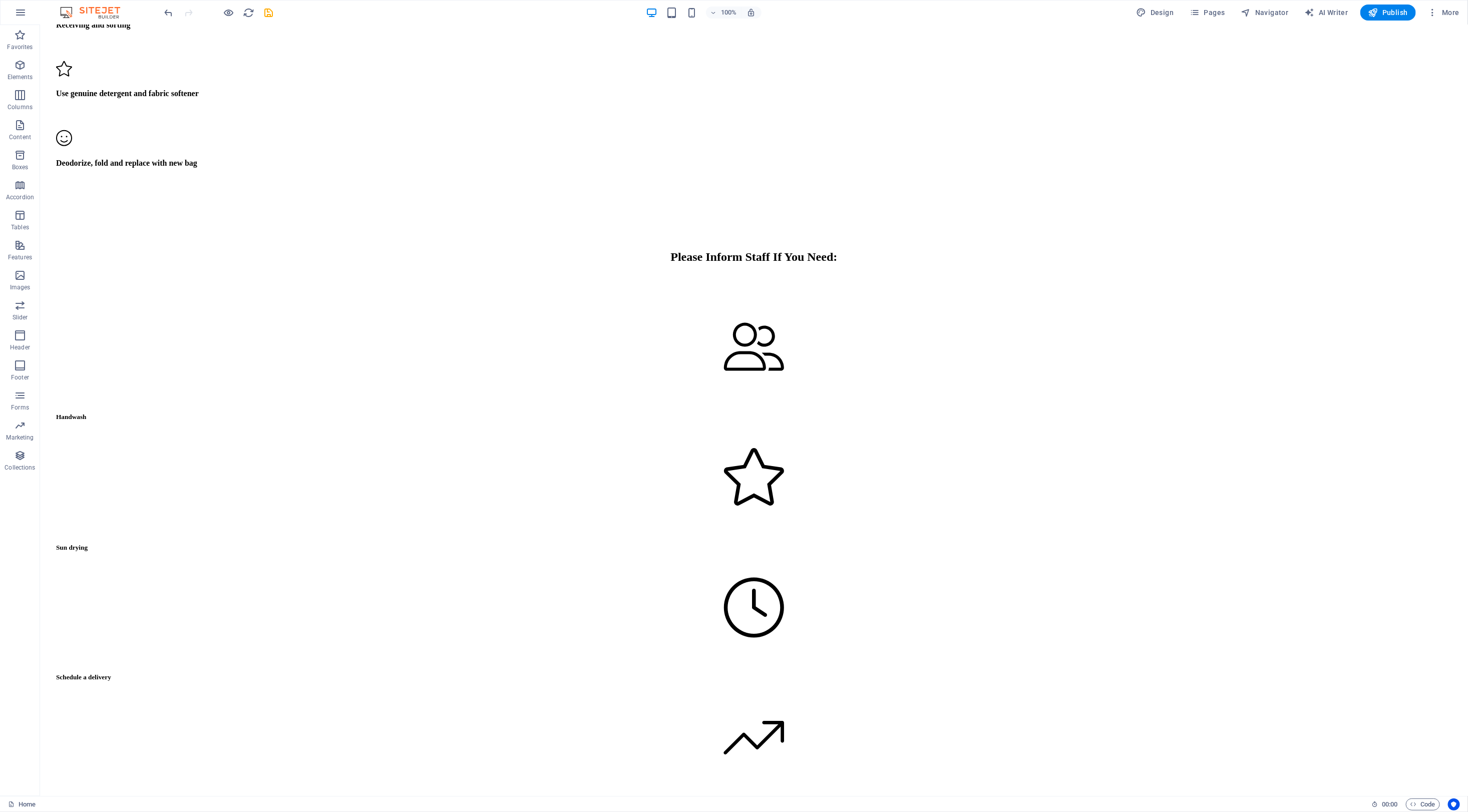
scroll to position [600, 0]
